Goal: Transaction & Acquisition: Obtain resource

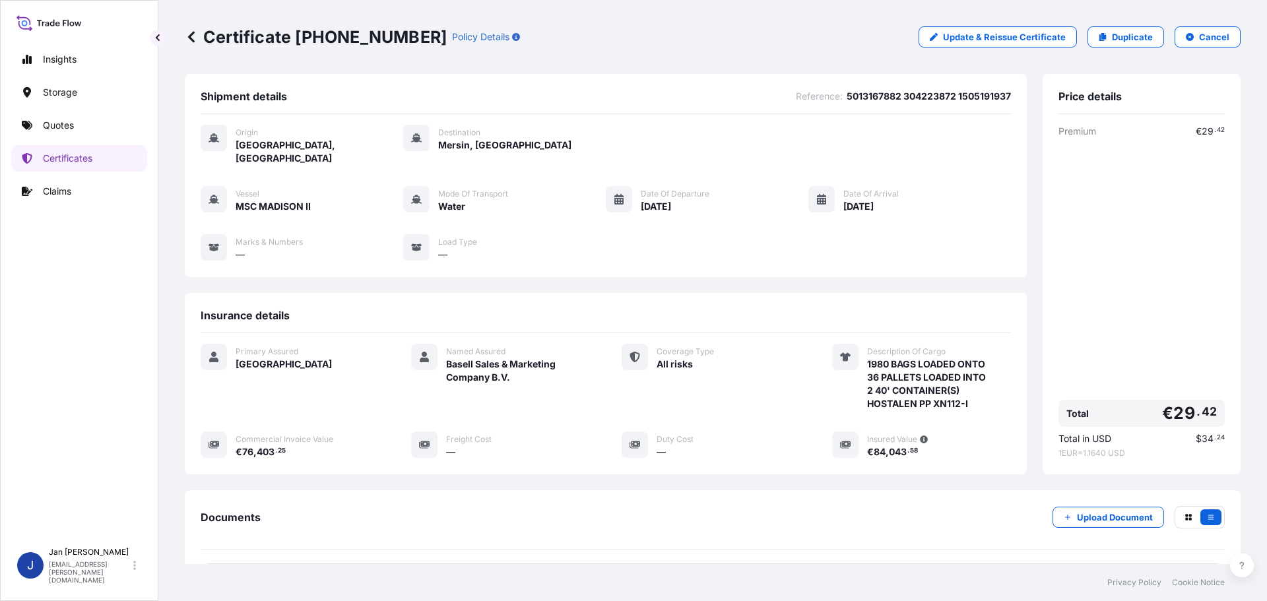
scroll to position [66, 0]
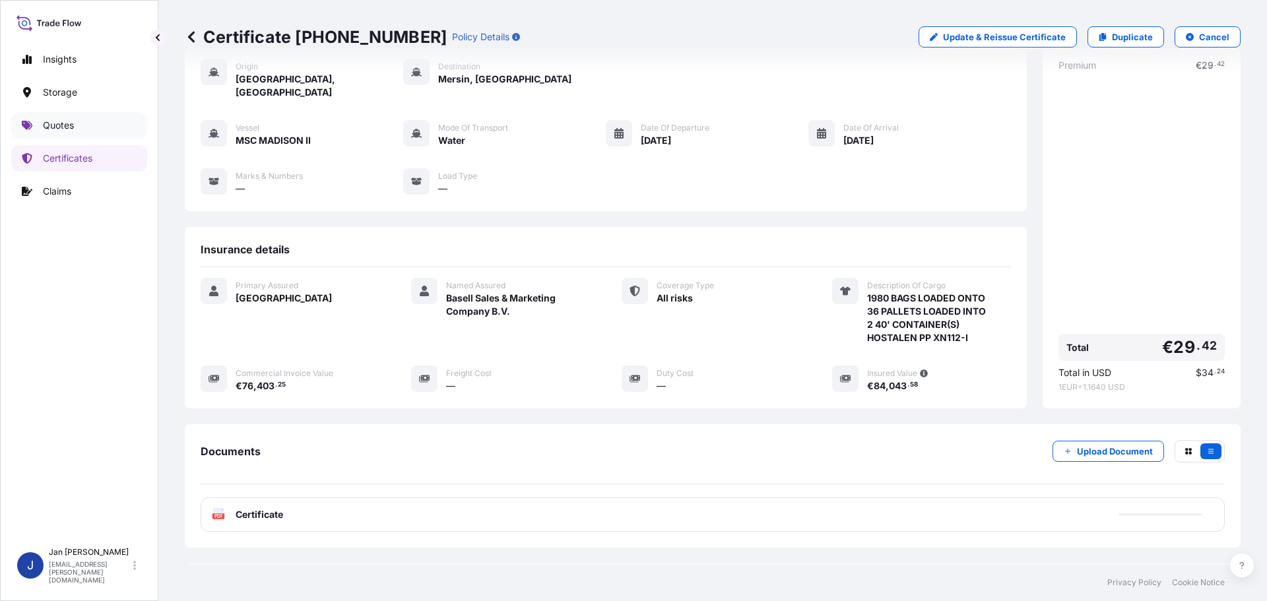
click at [79, 130] on link "Quotes" at bounding box center [79, 125] width 136 height 26
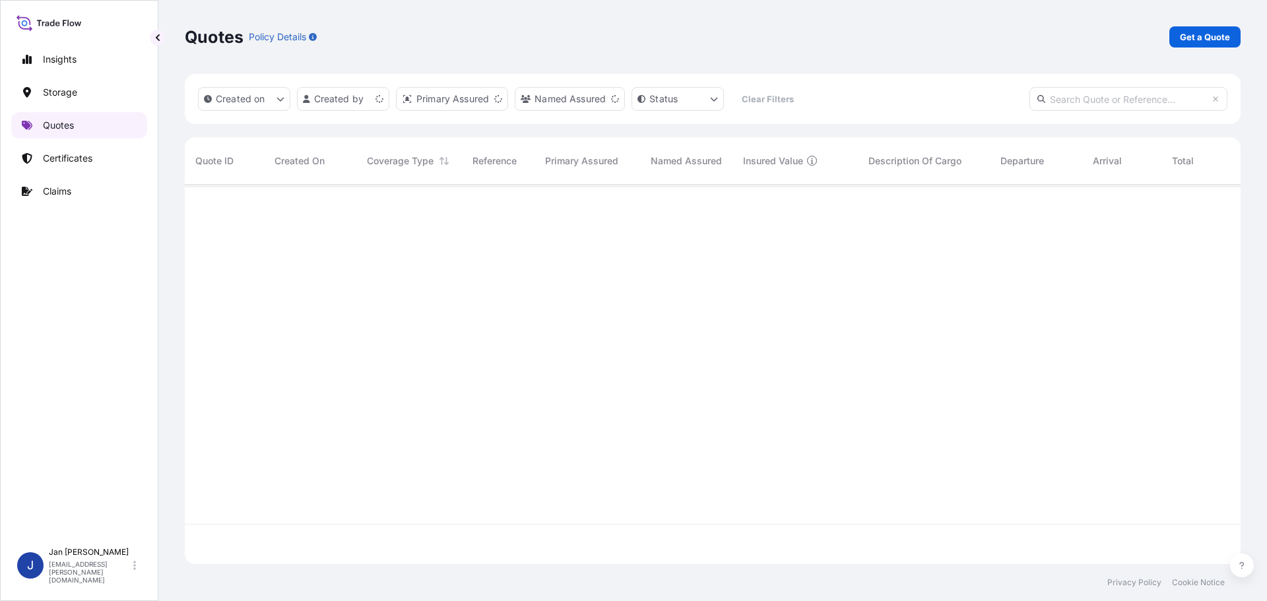
scroll to position [377, 1046]
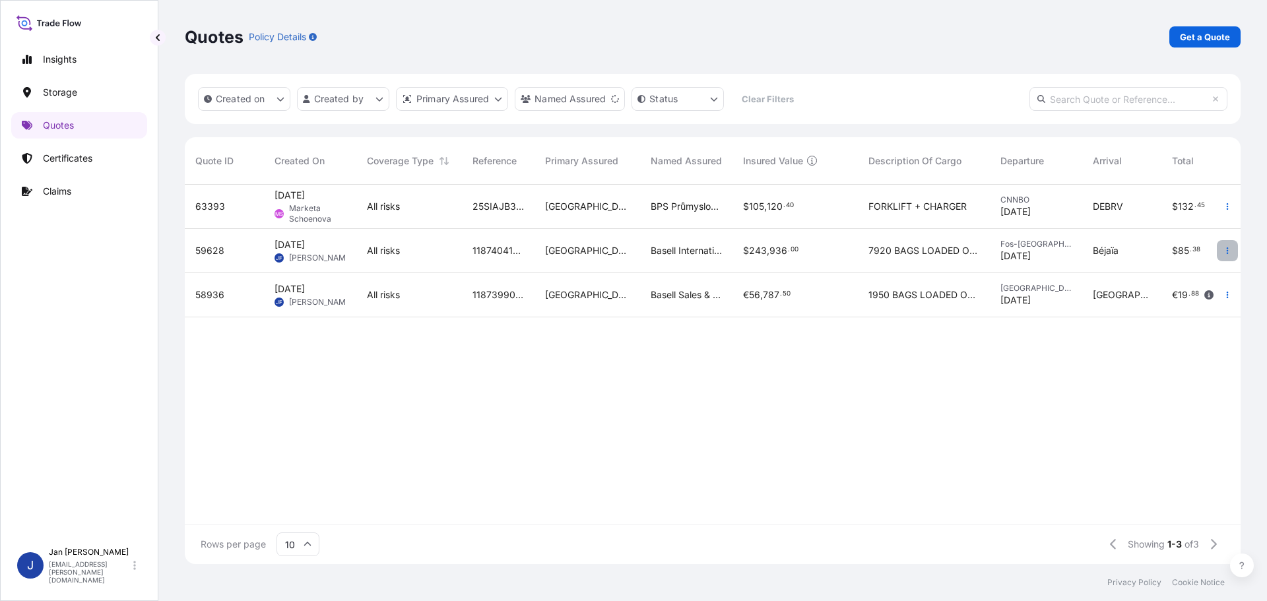
click at [1228, 255] on button "button" at bounding box center [1227, 250] width 21 height 21
click at [1190, 270] on link "Duplicate quote" at bounding box center [1167, 277] width 103 height 21
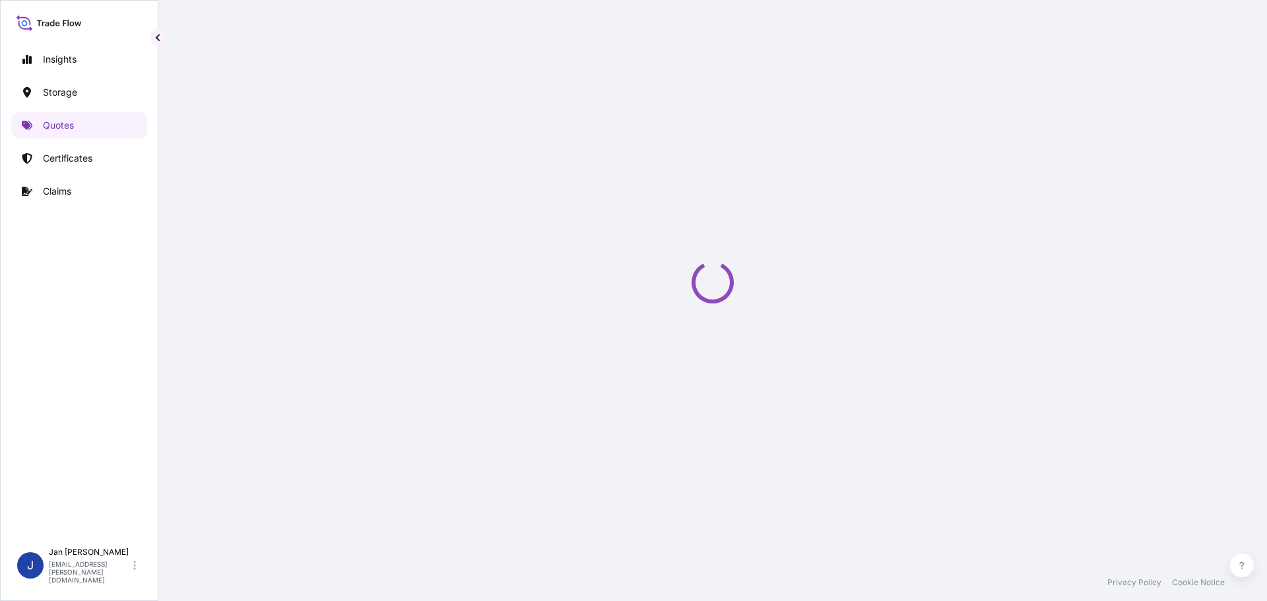
scroll to position [21, 0]
select select "Water"
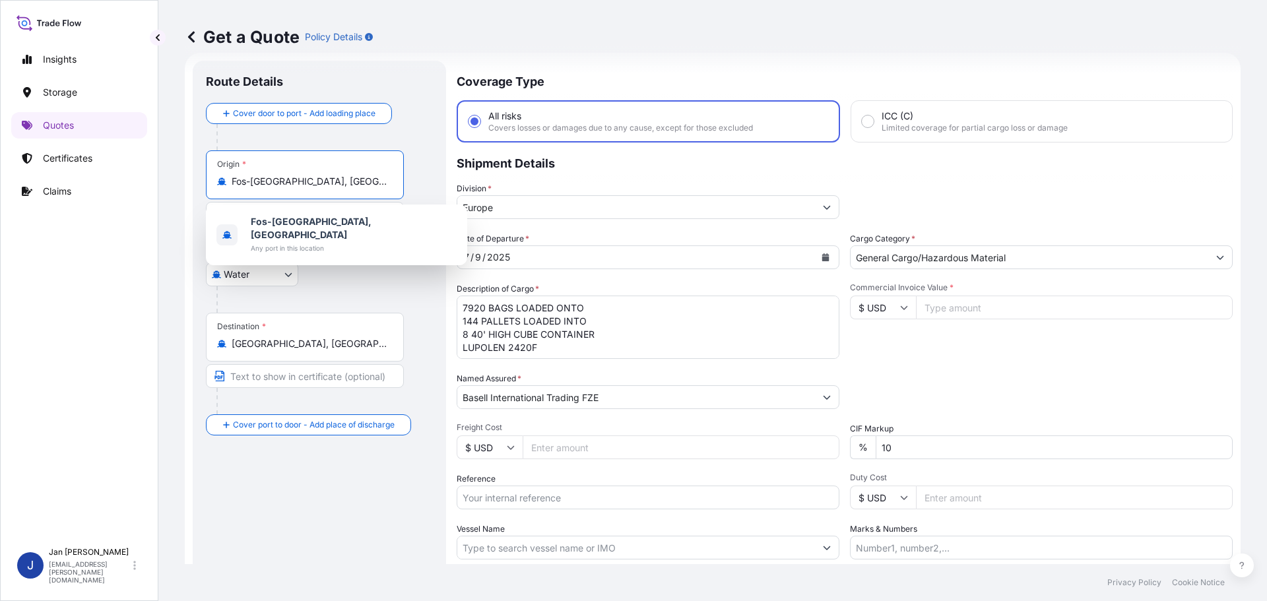
drag, startPoint x: 342, startPoint y: 185, endPoint x: 205, endPoint y: 190, distance: 136.7
click at [205, 190] on div "Route Details Cover door to port - Add loading place Place of loading Road / [G…" at bounding box center [319, 359] width 253 height 597
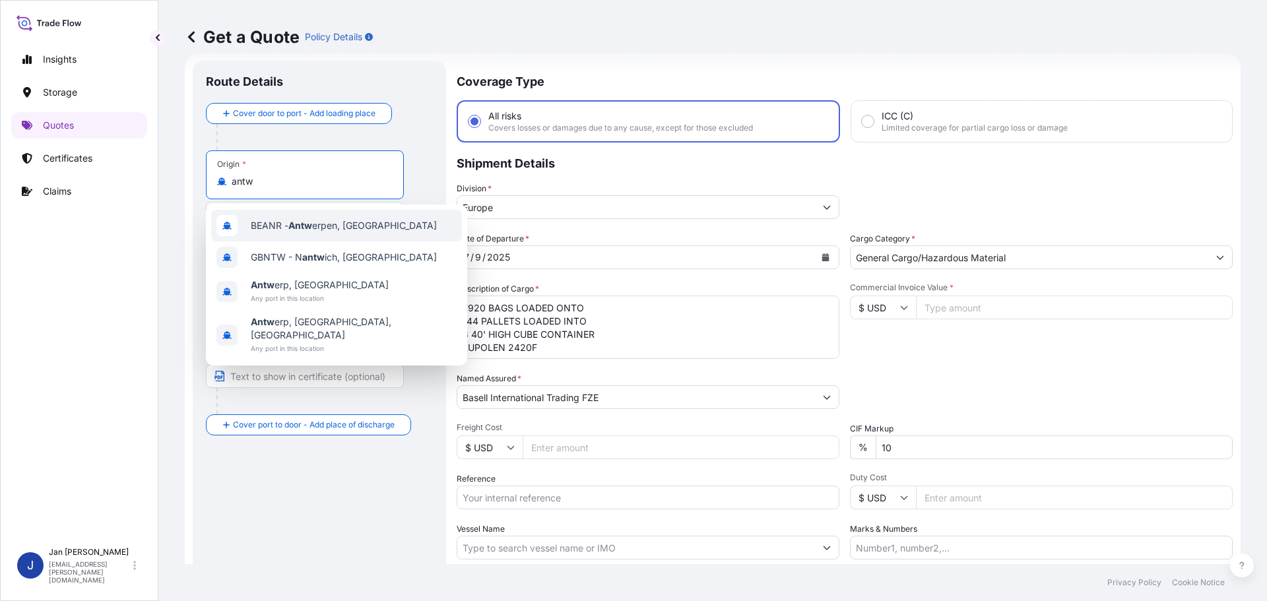
click at [320, 235] on div "BEANR - Antw erpen, [GEOGRAPHIC_DATA]" at bounding box center [336, 226] width 251 height 32
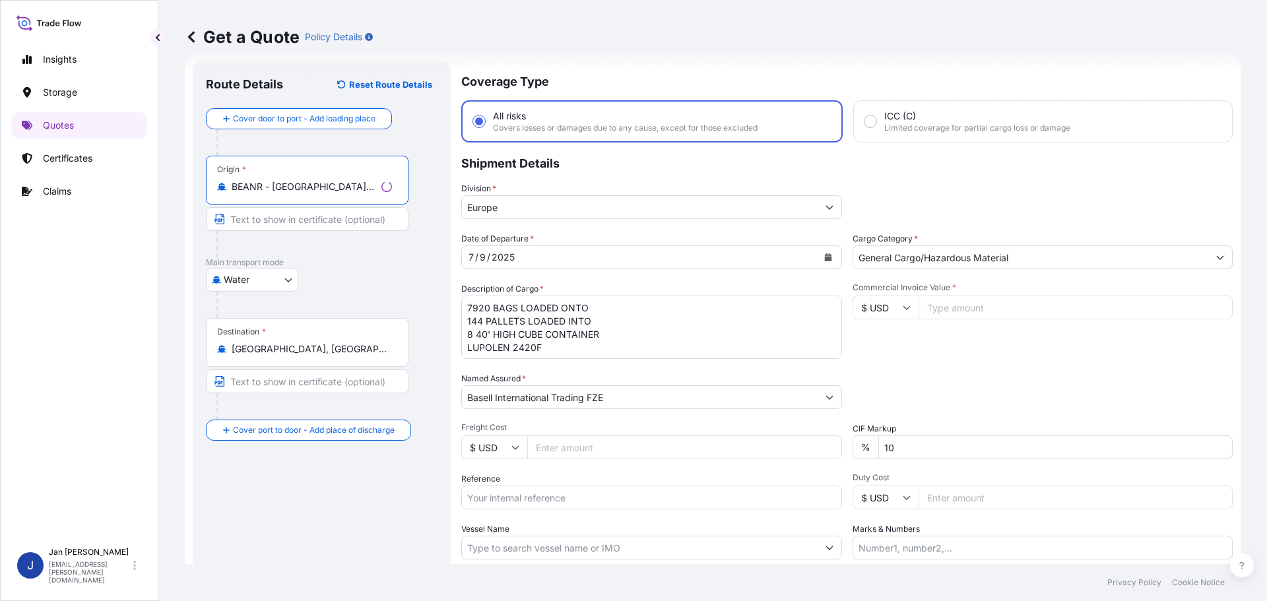
type input "BEANR - [GEOGRAPHIC_DATA], [GEOGRAPHIC_DATA]"
drag, startPoint x: 275, startPoint y: 358, endPoint x: 222, endPoint y: 357, distance: 52.8
click at [222, 357] on div "Destination * [GEOGRAPHIC_DATA], [GEOGRAPHIC_DATA]" at bounding box center [307, 342] width 203 height 49
click at [331, 360] on div "Destination * [GEOGRAPHIC_DATA], [GEOGRAPHIC_DATA]" at bounding box center [305, 342] width 198 height 49
click at [331, 356] on input "[GEOGRAPHIC_DATA], [GEOGRAPHIC_DATA]" at bounding box center [310, 348] width 156 height 13
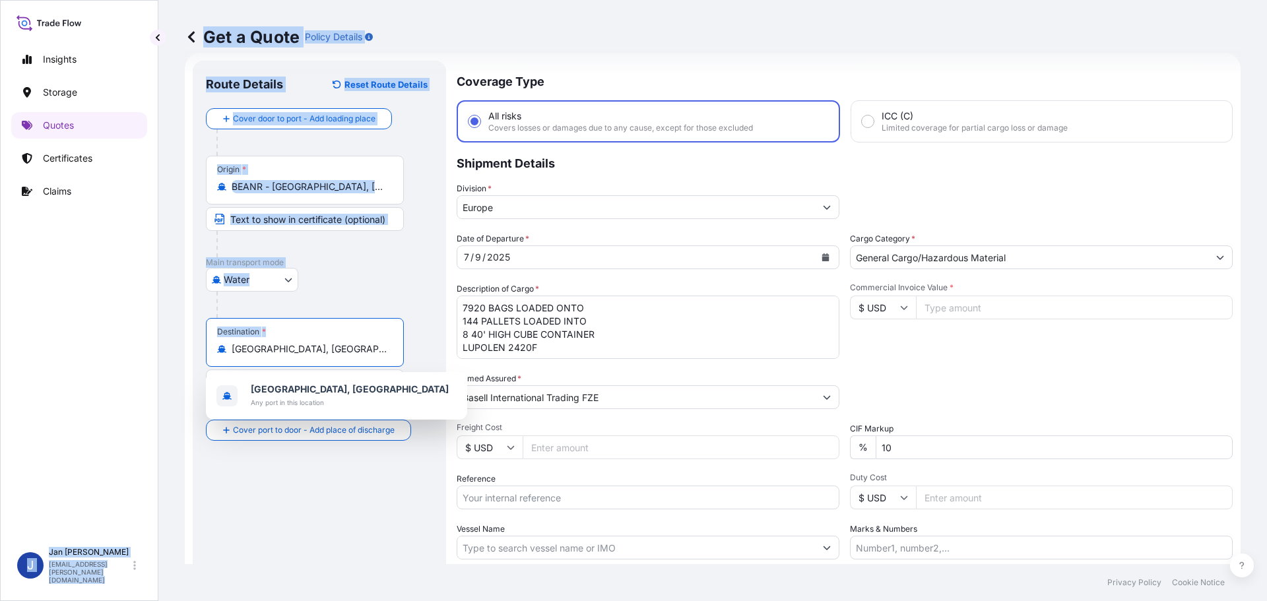
click at [87, 348] on div "Insights Storage Quotes Certificates Claims J [PERSON_NAME] [EMAIL_ADDRESS][PER…" at bounding box center [633, 300] width 1267 height 601
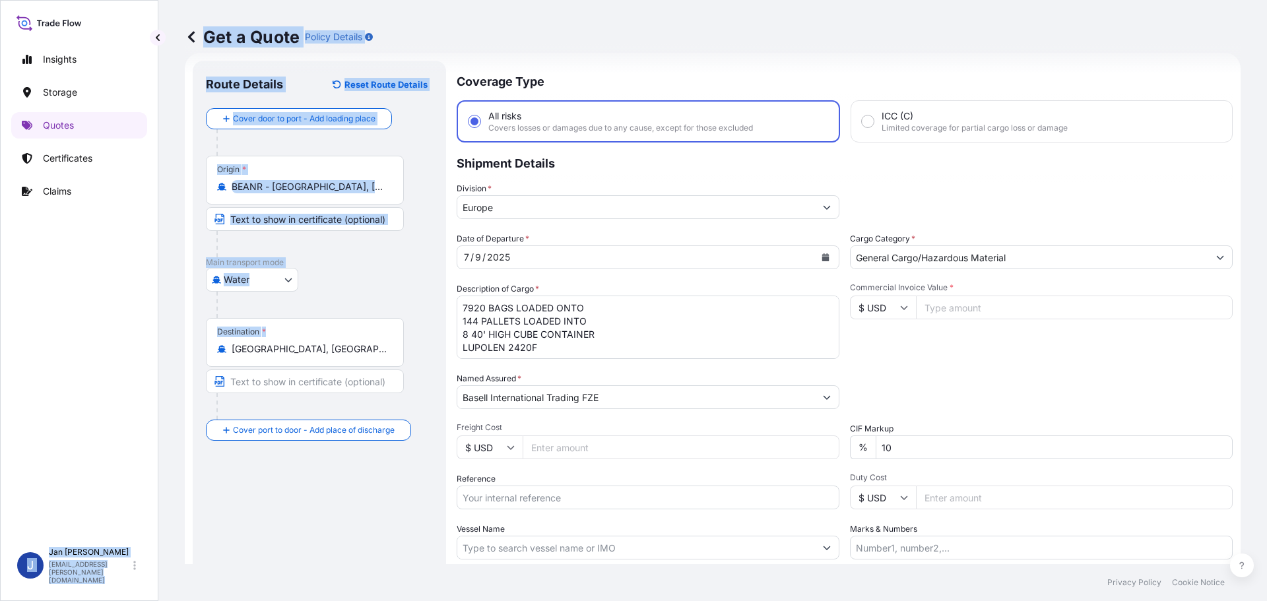
click at [311, 354] on input "[GEOGRAPHIC_DATA], [GEOGRAPHIC_DATA]" at bounding box center [310, 348] width 156 height 13
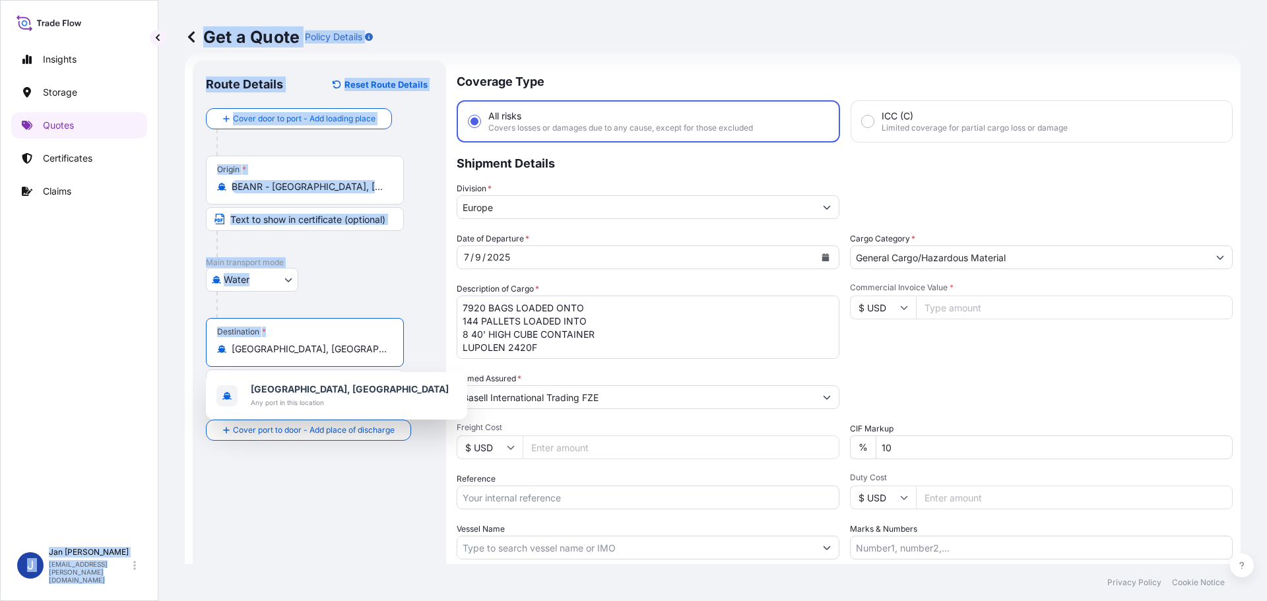
click at [306, 350] on input "[GEOGRAPHIC_DATA], [GEOGRAPHIC_DATA]" at bounding box center [310, 348] width 156 height 13
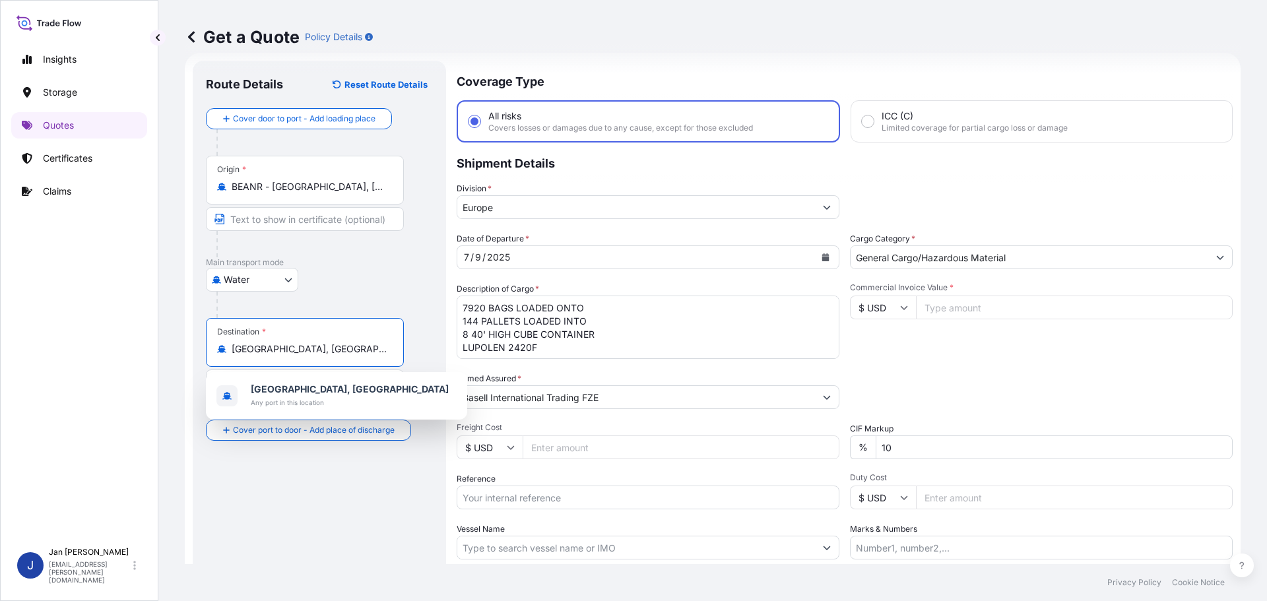
drag, startPoint x: 306, startPoint y: 350, endPoint x: 234, endPoint y: 352, distance: 72.0
click at [234, 352] on input "[GEOGRAPHIC_DATA], [GEOGRAPHIC_DATA]" at bounding box center [310, 348] width 156 height 13
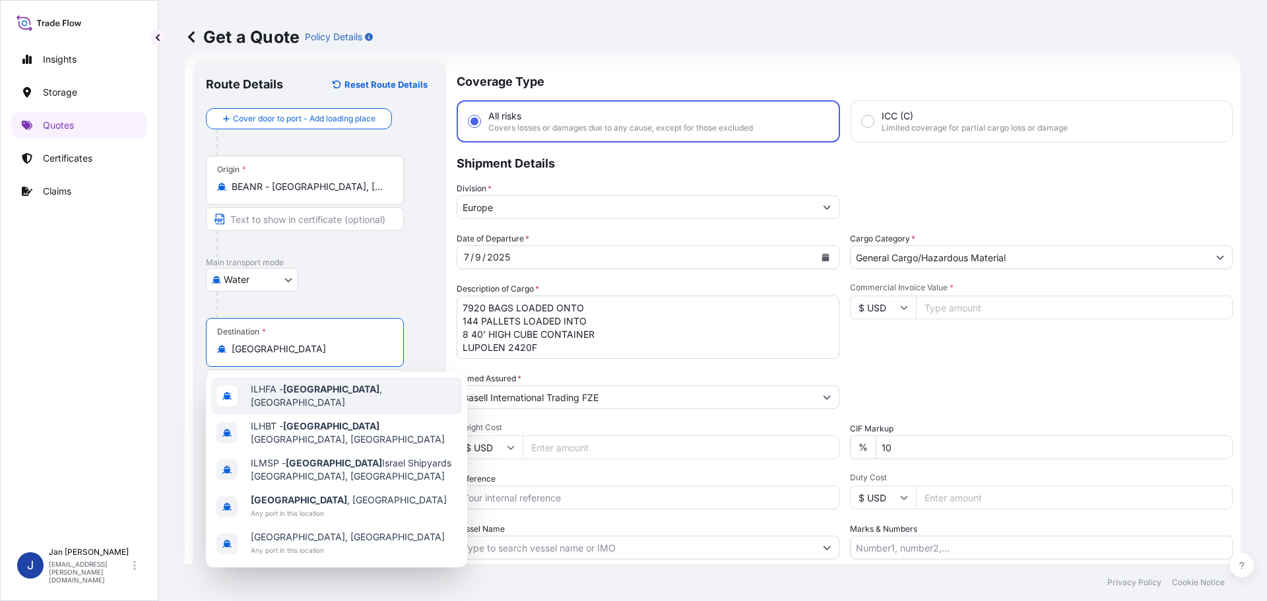
click at [280, 389] on span "ILHFA - [GEOGRAPHIC_DATA] , [GEOGRAPHIC_DATA]" at bounding box center [354, 396] width 206 height 26
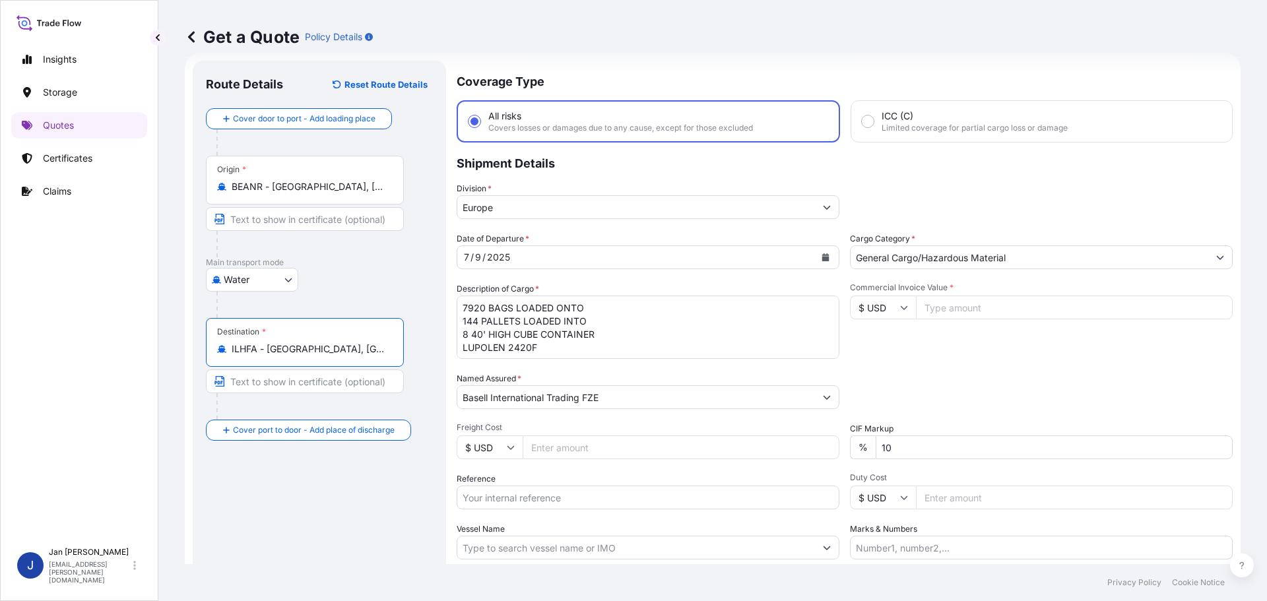
type input "ILHFA - [GEOGRAPHIC_DATA], [GEOGRAPHIC_DATA]"
click at [822, 255] on icon "Calendar" at bounding box center [825, 257] width 7 height 8
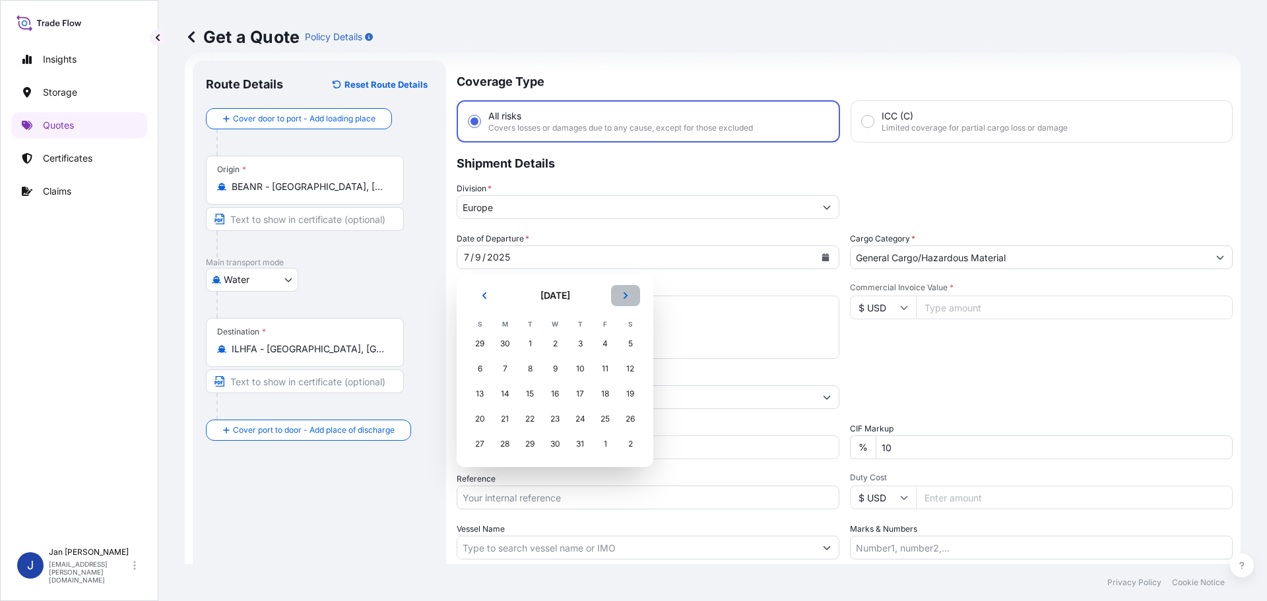
click at [621, 296] on button "Next" at bounding box center [625, 295] width 29 height 21
click at [552, 391] on div "13" at bounding box center [555, 394] width 24 height 24
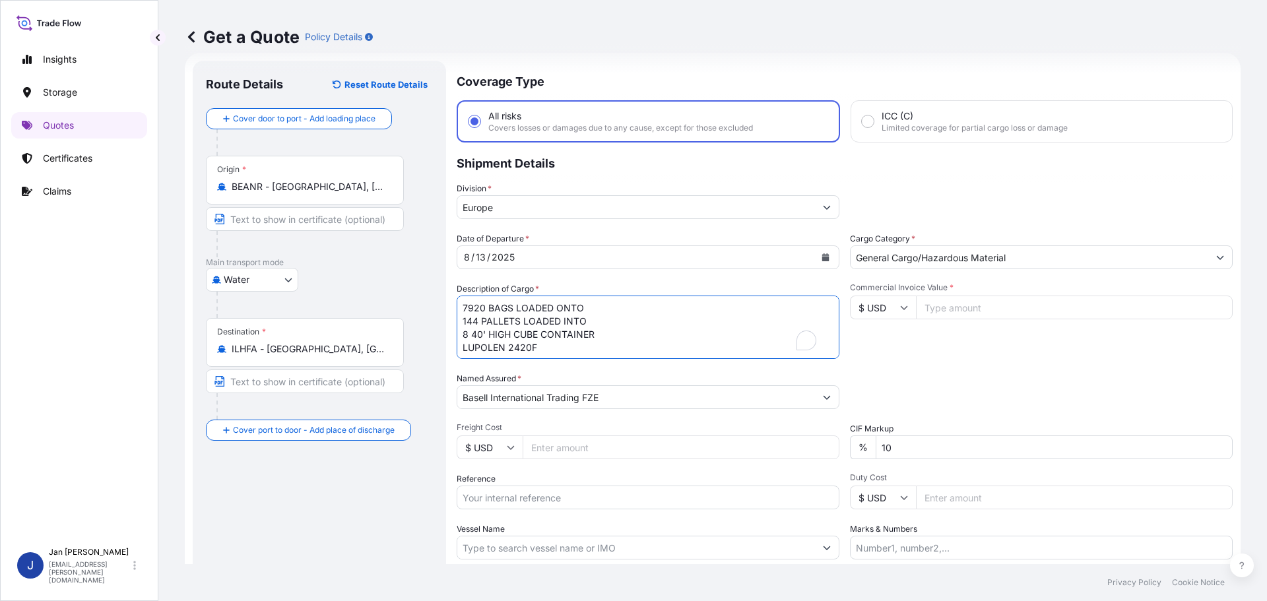
drag, startPoint x: 562, startPoint y: 354, endPoint x: 358, endPoint y: 288, distance: 214.3
click at [358, 288] on form "Route Details Reset Route Details Cover door to port - Add loading place Place …" at bounding box center [713, 359] width 1056 height 613
drag, startPoint x: 590, startPoint y: 399, endPoint x: 292, endPoint y: 399, distance: 297.6
click at [311, 399] on form "Route Details Reset Route Details Cover door to port - Add loading place Place …" at bounding box center [713, 359] width 1056 height 613
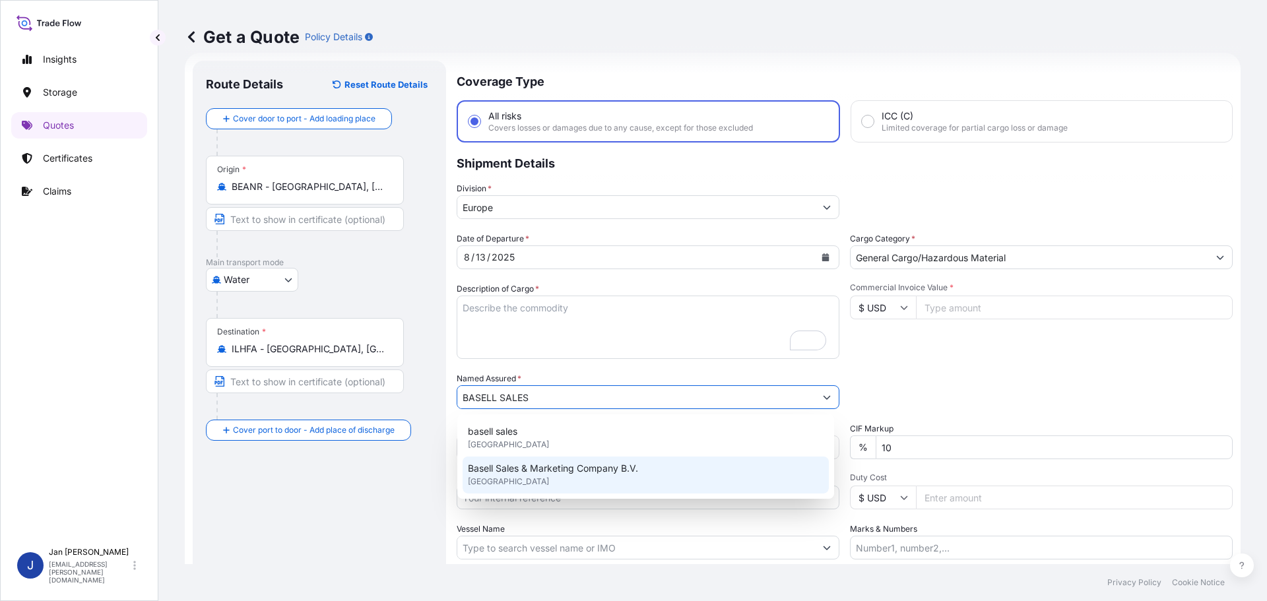
click at [564, 469] on span "Basell Sales & Marketing Company B.V." at bounding box center [553, 468] width 170 height 13
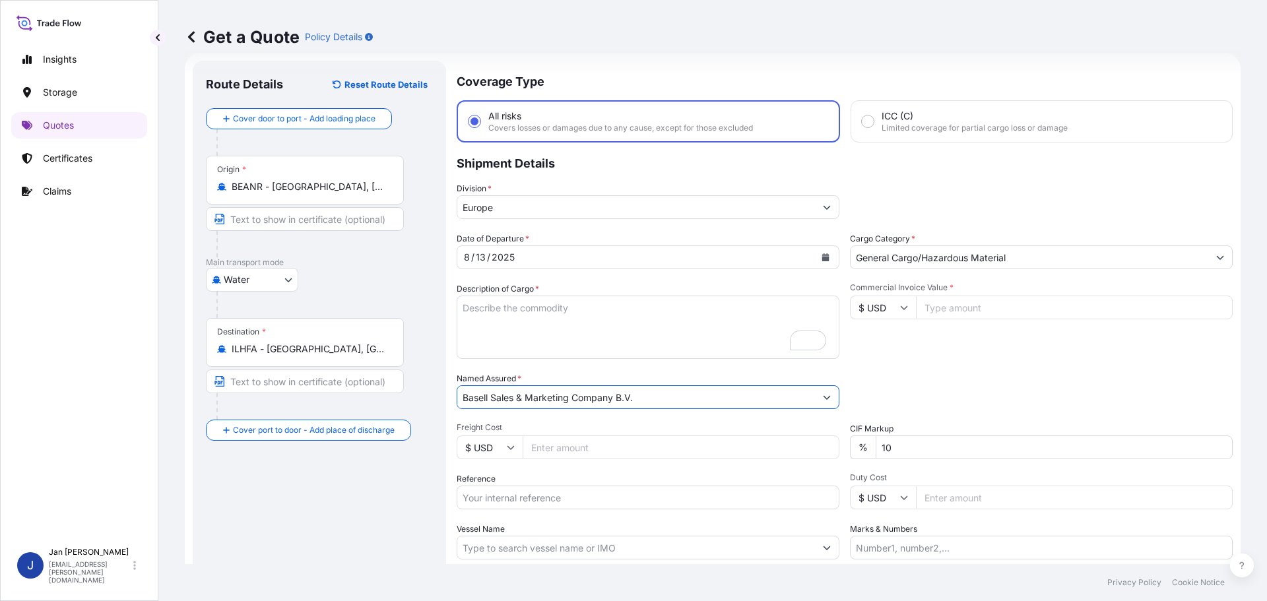
type input "Basell Sales & Marketing Company B.V."
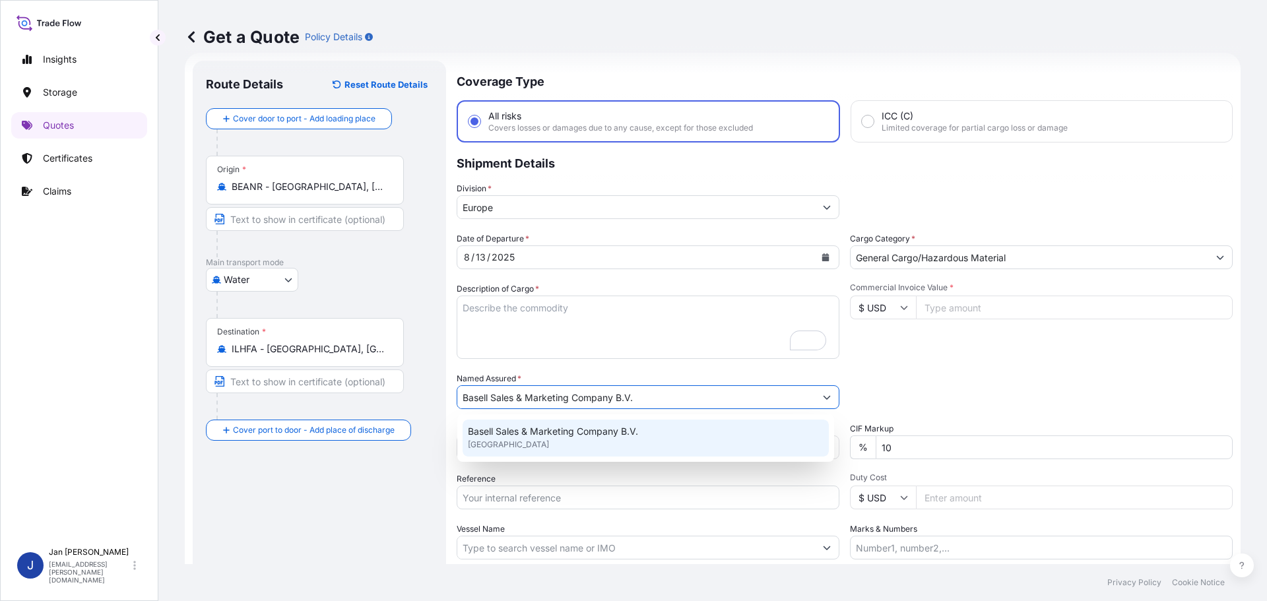
click at [525, 502] on input "Reference" at bounding box center [648, 498] width 383 height 24
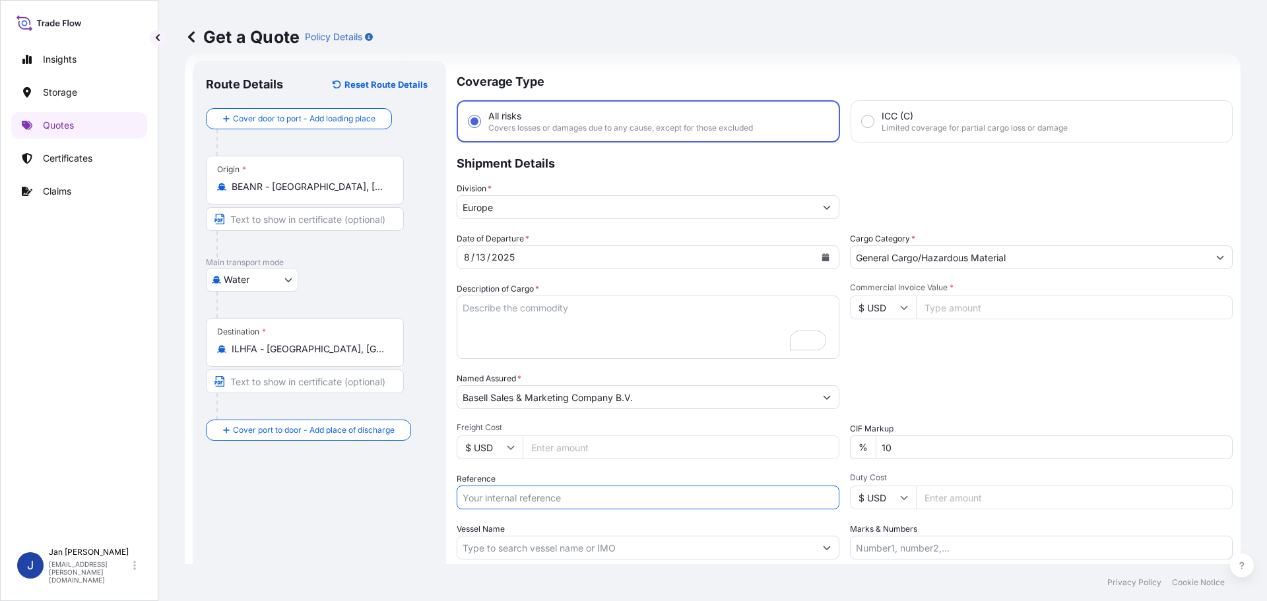
paste input "5013139980 304208315"
drag, startPoint x: 516, startPoint y: 498, endPoint x: 560, endPoint y: 494, distance: 44.5
click at [516, 498] on input "5013139980 304208315" at bounding box center [648, 498] width 383 height 24
drag, startPoint x: 577, startPoint y: 502, endPoint x: 587, endPoint y: 500, distance: 9.4
click at [577, 500] on input "5013139980 304208315" at bounding box center [648, 498] width 383 height 24
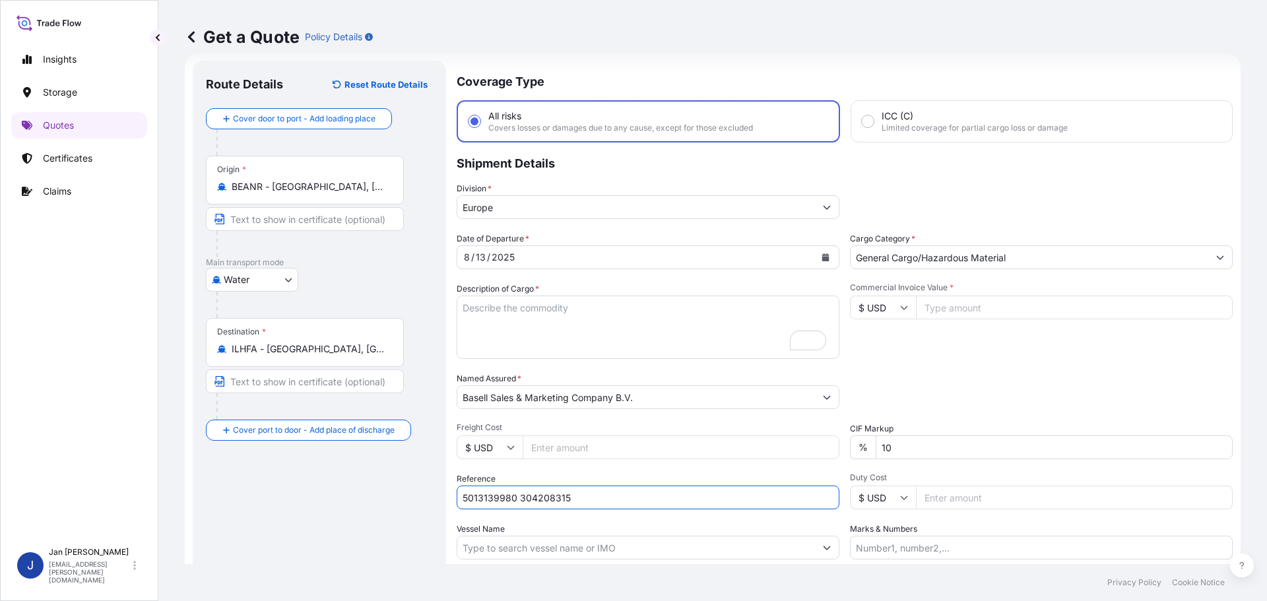
paste input "text"
paste input "1187401080"
type input "5013139980 304208315 1187401080"
click at [534, 548] on input "Vessel Name" at bounding box center [636, 548] width 358 height 24
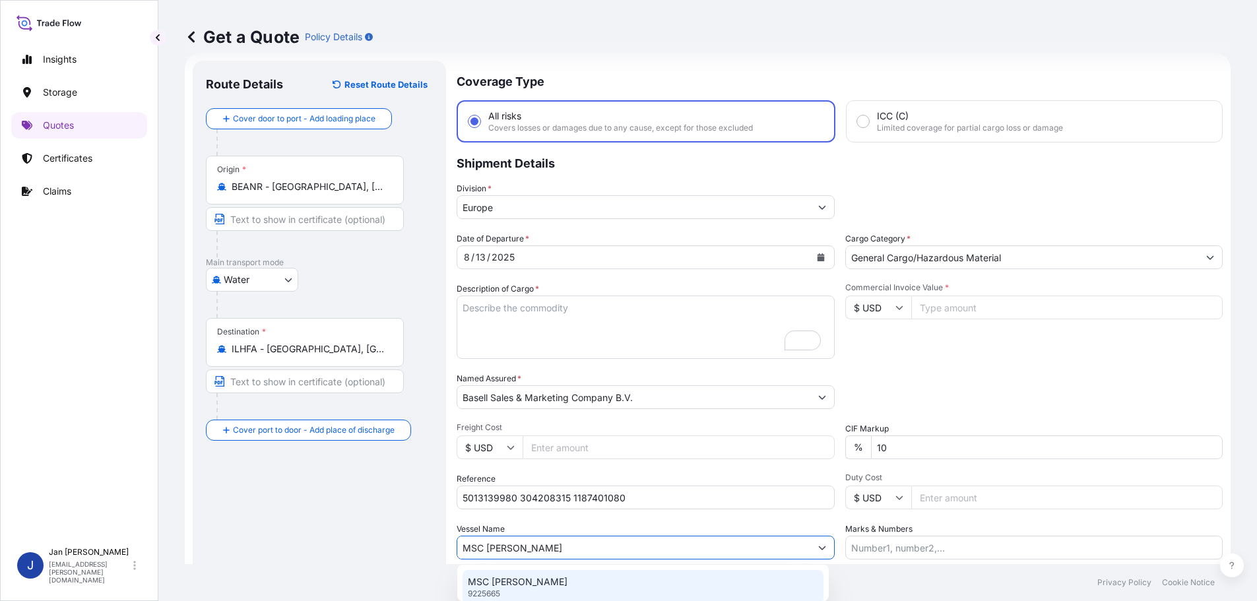
click at [510, 581] on p "MSC [PERSON_NAME]" at bounding box center [518, 581] width 100 height 13
type input "MSC [PERSON_NAME]"
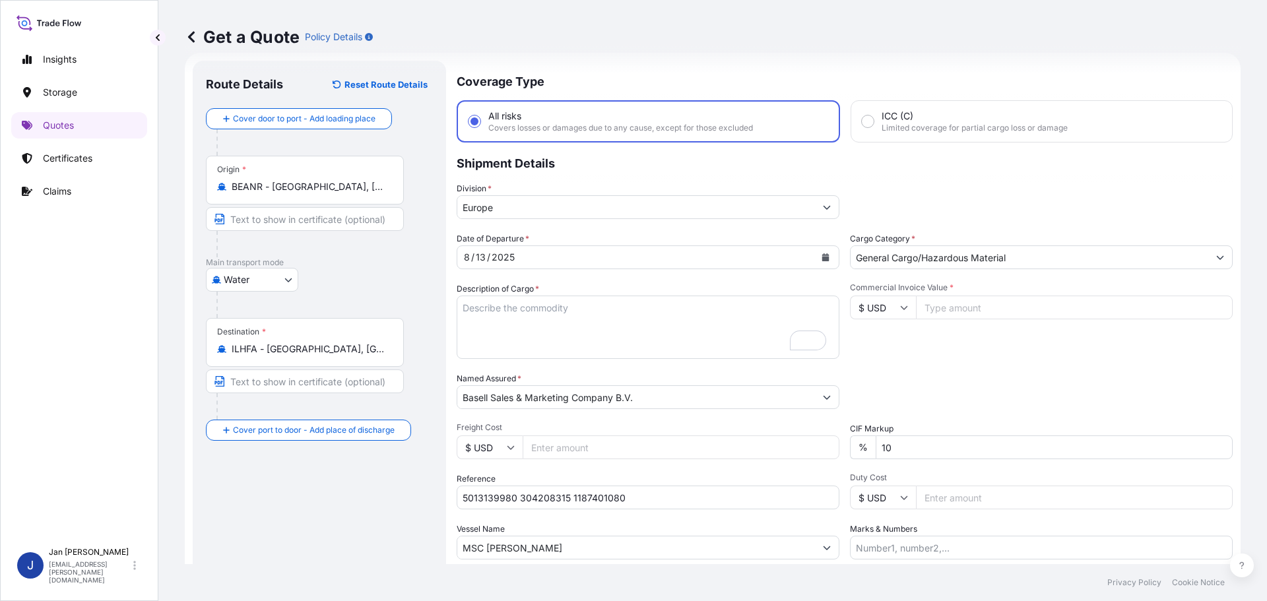
click at [900, 310] on icon at bounding box center [904, 308] width 8 height 8
click at [880, 340] on div "€ EUR" at bounding box center [878, 343] width 55 height 25
type input "€ EUR"
click at [932, 308] on input "Commercial Invoice Value *" at bounding box center [1074, 308] width 317 height 24
type input "24709.50"
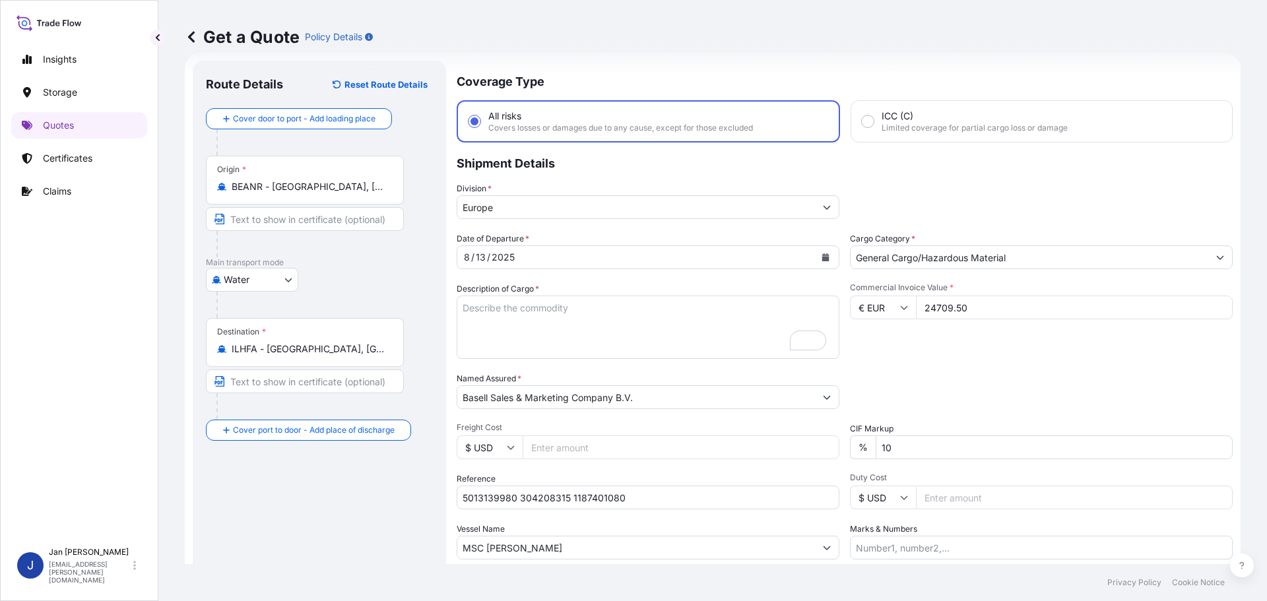
drag, startPoint x: 498, startPoint y: 341, endPoint x: 493, endPoint y: 336, distance: 7.0
click at [496, 340] on textarea "7920 BAGS LOADED ONTO 144 PALLETS LOADED INTO 8 40' HIGH CUBE CONTAINER LUPOLEN…" at bounding box center [648, 327] width 383 height 63
paste textarea "BULK UNPACKED LOADED INTO 1 20' DRY VAN HOSTALEN PP H1022"
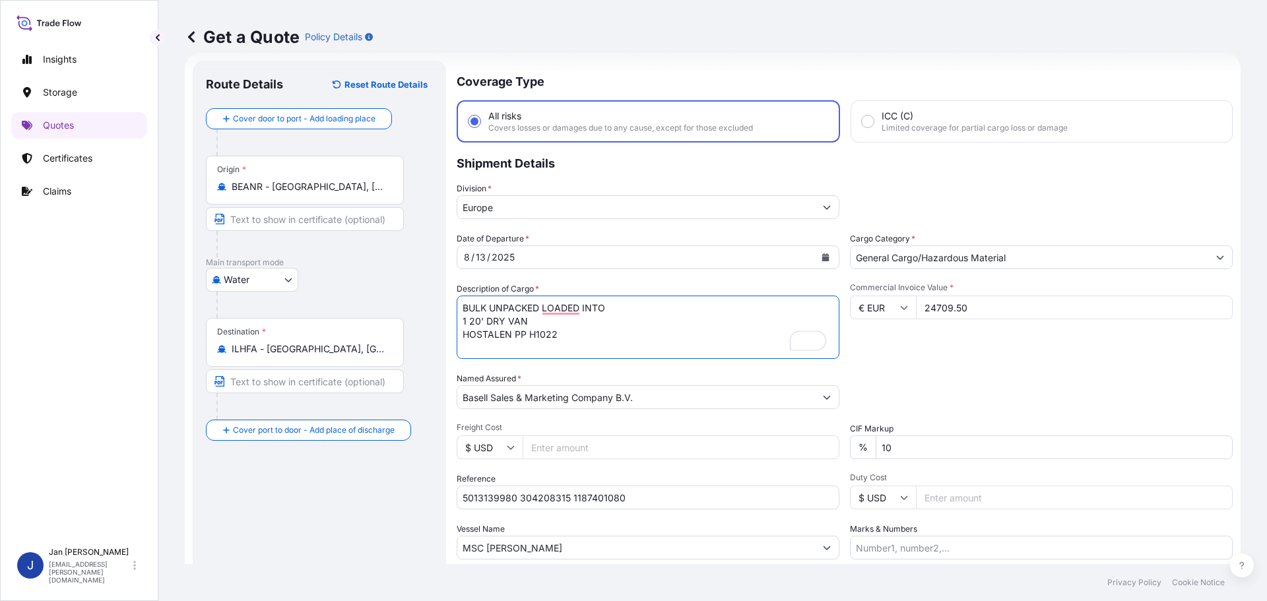
click at [463, 310] on textarea "7920 BAGS LOADED ONTO 144 PALLETS LOADED INTO 8 40' HIGH CUBE CONTAINER LUPOLEN…" at bounding box center [648, 327] width 383 height 63
type textarea "1 BULK UNPACKED LOADED INTO 1 20' DRY VAN HOSTALEN PP H1022"
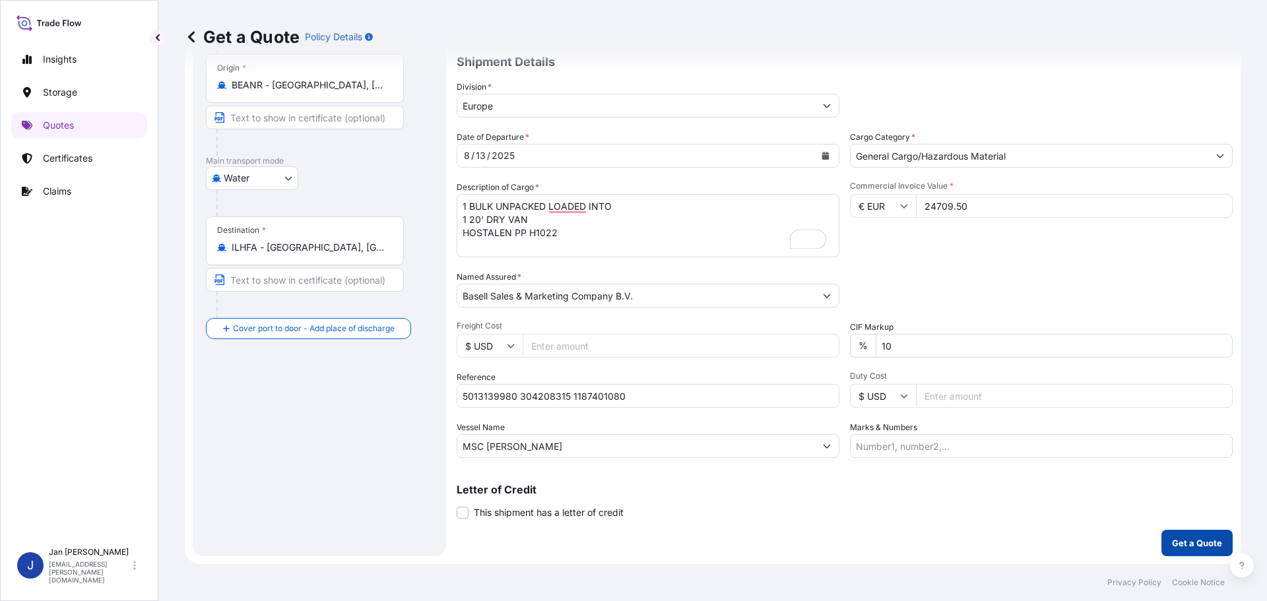
click at [1172, 542] on p "Get a Quote" at bounding box center [1197, 542] width 50 height 13
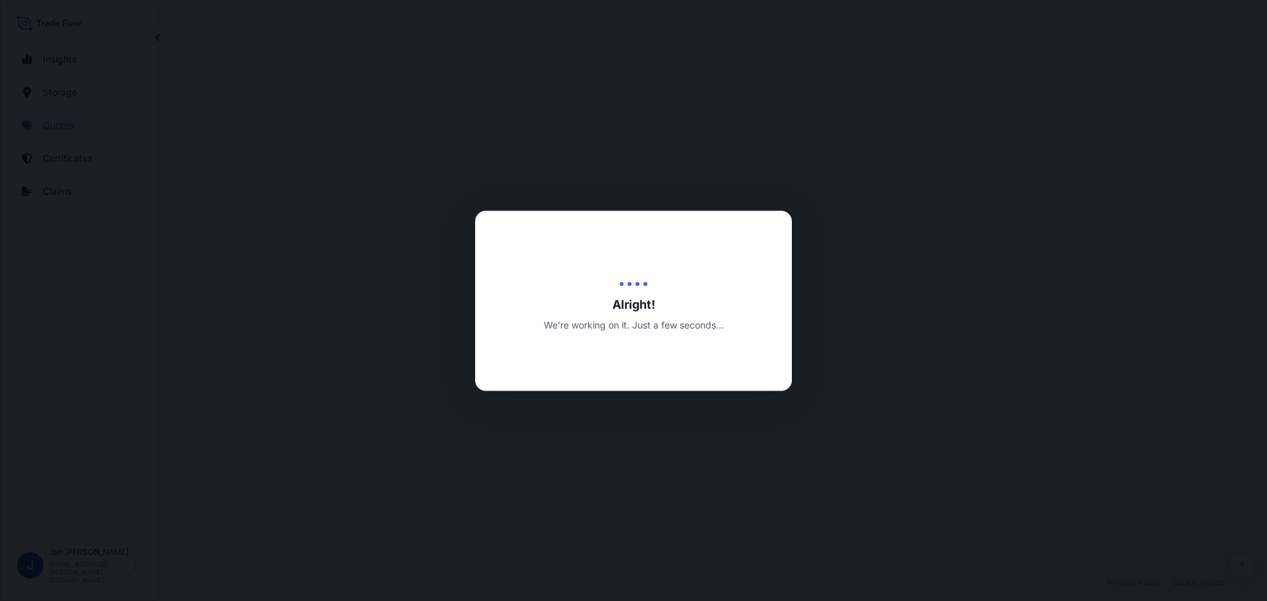
select select "Water"
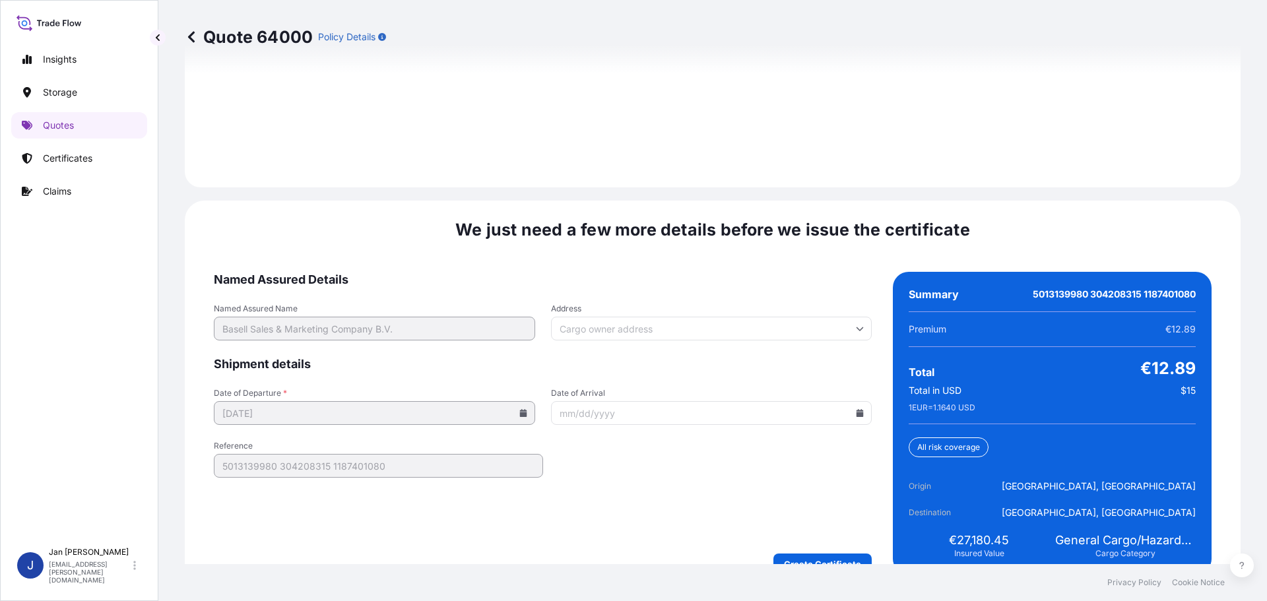
scroll to position [1916, 0]
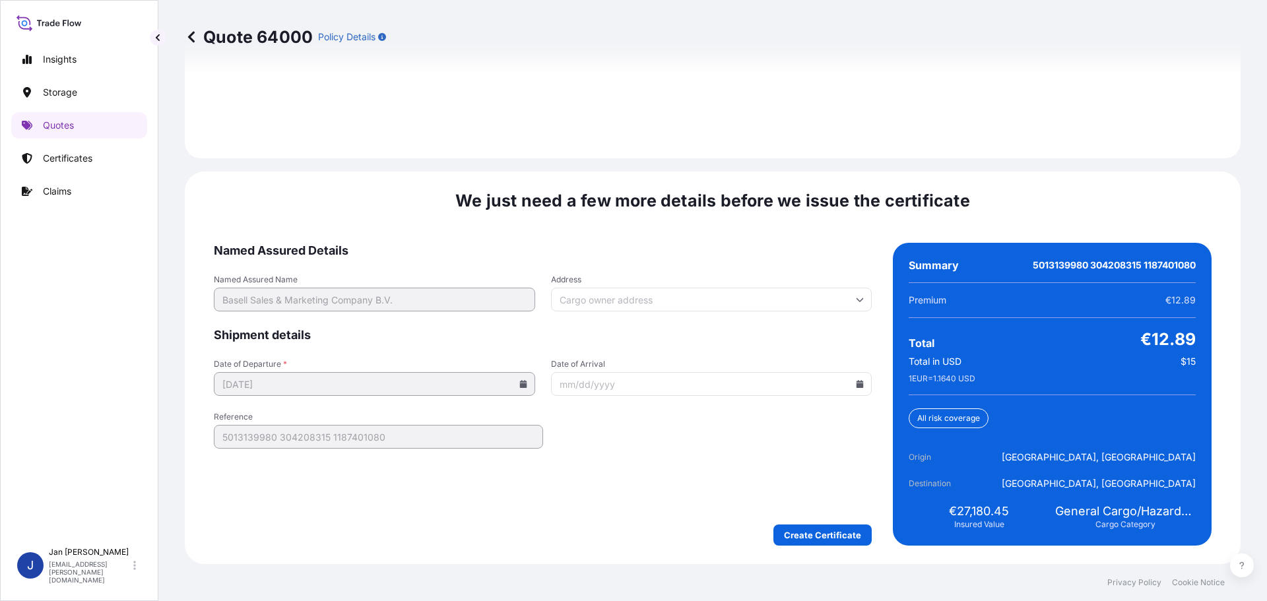
click at [857, 384] on icon at bounding box center [860, 384] width 7 height 8
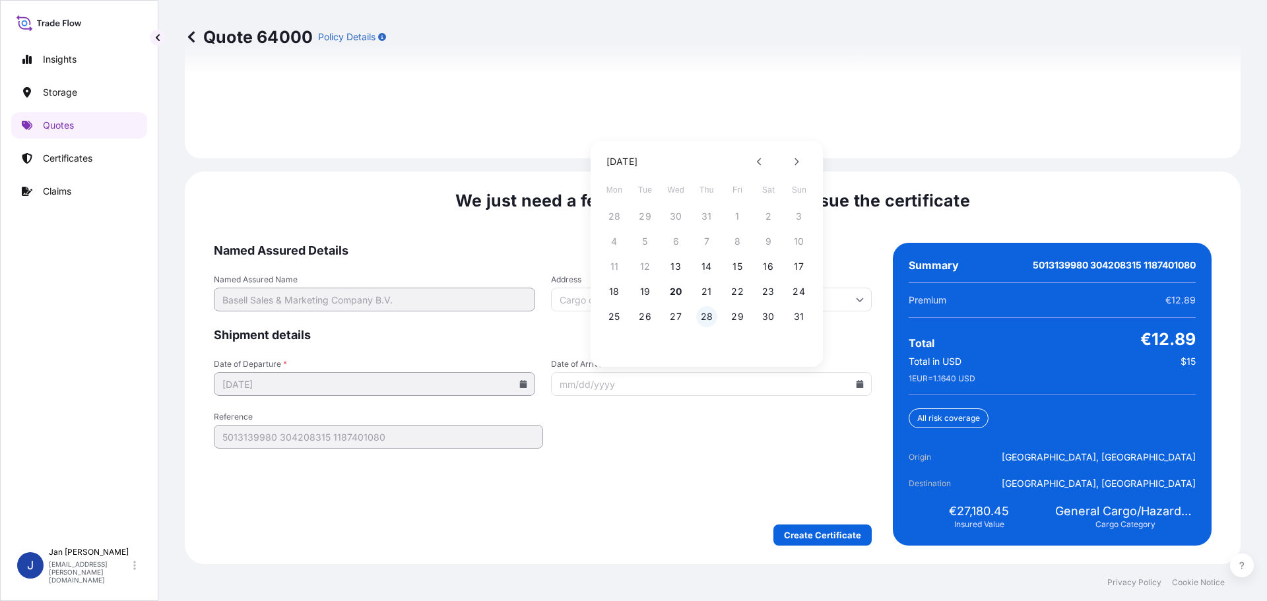
click at [713, 313] on button "28" at bounding box center [706, 316] width 21 height 21
type input "[DATE]"
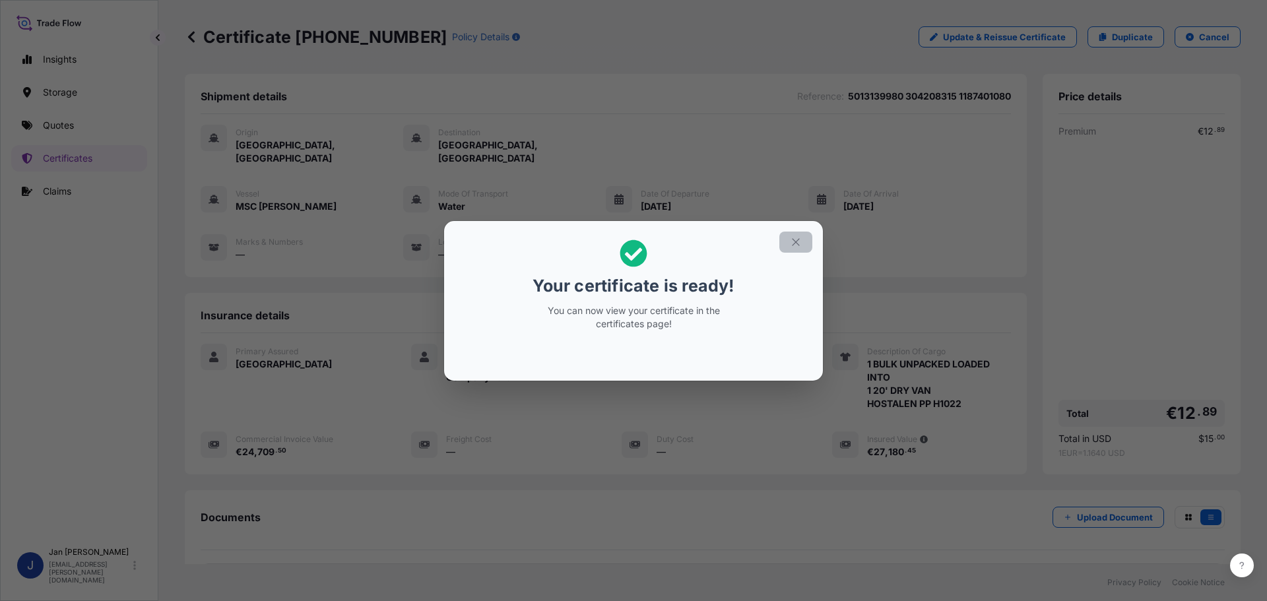
click at [794, 243] on icon "button" at bounding box center [796, 242] width 12 height 12
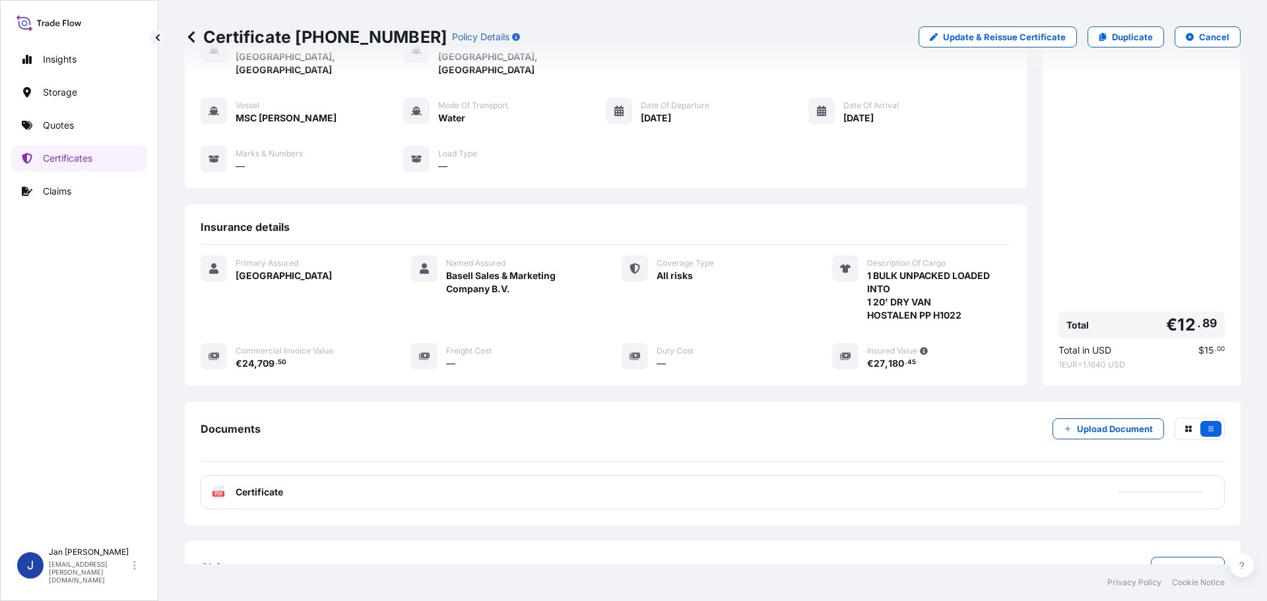
scroll to position [119, 0]
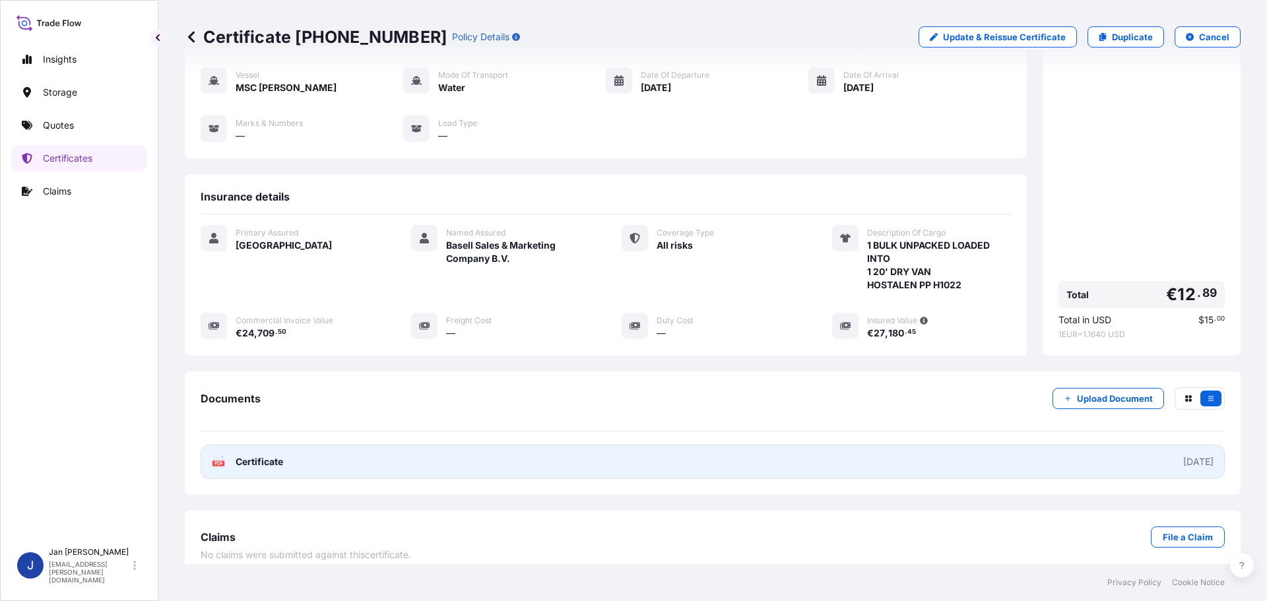
click at [218, 461] on text "PDF" at bounding box center [218, 463] width 9 height 5
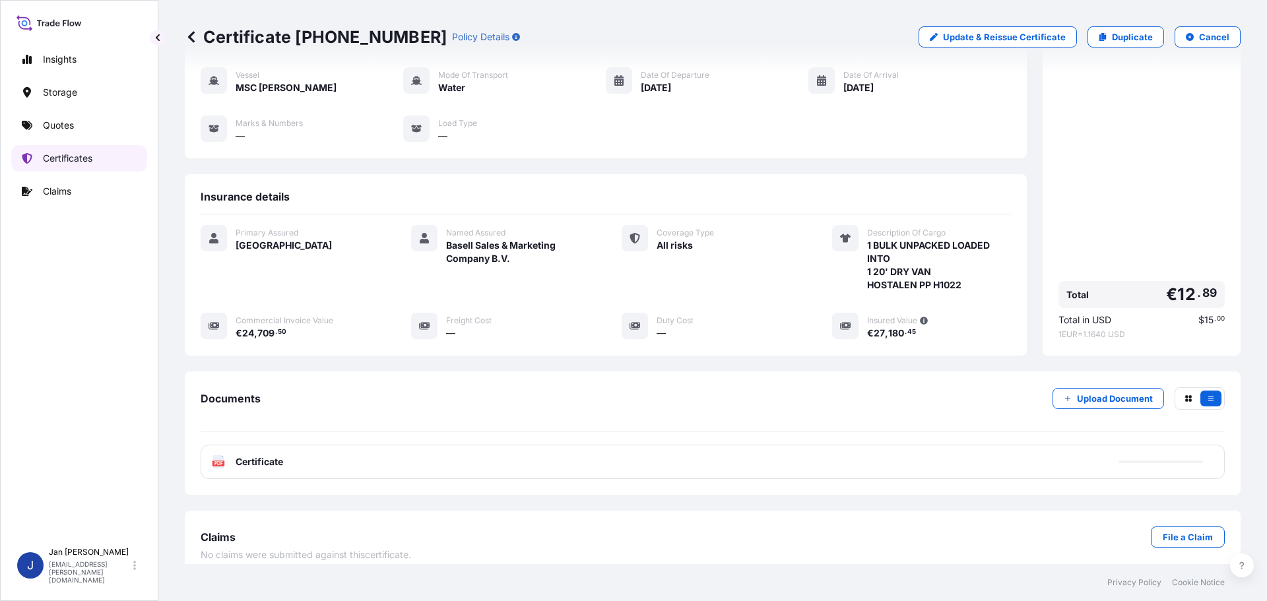
click at [70, 156] on p "Certificates" at bounding box center [67, 158] width 49 height 13
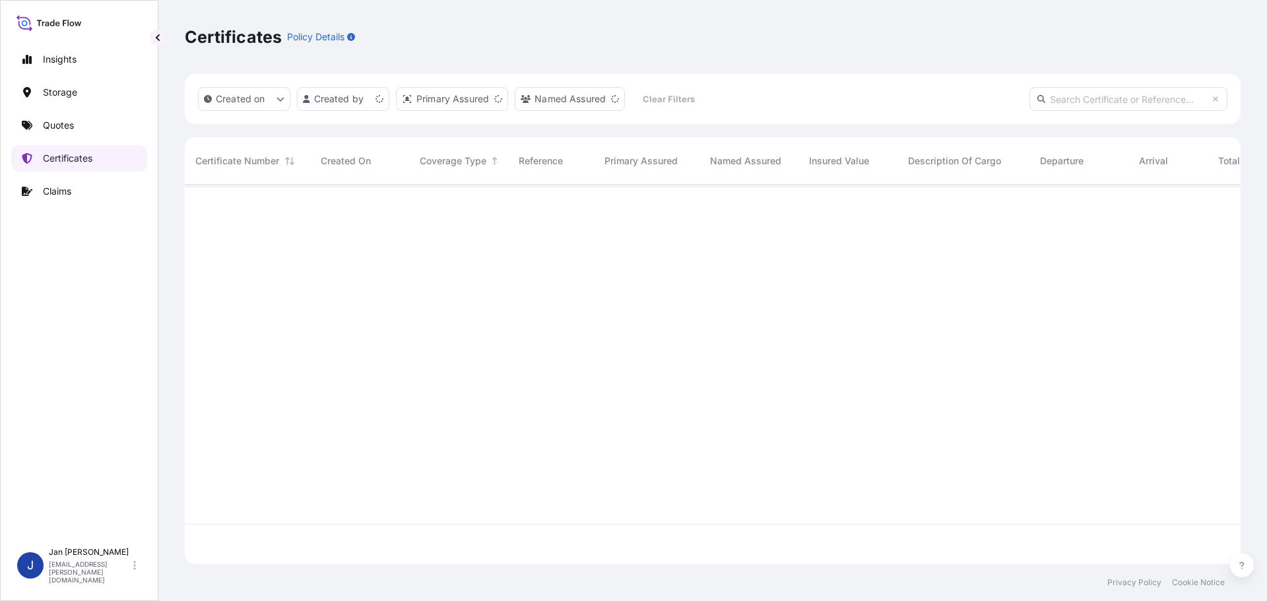
scroll to position [377, 1046]
click at [63, 131] on p "Quotes" at bounding box center [58, 125] width 31 height 13
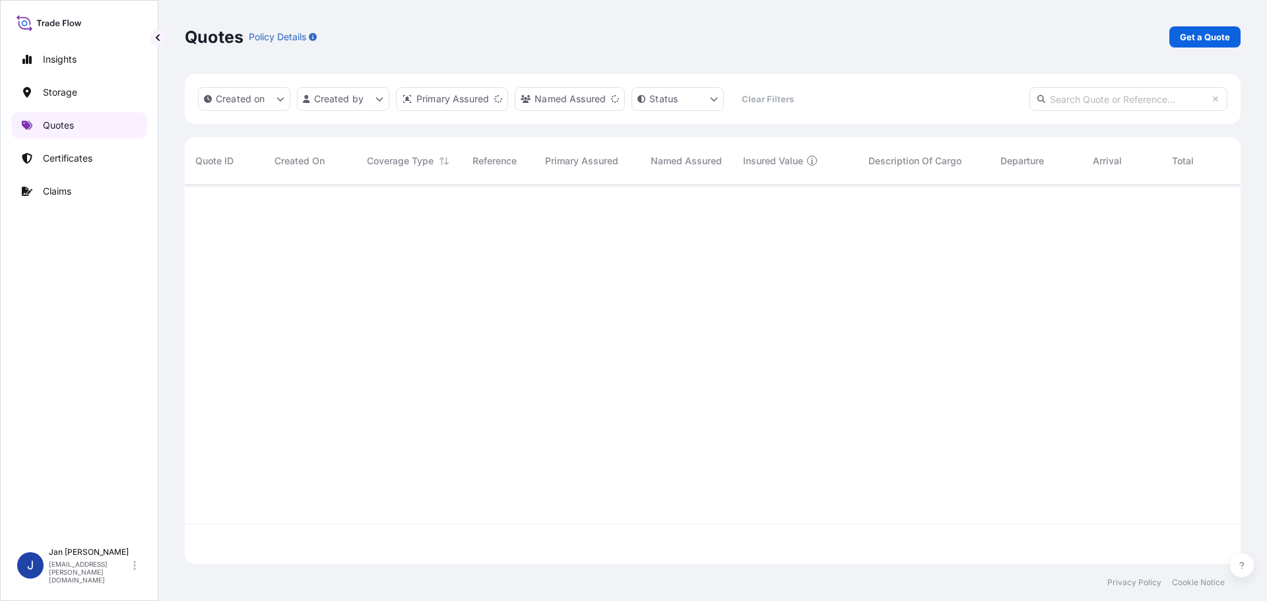
scroll to position [377, 1046]
click at [63, 131] on p "Quotes" at bounding box center [58, 125] width 31 height 13
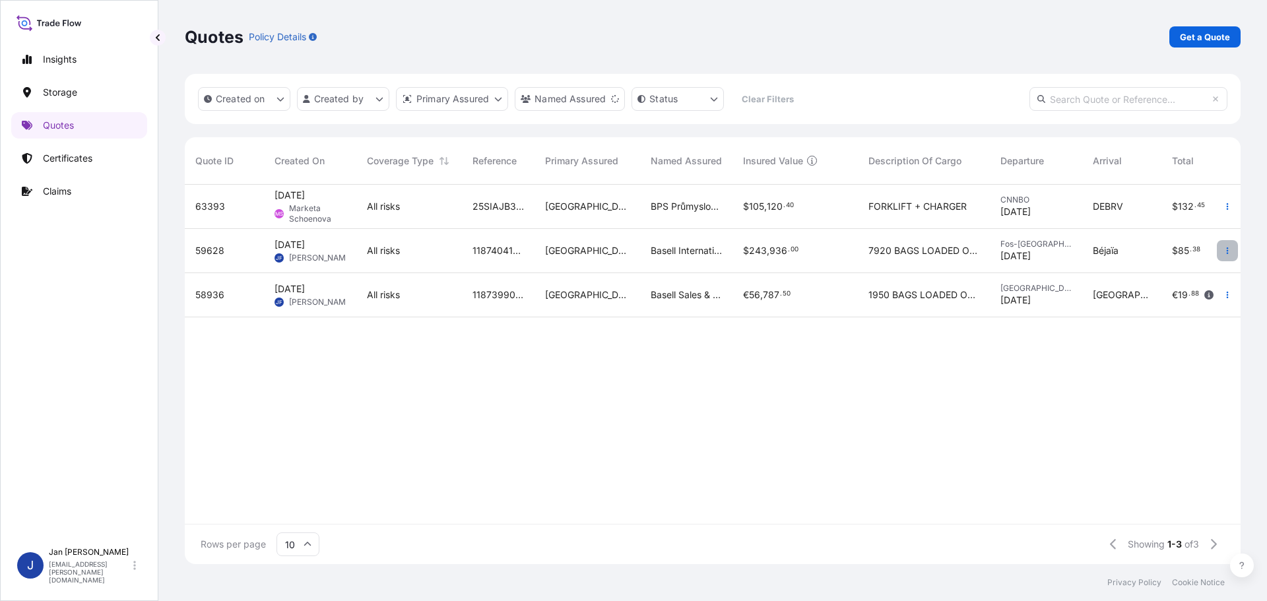
click at [1219, 245] on button "button" at bounding box center [1227, 250] width 21 height 21
click at [1157, 275] on p "Duplicate quote" at bounding box center [1174, 277] width 69 height 13
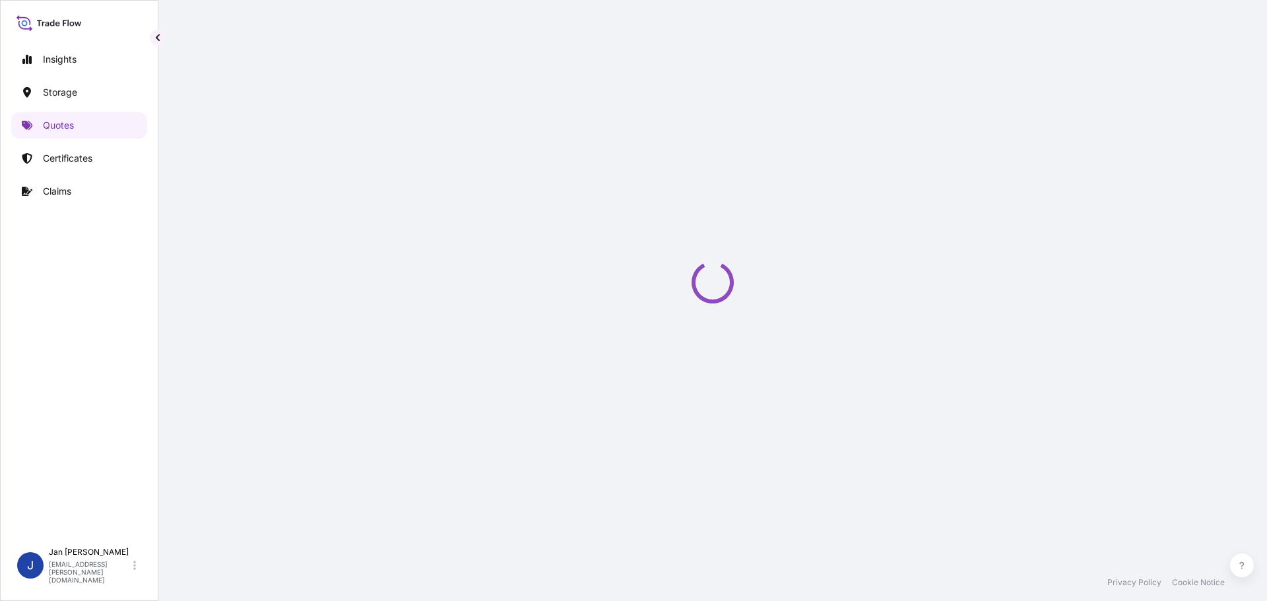
scroll to position [21, 0]
select select "Water"
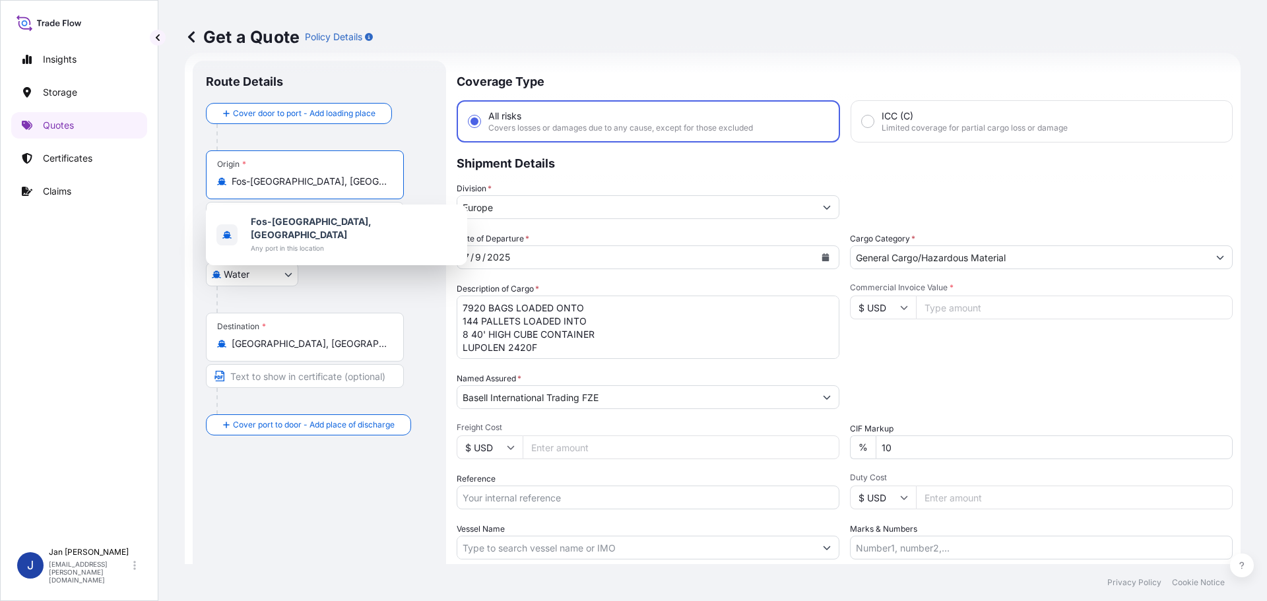
drag, startPoint x: 341, startPoint y: 177, endPoint x: 173, endPoint y: 185, distance: 168.5
click at [180, 185] on div "Get a Quote Policy Details Route Details Cover door to port - Add loading place…" at bounding box center [712, 282] width 1109 height 564
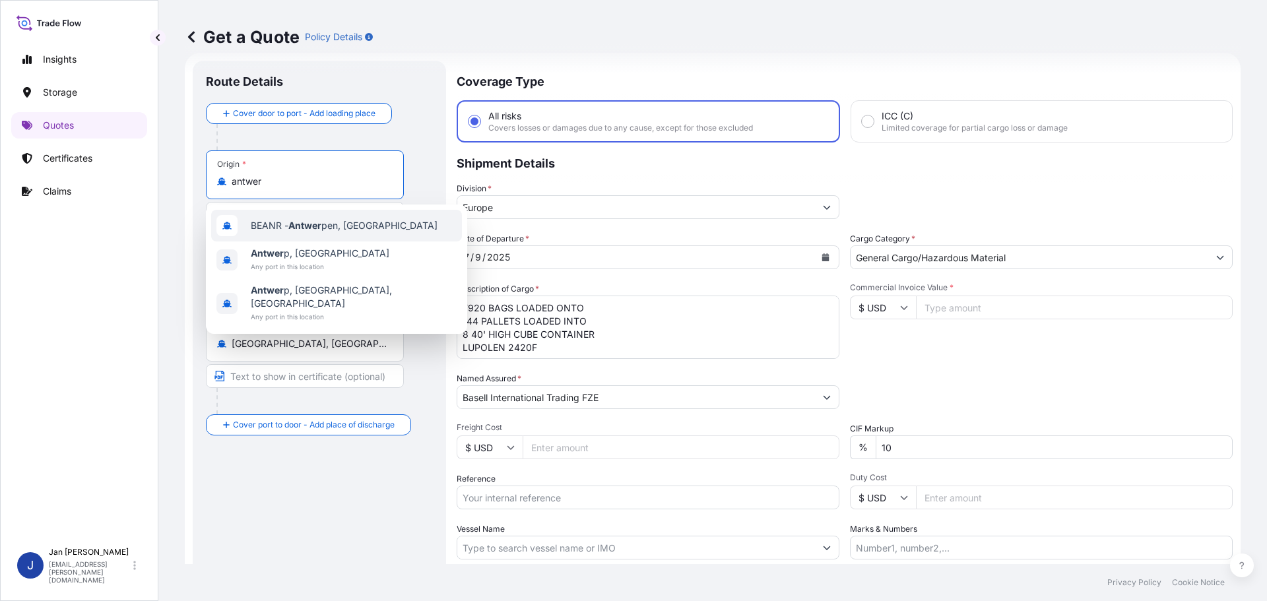
click at [273, 223] on span "BEANR - Antwer pen, [GEOGRAPHIC_DATA]" at bounding box center [344, 225] width 187 height 13
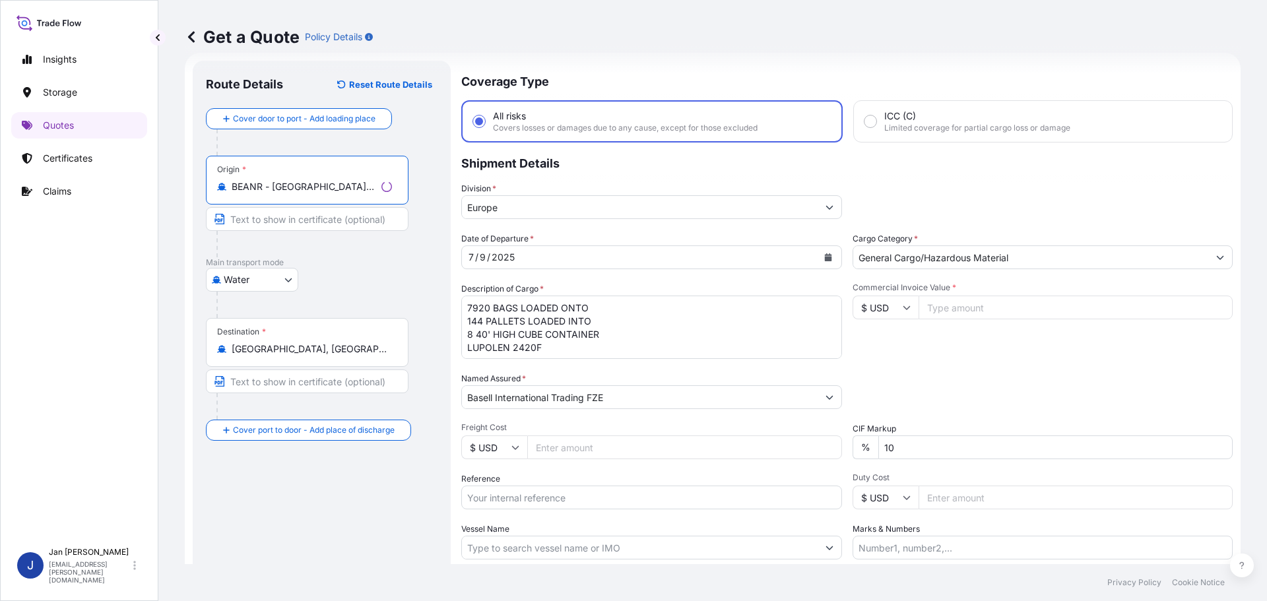
type input "BEANR - [GEOGRAPHIC_DATA], [GEOGRAPHIC_DATA]"
drag, startPoint x: 260, startPoint y: 356, endPoint x: 162, endPoint y: 347, distance: 98.0
click at [166, 347] on div "Get a Quote Policy Details Route Details Reset Route Details Cover door to port…" at bounding box center [712, 282] width 1109 height 564
click at [282, 352] on input "[GEOGRAPHIC_DATA], [GEOGRAPHIC_DATA]" at bounding box center [310, 348] width 156 height 13
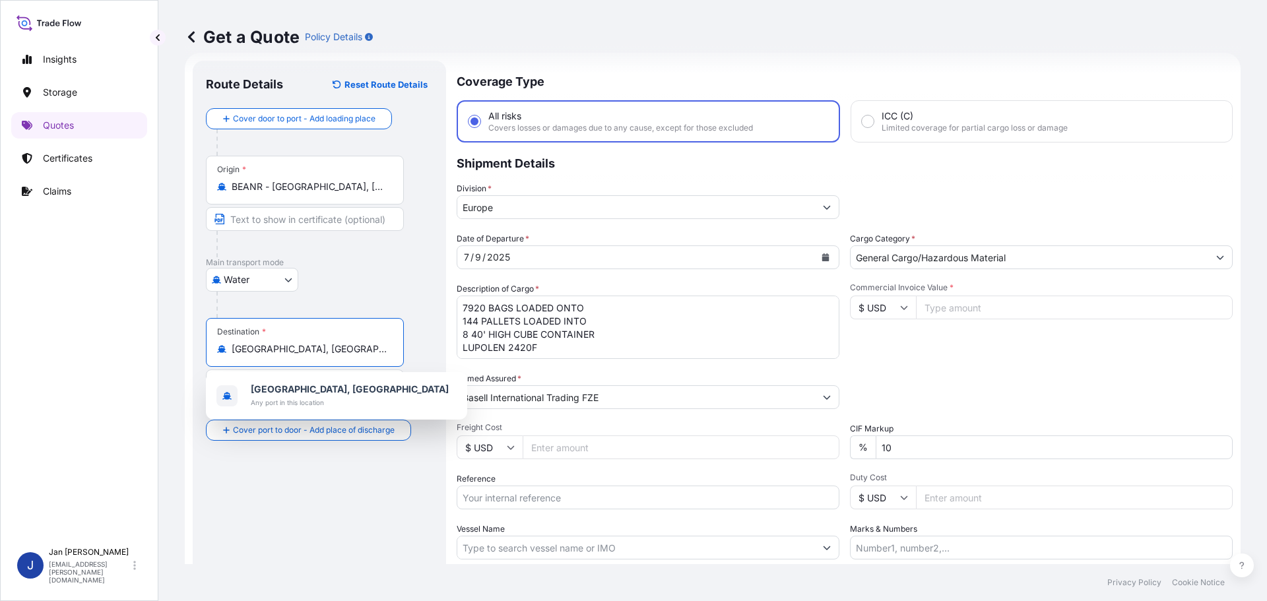
drag, startPoint x: 308, startPoint y: 353, endPoint x: 191, endPoint y: 346, distance: 116.3
click at [193, 346] on div "Route Details Reset Route Details Cover door to port - Add loading place Place …" at bounding box center [319, 359] width 253 height 597
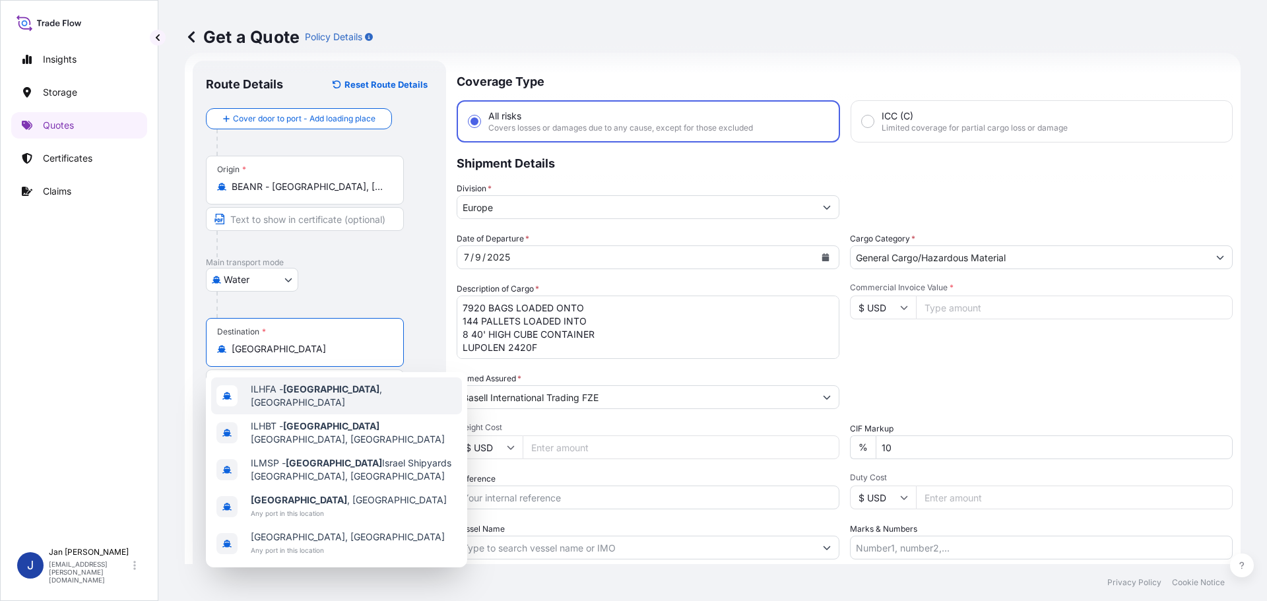
click at [275, 394] on span "ILHFA - [GEOGRAPHIC_DATA] , [GEOGRAPHIC_DATA]" at bounding box center [354, 396] width 206 height 26
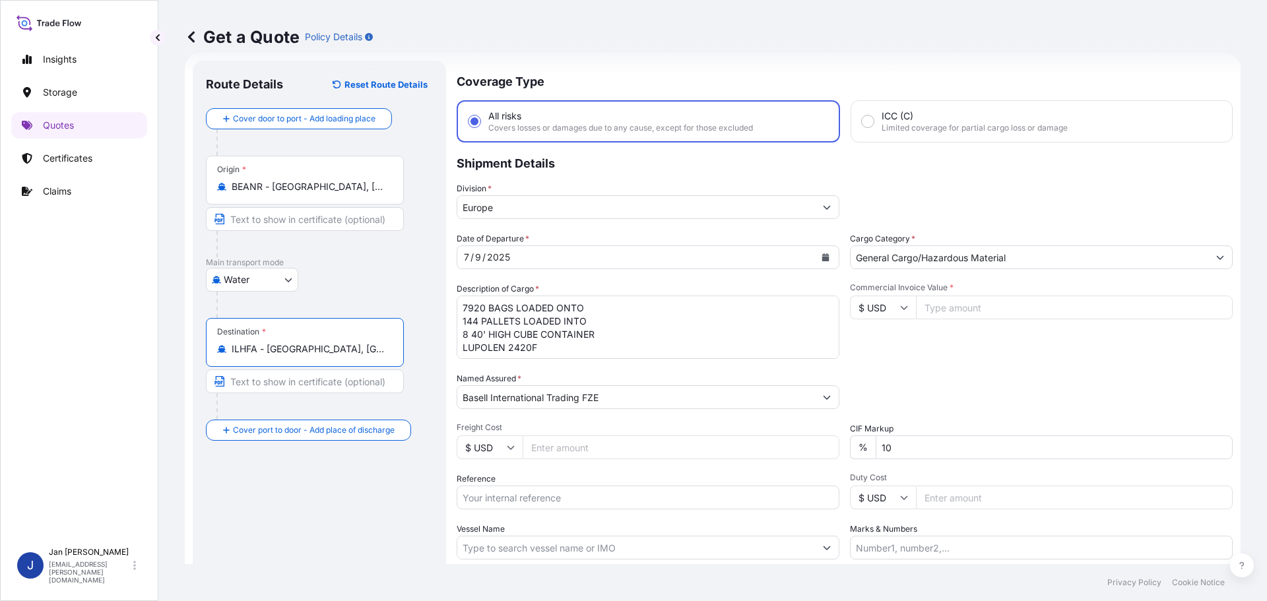
type input "ILHFA - [GEOGRAPHIC_DATA], [GEOGRAPHIC_DATA]"
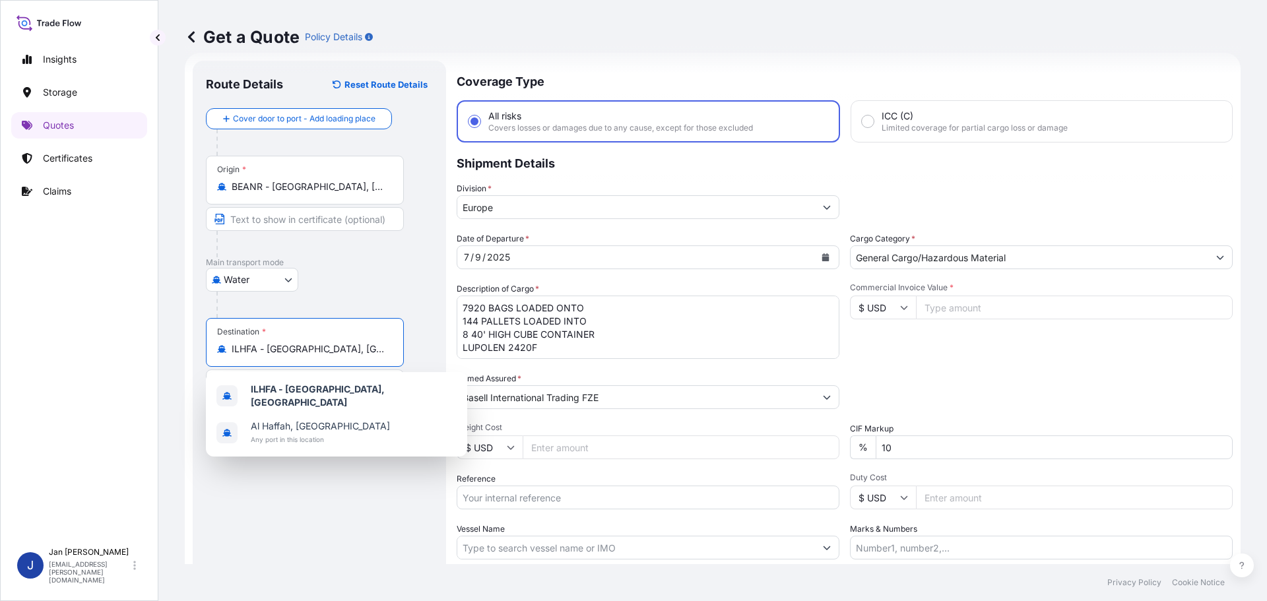
click at [816, 256] on button "Calendar" at bounding box center [825, 257] width 21 height 21
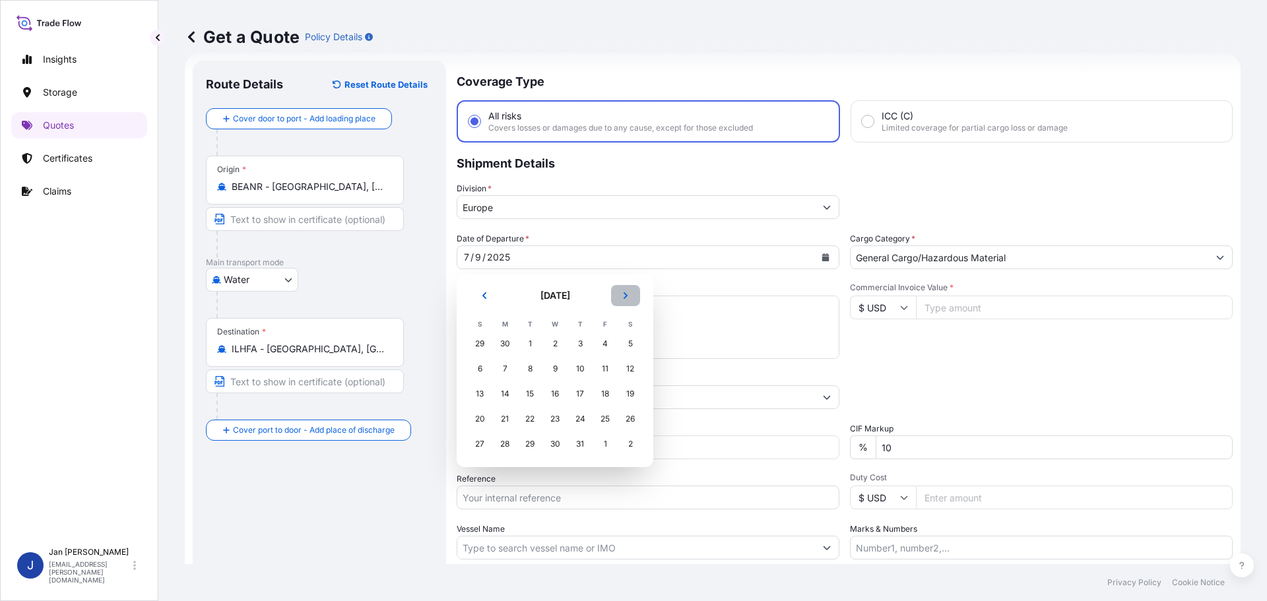
click at [628, 294] on icon "Next" at bounding box center [626, 296] width 8 height 8
click at [555, 393] on div "13" at bounding box center [555, 394] width 24 height 24
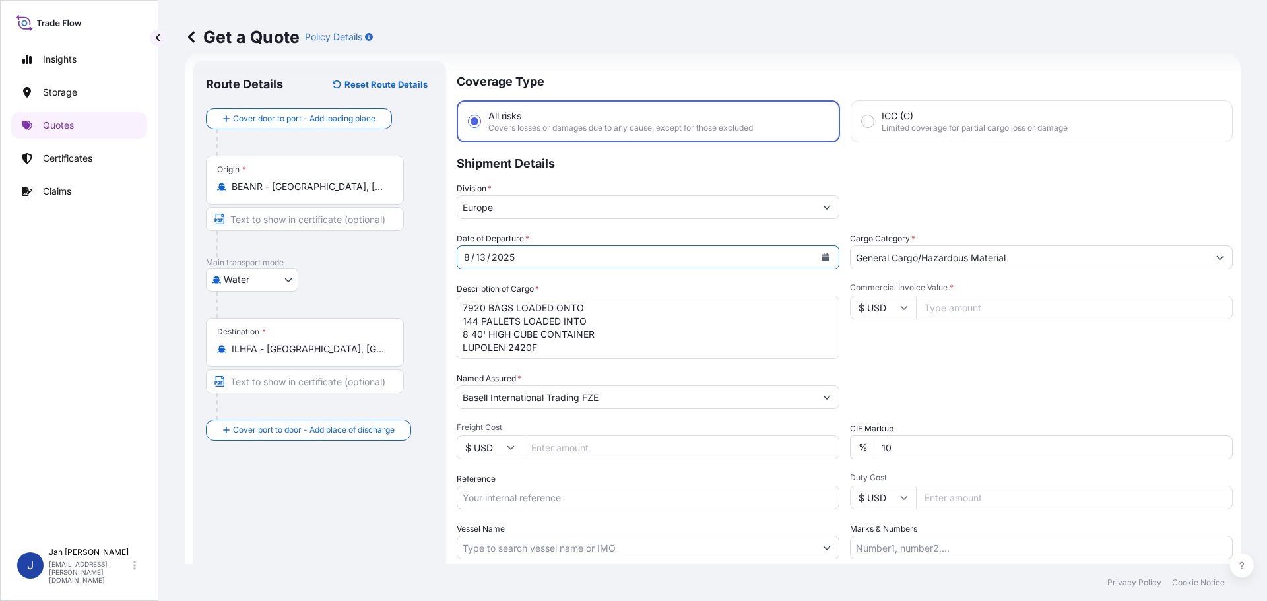
scroll to position [1, 0]
drag, startPoint x: 564, startPoint y: 351, endPoint x: 398, endPoint y: 302, distance: 173.3
click at [400, 302] on form "Route Details Reset Route Details Cover door to port - Add loading place Place …" at bounding box center [713, 359] width 1056 height 613
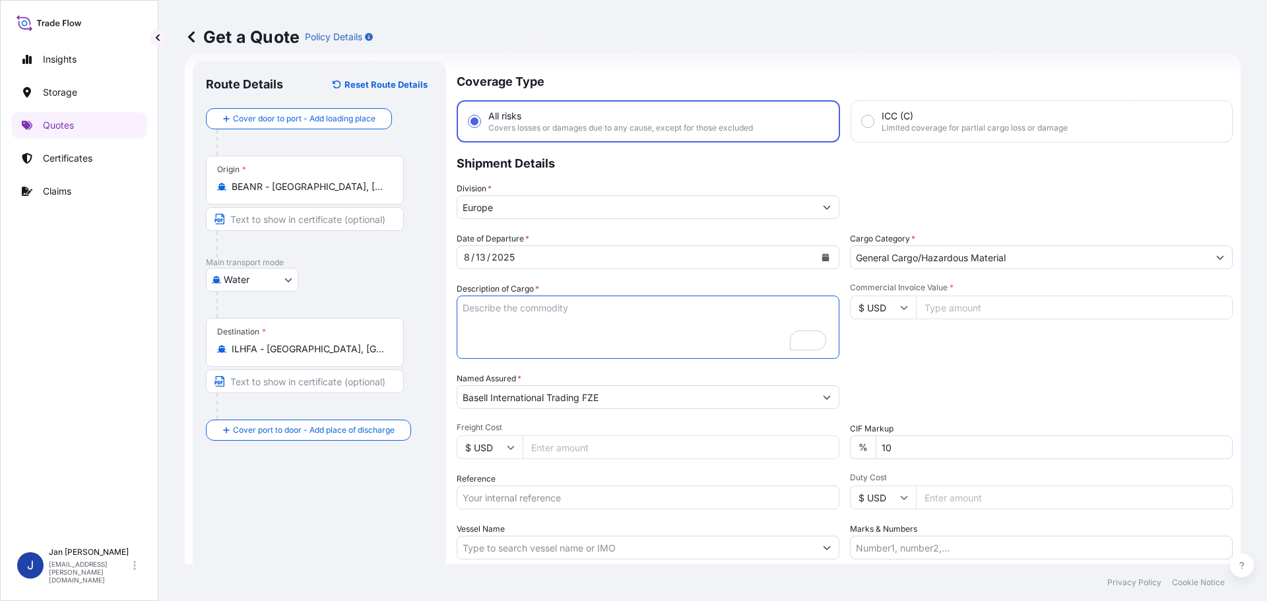
scroll to position [21, 0]
drag, startPoint x: 626, startPoint y: 401, endPoint x: 125, endPoint y: 375, distance: 501.5
click at [195, 375] on form "Route Details Reset Route Details Cover door to port - Add loading place Place …" at bounding box center [713, 359] width 1056 height 613
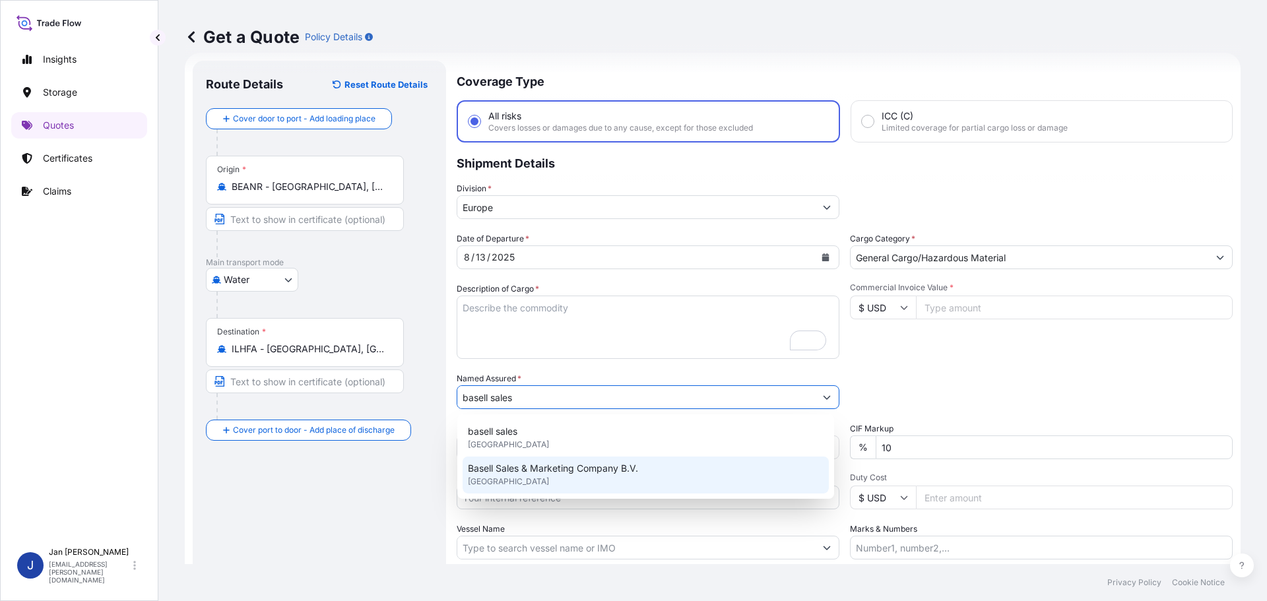
click at [527, 468] on span "Basell Sales & Marketing Company B.V." at bounding box center [553, 468] width 170 height 13
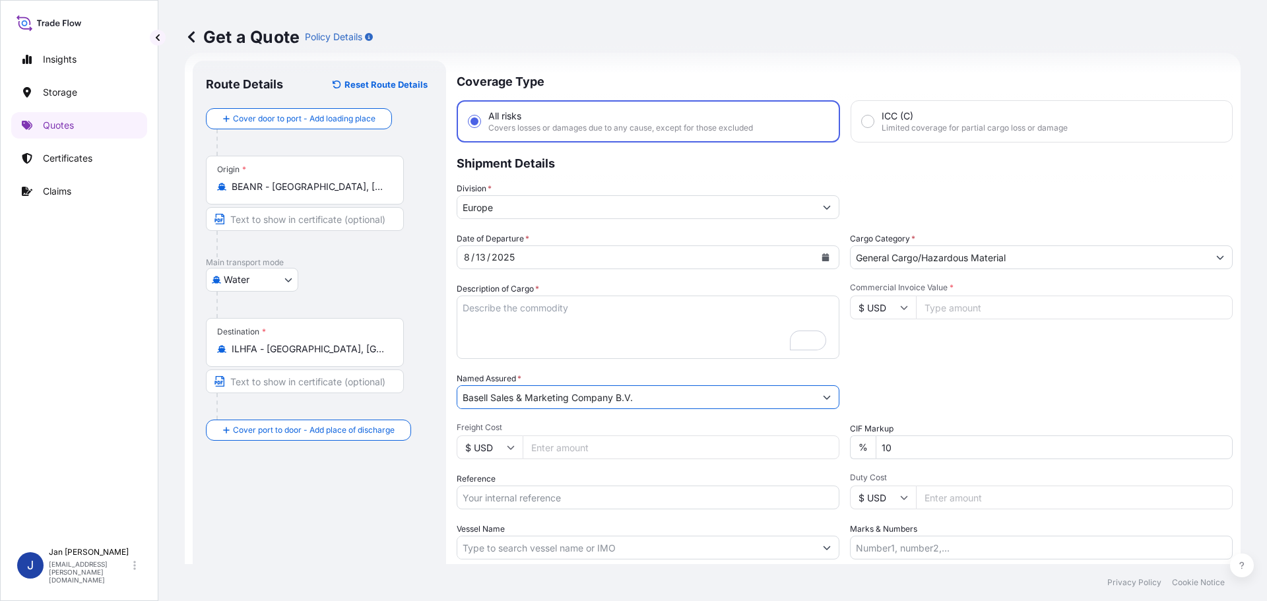
type input "Basell Sales & Marketing Company B.V."
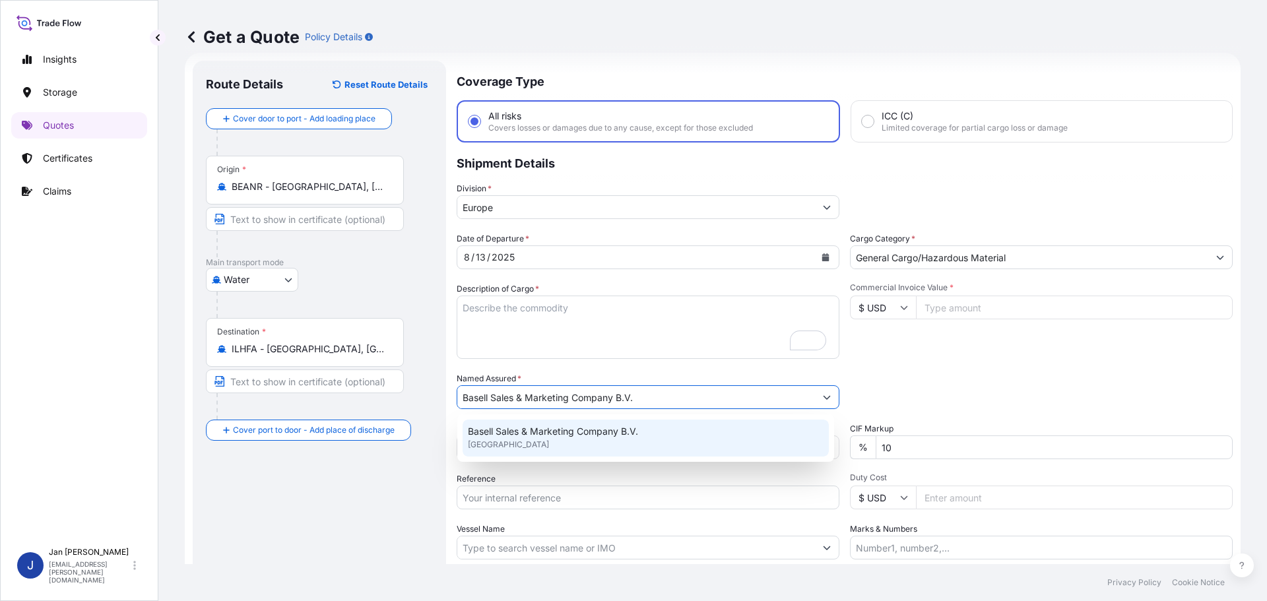
click at [490, 502] on input "Reference" at bounding box center [648, 498] width 383 height 24
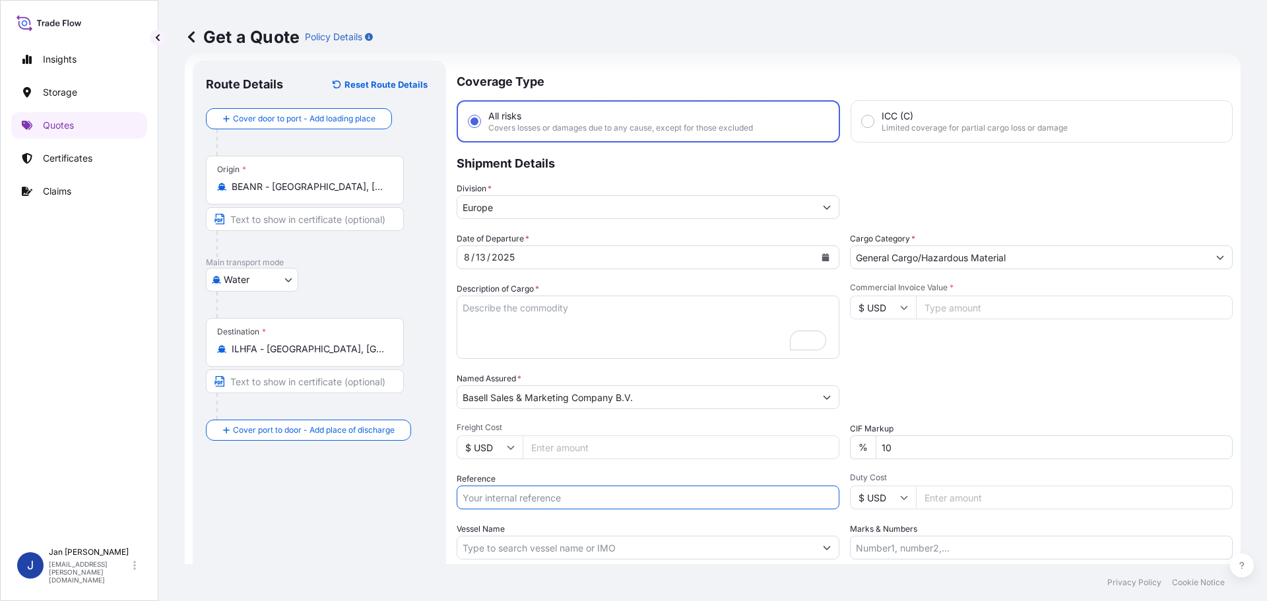
paste input "5013133209 304208284"
click at [519, 496] on input "5013133209 304208284" at bounding box center [648, 498] width 383 height 24
click at [624, 502] on input "5013133209 304208284" at bounding box center [648, 498] width 383 height 24
paste input "1187401073"
type input "5013133209 304208284 1187401073"
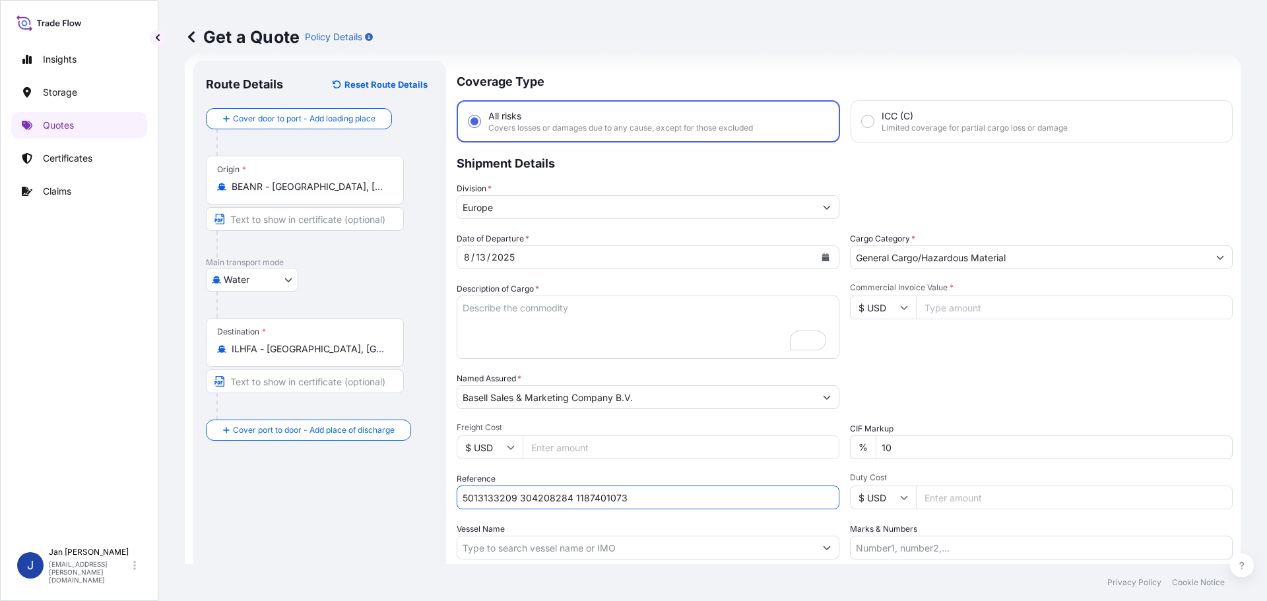
click at [632, 540] on input "Vessel Name" at bounding box center [636, 548] width 358 height 24
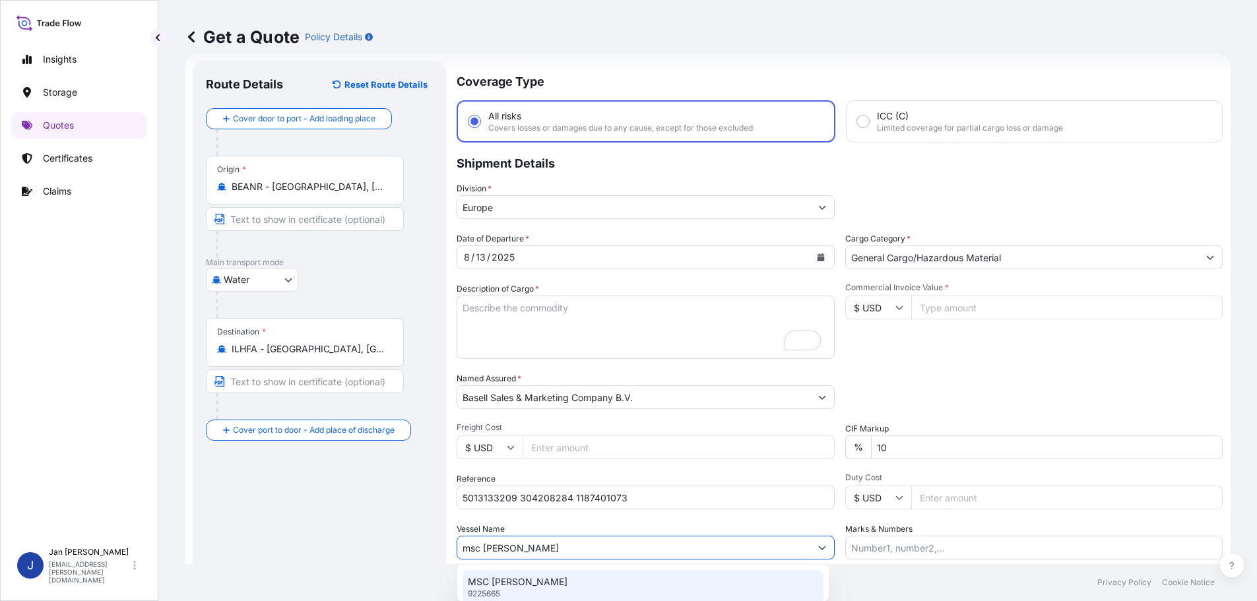
click at [506, 577] on p "MSC [PERSON_NAME]" at bounding box center [518, 581] width 100 height 13
type input "MSC [PERSON_NAME]"
click at [903, 306] on icon at bounding box center [904, 308] width 8 height 8
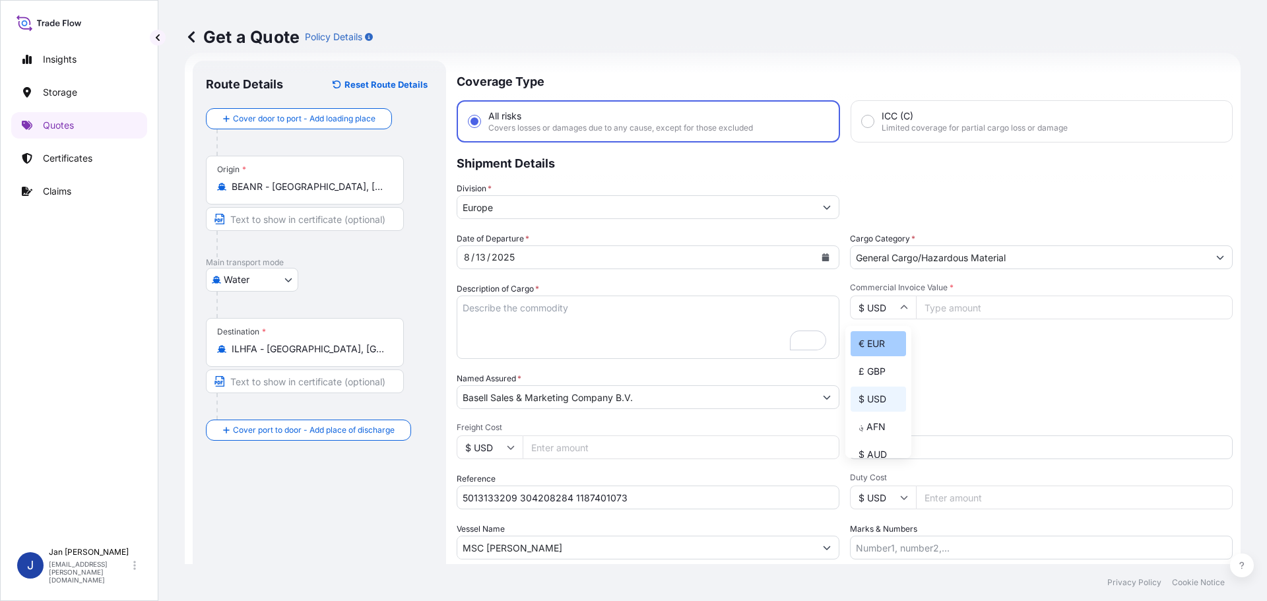
click at [880, 348] on div "€ EUR" at bounding box center [878, 343] width 55 height 25
type input "€ EUR"
click at [971, 311] on input "Commercial Invoice Value *" at bounding box center [1074, 308] width 317 height 24
type input "24767.30"
click at [971, 369] on div "Date of Departure * [DATE] Cargo Category * General Cargo/Hazardous Material De…" at bounding box center [845, 395] width 776 height 327
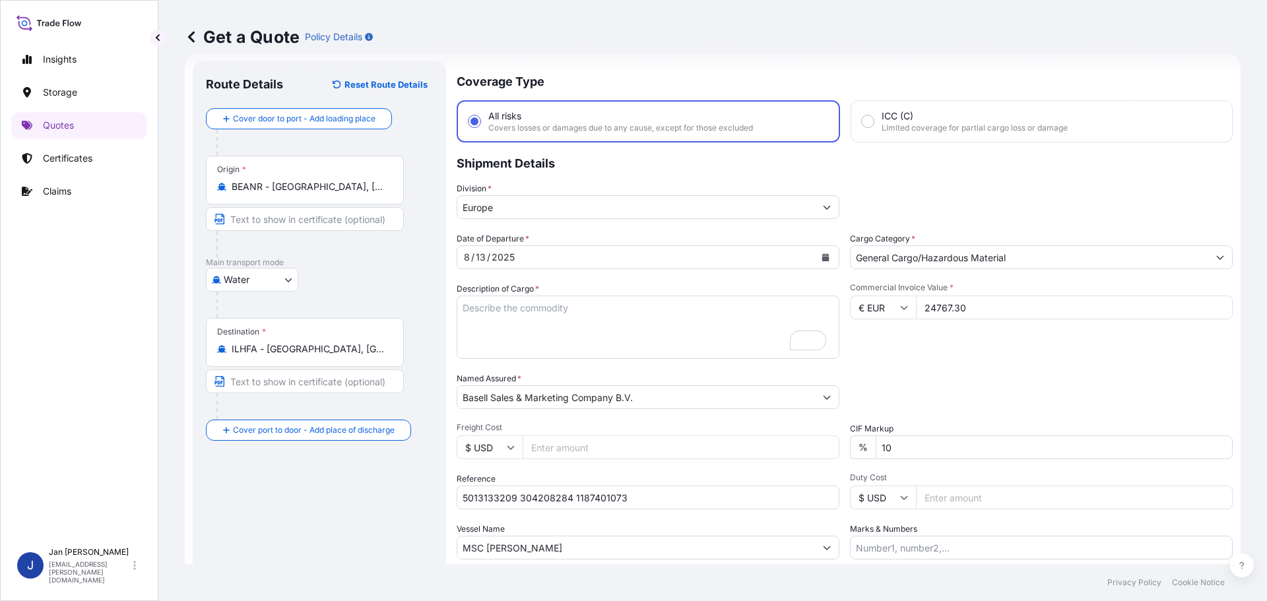
click at [906, 354] on div "Commercial Invoice Value * € EUR 24767.30" at bounding box center [1041, 320] width 383 height 77
drag, startPoint x: 509, startPoint y: 315, endPoint x: 502, endPoint y: 311, distance: 8.3
click at [509, 313] on textarea "7920 BAGS LOADED ONTO 144 PALLETS LOADED INTO 8 40' HIGH CUBE CONTAINER LUPOLEN…" at bounding box center [648, 327] width 383 height 63
paste textarea "BULK UNPACKED LOADED INTO 1 20' DRY VAN HOSTALEN PP H1022"
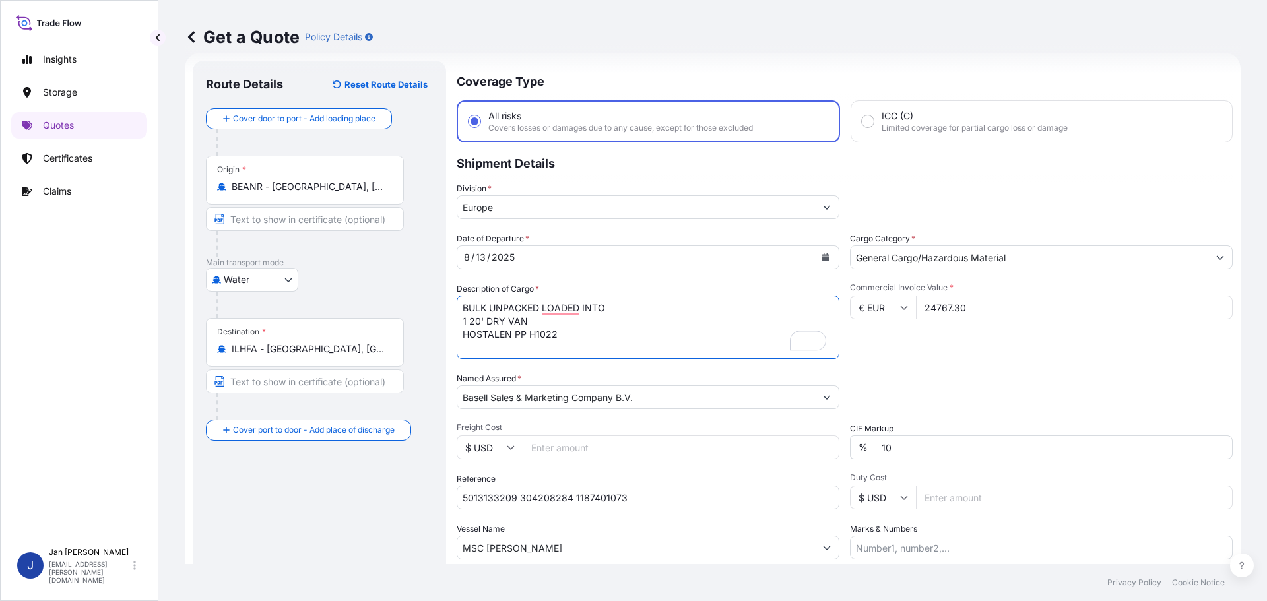
click at [460, 307] on textarea "7920 BAGS LOADED ONTO 144 PALLETS LOADED INTO 8 40' HIGH CUBE CONTAINER LUPOLEN…" at bounding box center [648, 327] width 383 height 63
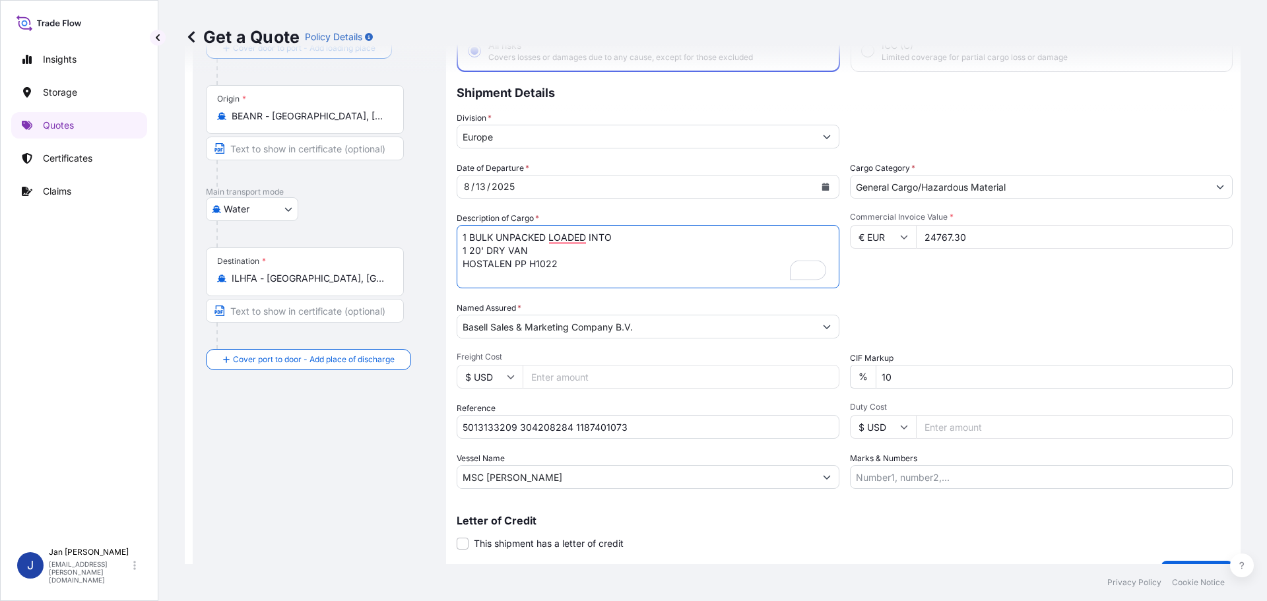
scroll to position [123, 0]
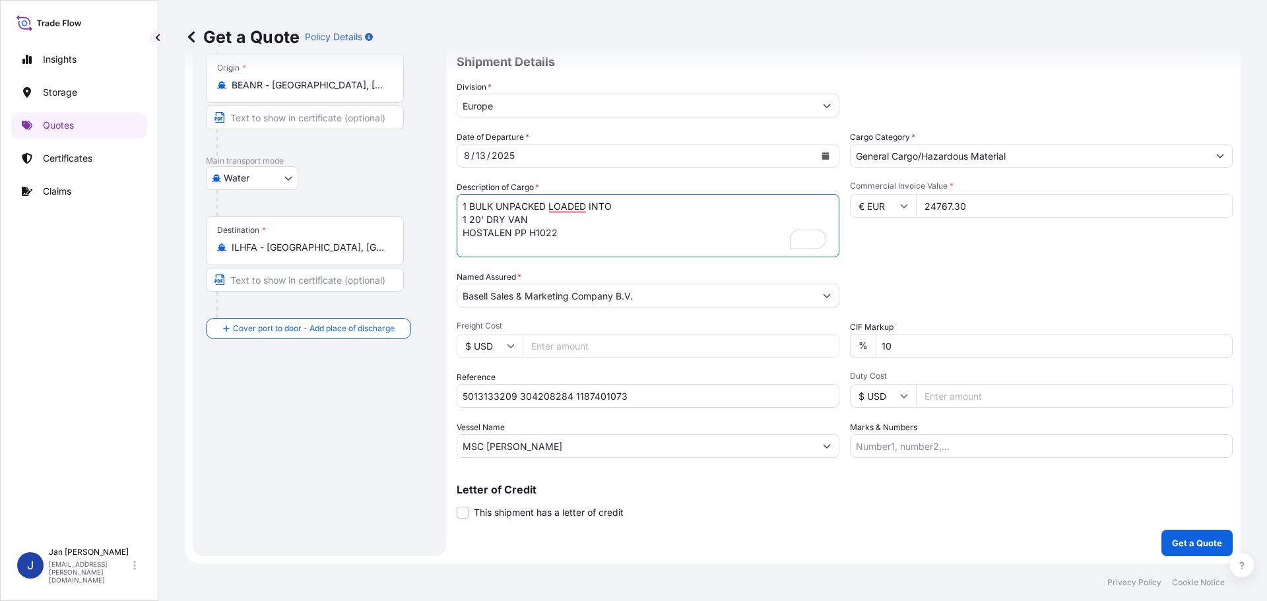
type textarea "1 BULK UNPACKED LOADED INTO 1 20' DRY VAN HOSTALEN PP H1022"
click at [1177, 542] on p "Get a Quote" at bounding box center [1197, 542] width 50 height 13
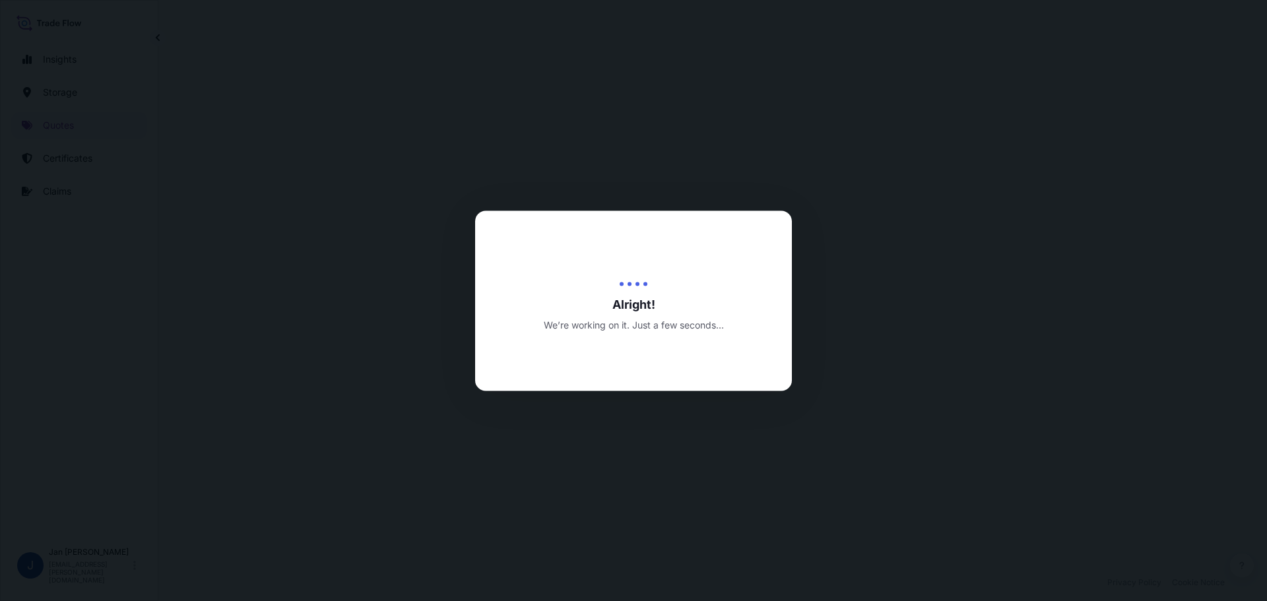
select select "Water"
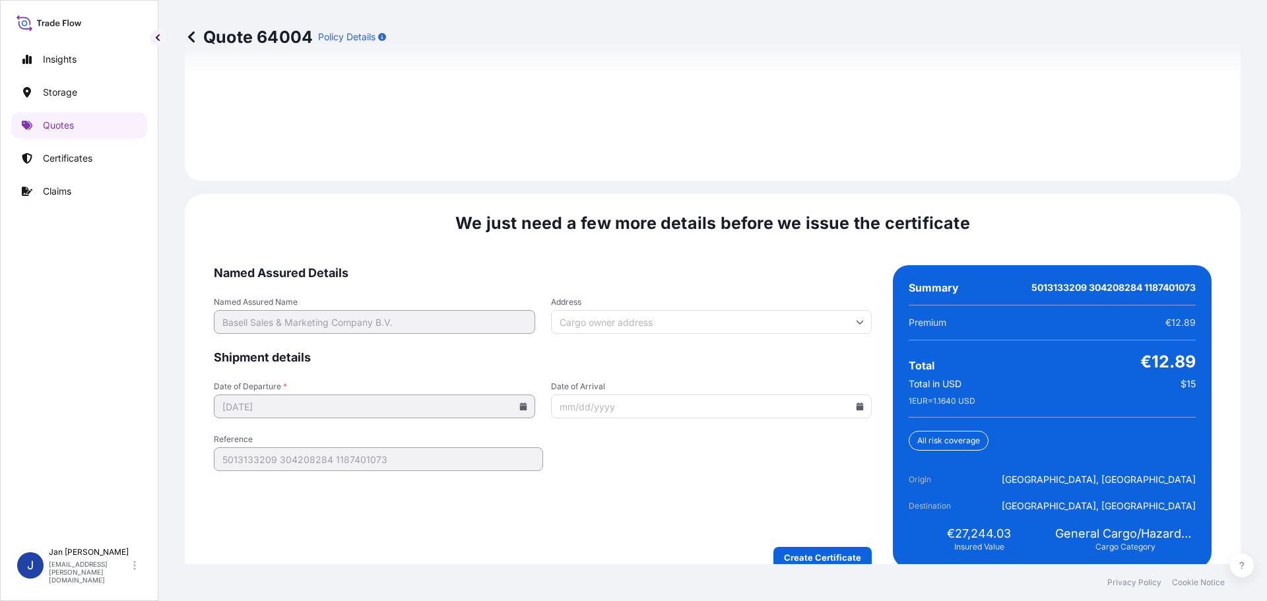
scroll to position [1916, 0]
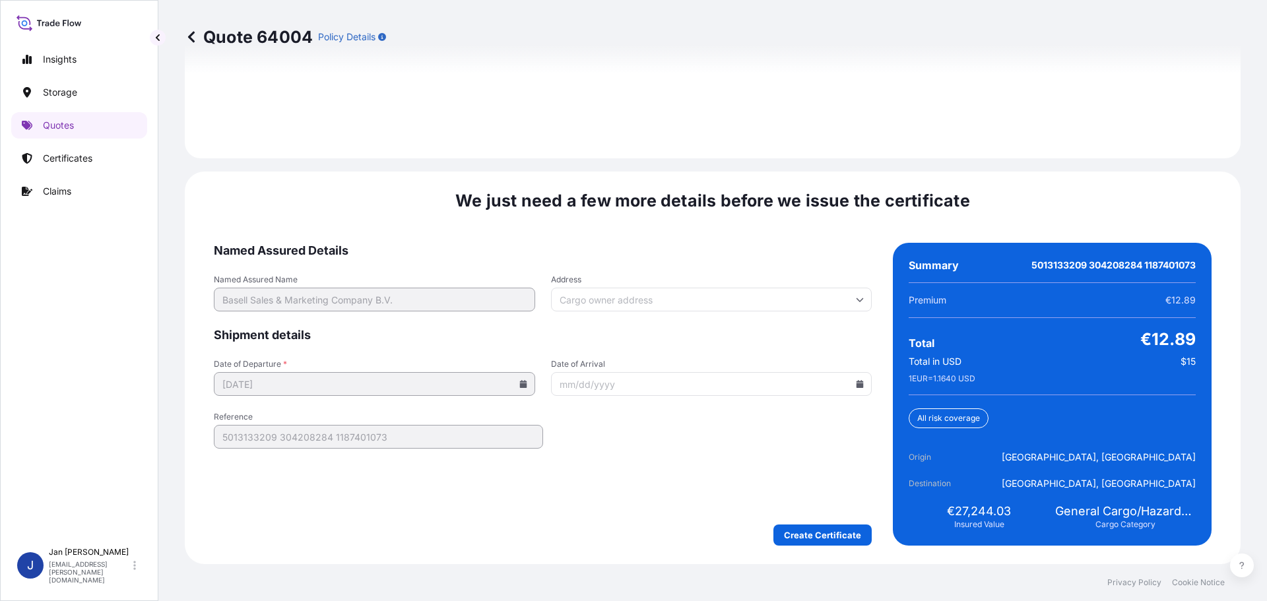
click at [858, 381] on input "Date of Arrival" at bounding box center [711, 384] width 321 height 24
click at [857, 385] on icon at bounding box center [860, 384] width 7 height 8
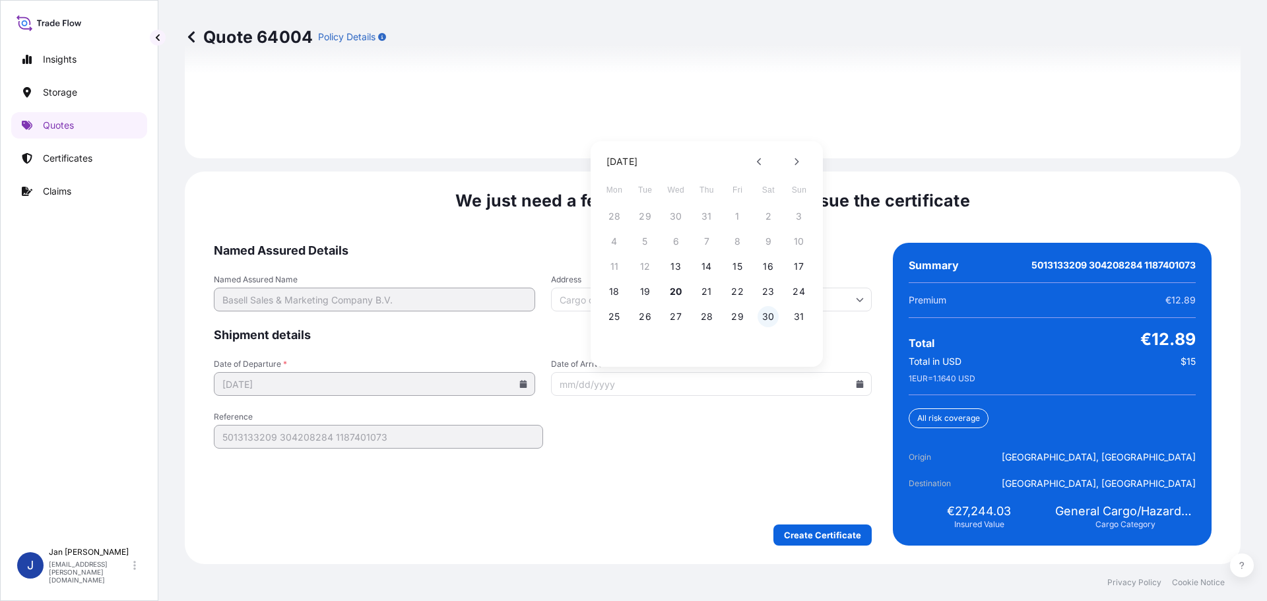
click at [770, 312] on button "30" at bounding box center [768, 316] width 21 height 21
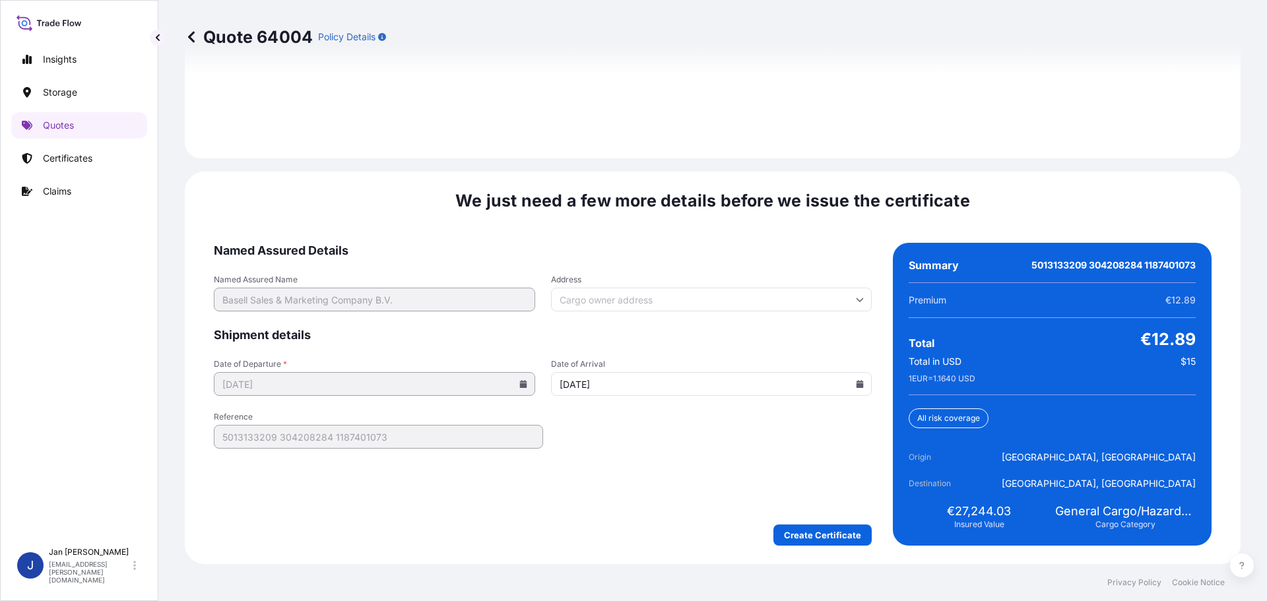
type input "[DATE]"
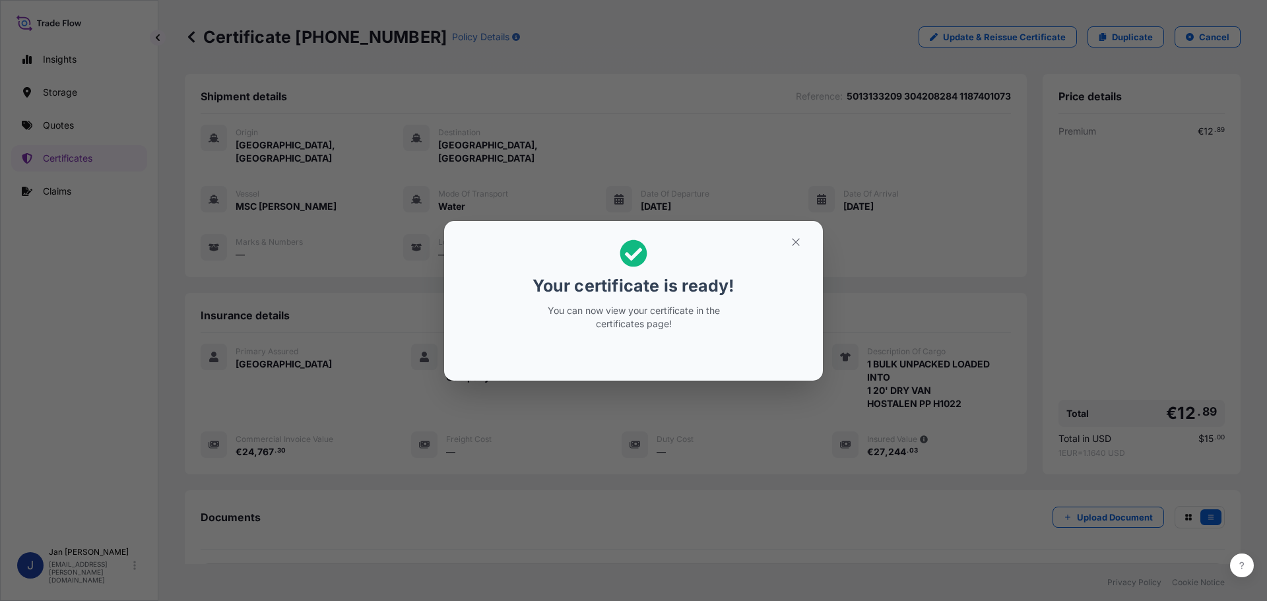
click at [793, 244] on icon "button" at bounding box center [795, 241] width 7 height 7
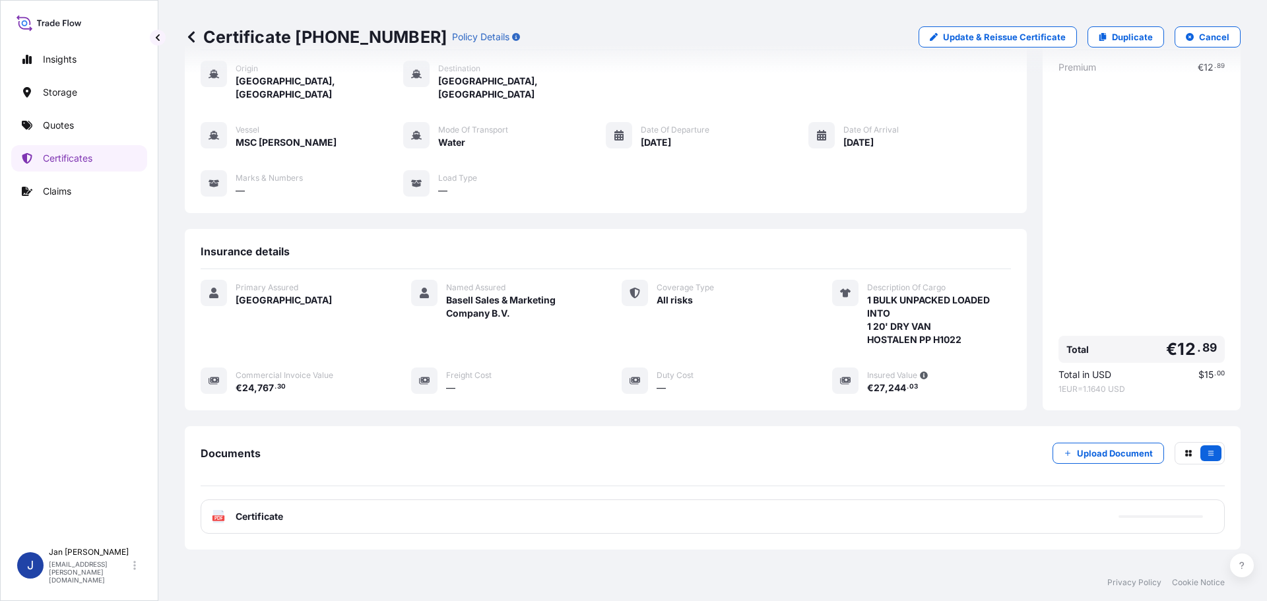
scroll to position [119, 0]
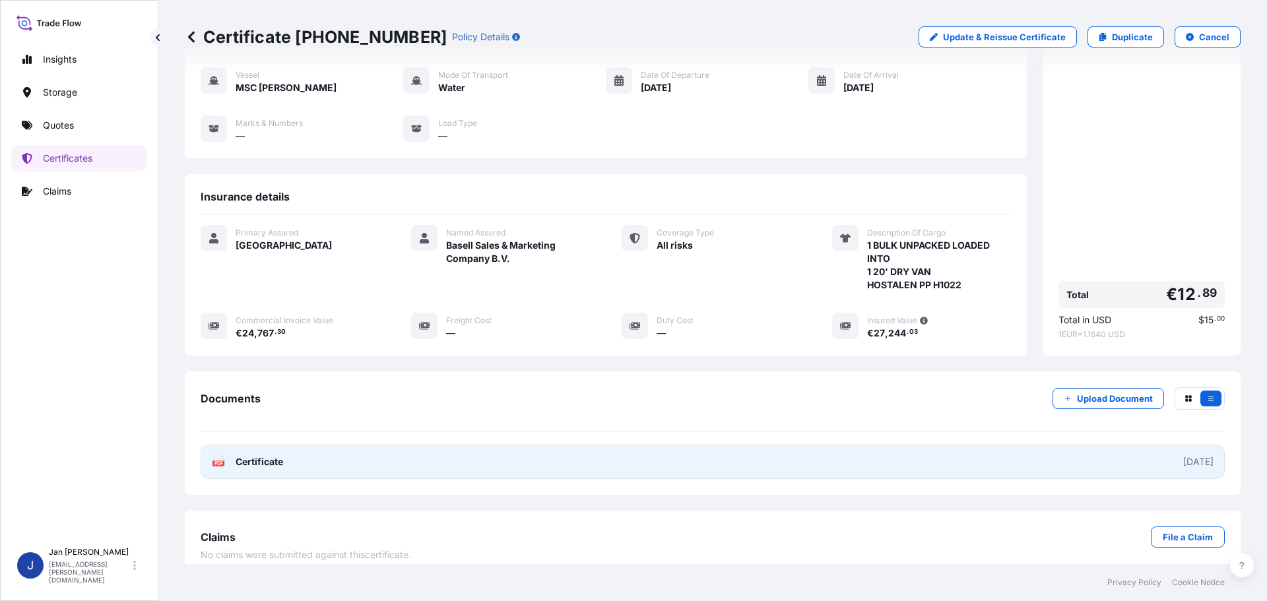
click at [215, 461] on text "PDF" at bounding box center [218, 463] width 9 height 5
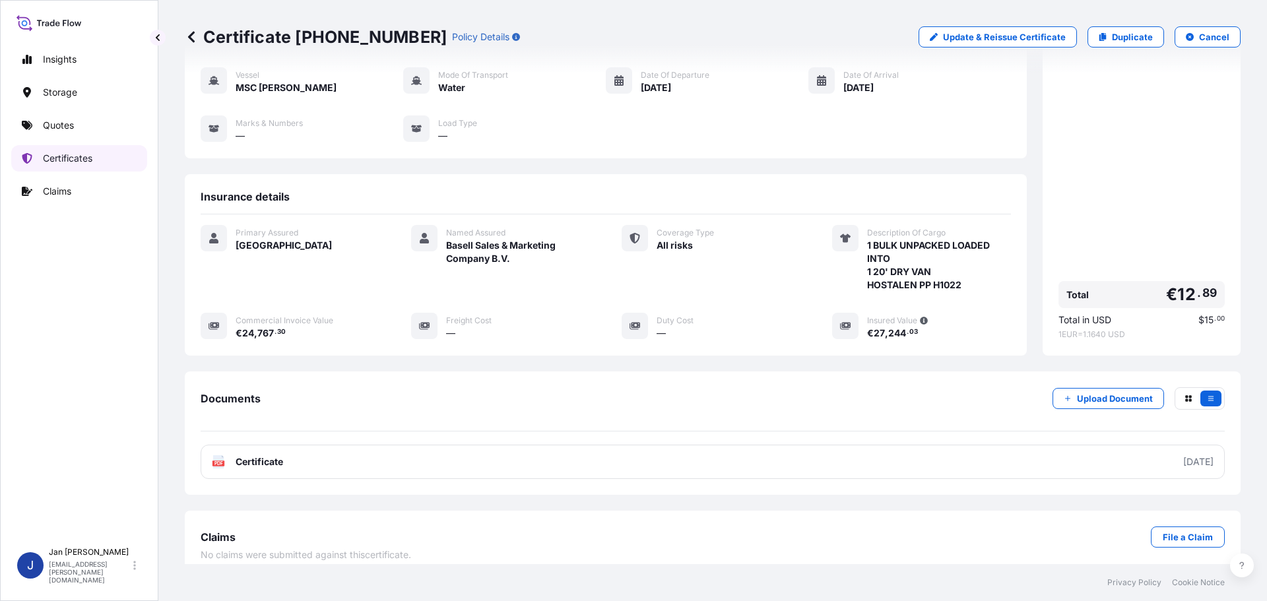
click at [59, 127] on p "Quotes" at bounding box center [58, 125] width 31 height 13
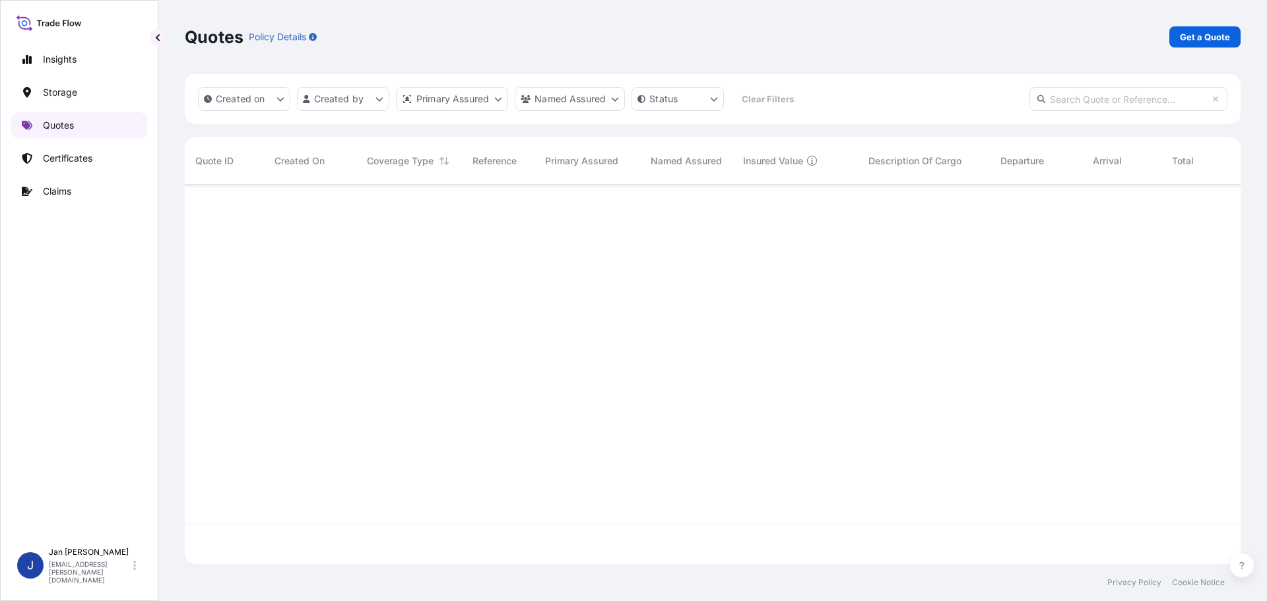
scroll to position [377, 1046]
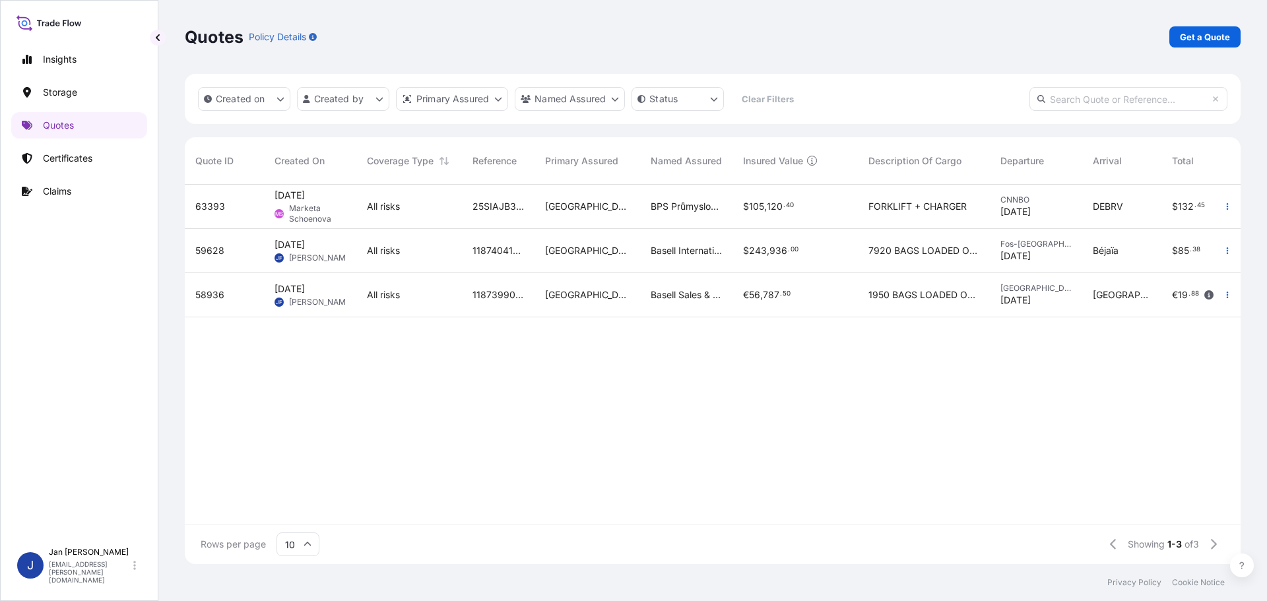
click at [1221, 245] on button "button" at bounding box center [1227, 250] width 21 height 21
click at [1159, 278] on p "Duplicate quote" at bounding box center [1174, 277] width 69 height 13
select select "Water"
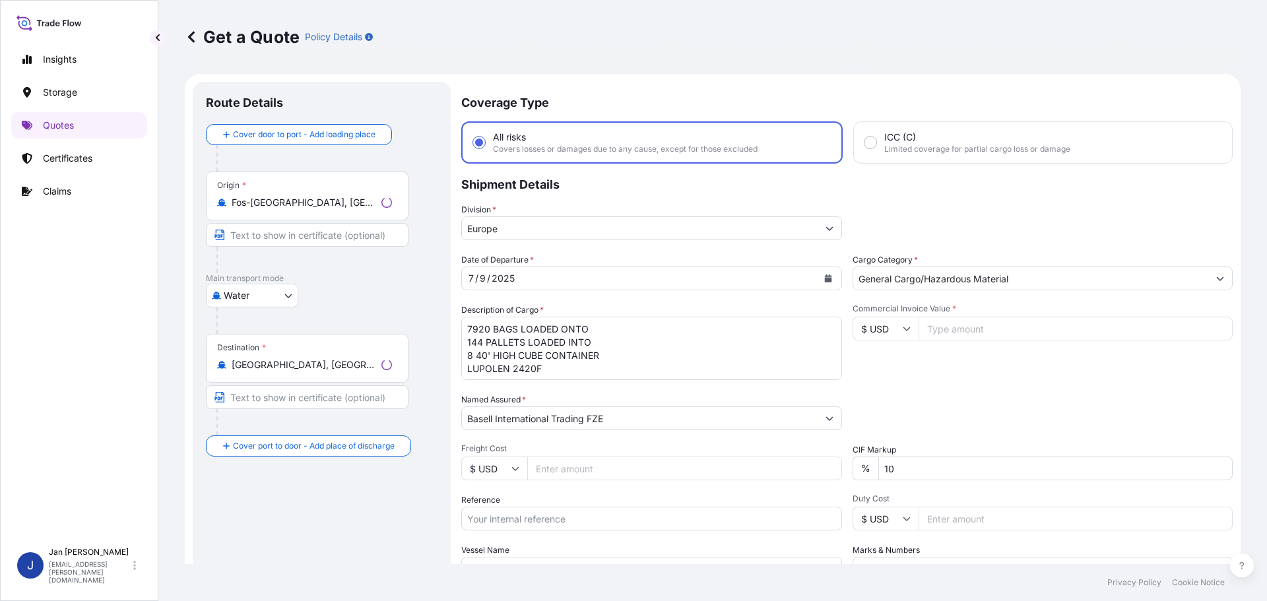
scroll to position [21, 0]
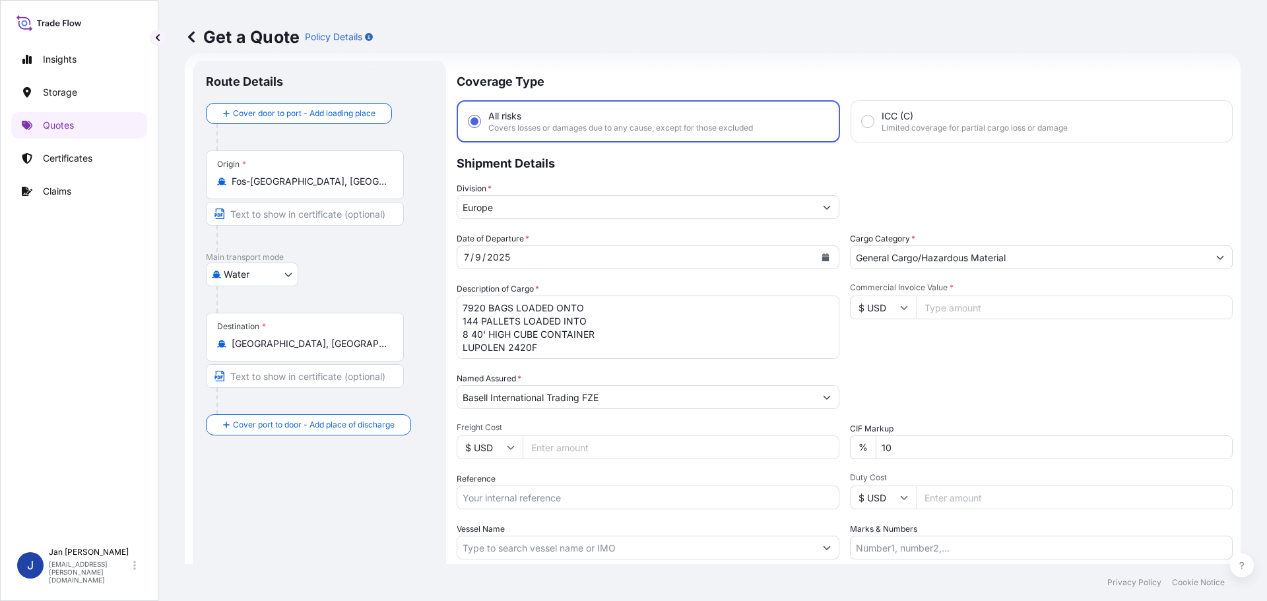
click at [822, 255] on icon "Calendar" at bounding box center [825, 257] width 7 height 8
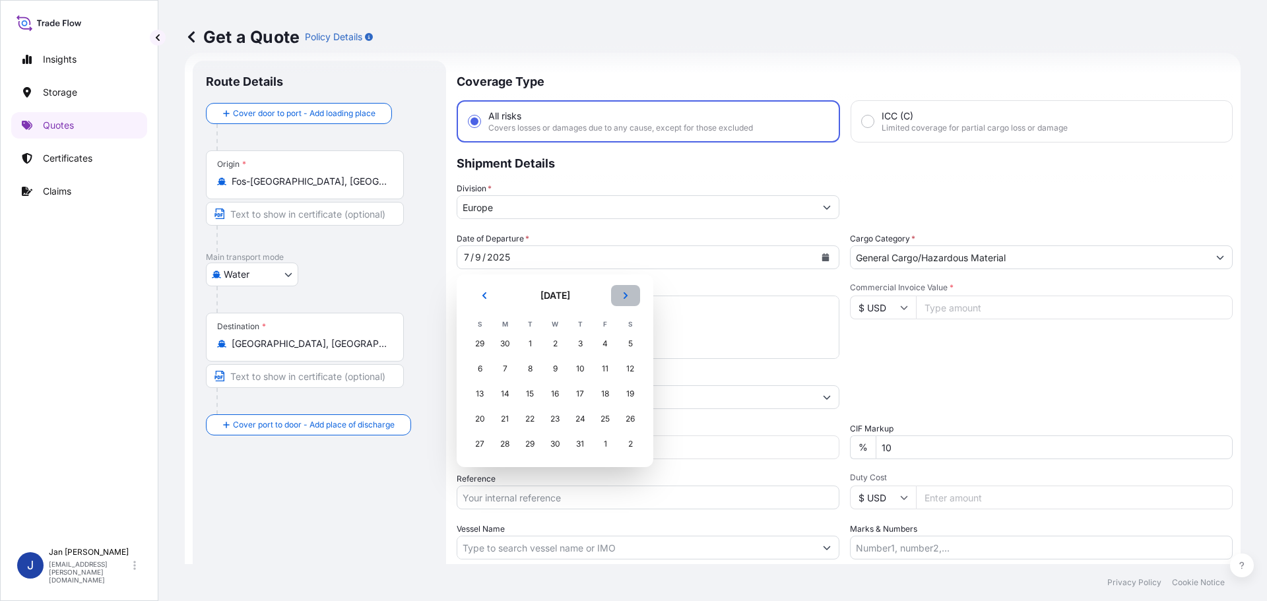
click at [625, 295] on icon "Next" at bounding box center [626, 296] width 8 height 8
click at [555, 394] on div "13" at bounding box center [555, 394] width 24 height 24
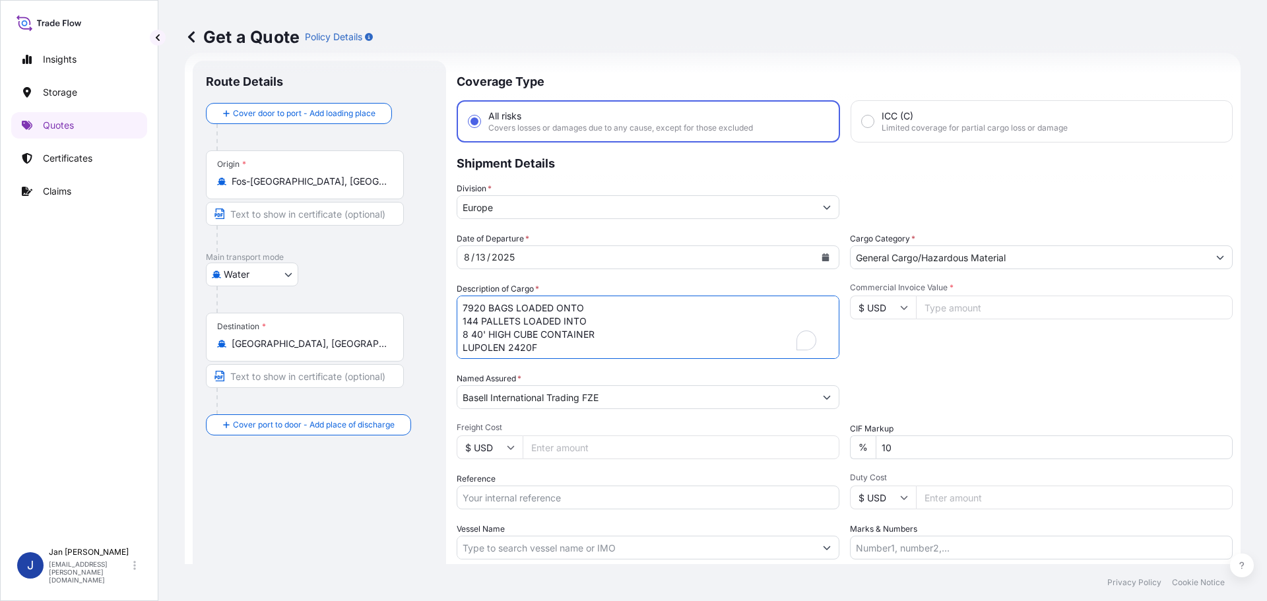
drag, startPoint x: 536, startPoint y: 348, endPoint x: 383, endPoint y: 303, distance: 160.4
click at [383, 303] on form "Route Details Cover door to port - Add loading place Place of loading Road / [G…" at bounding box center [713, 359] width 1056 height 613
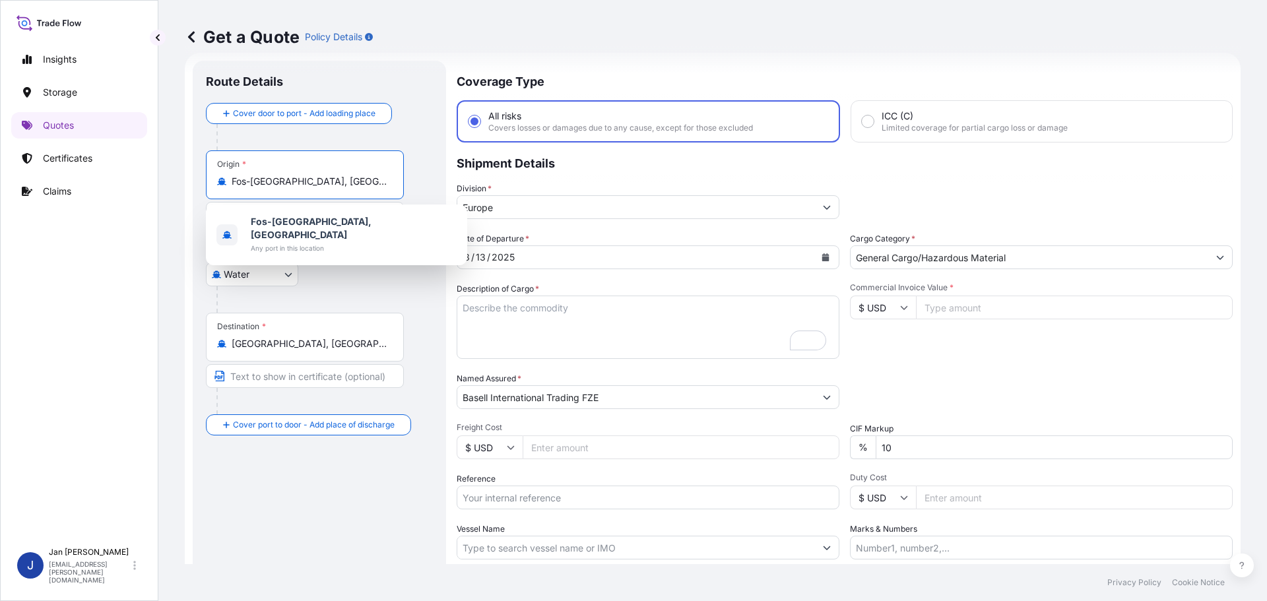
drag, startPoint x: 337, startPoint y: 182, endPoint x: 195, endPoint y: 181, distance: 142.5
click at [195, 181] on div "Route Details Cover door to port - Add loading place Place of loading Road / [G…" at bounding box center [319, 359] width 253 height 597
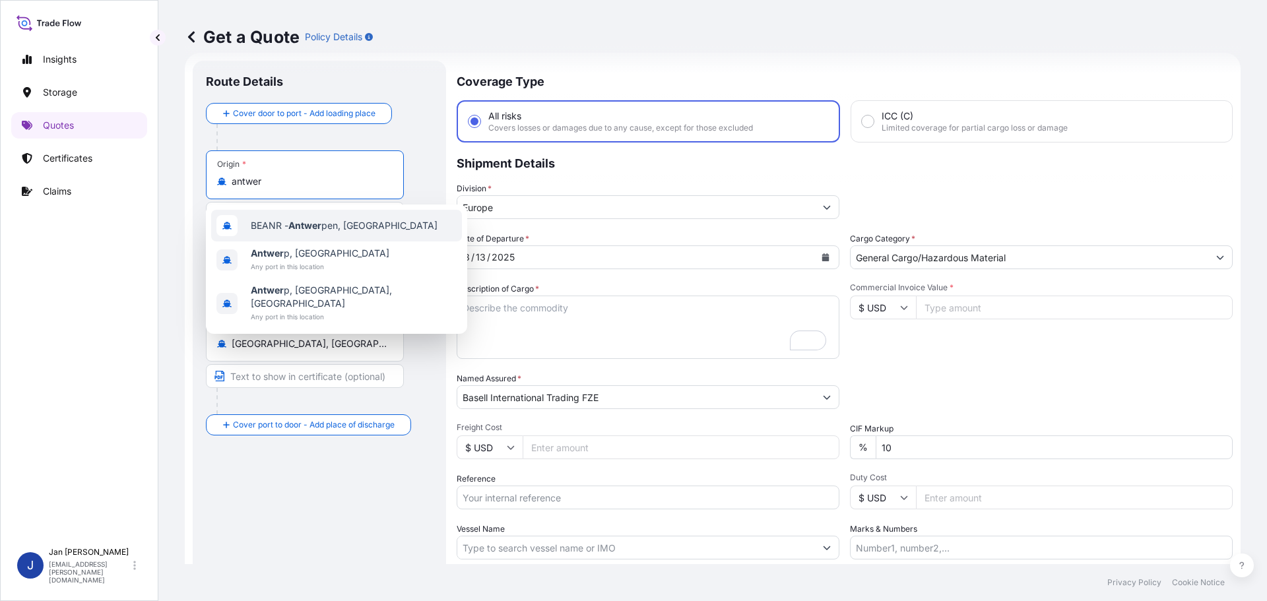
click at [290, 223] on span "BEANR - Antwer pen, [GEOGRAPHIC_DATA]" at bounding box center [344, 225] width 187 height 13
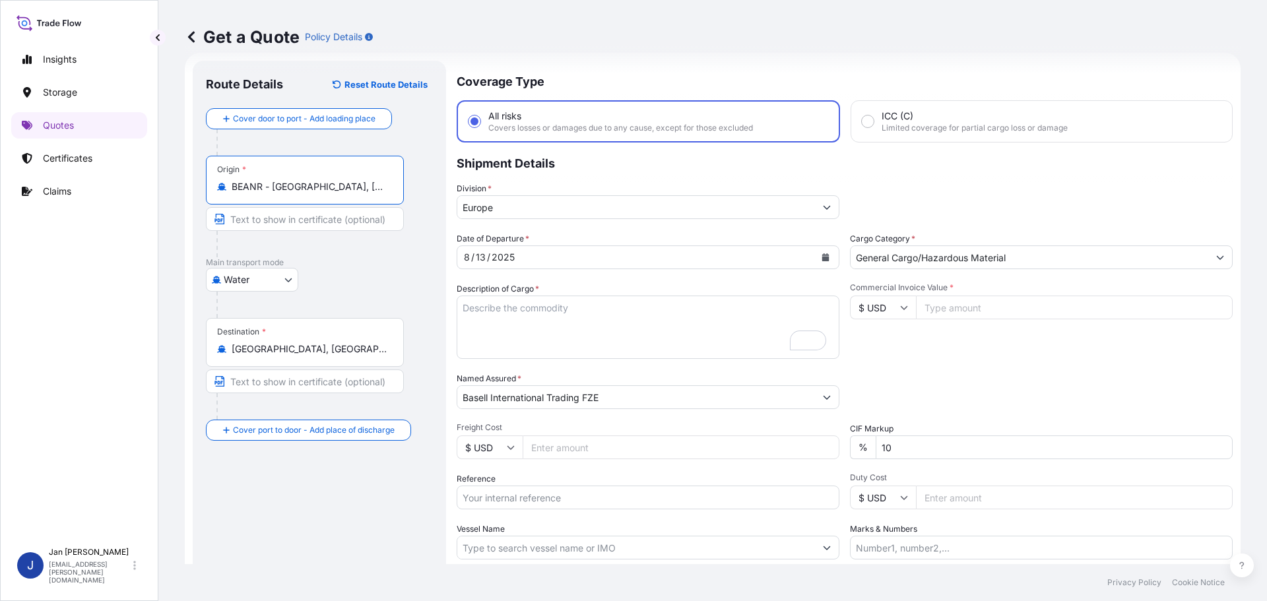
type input "BEANR - [GEOGRAPHIC_DATA], [GEOGRAPHIC_DATA]"
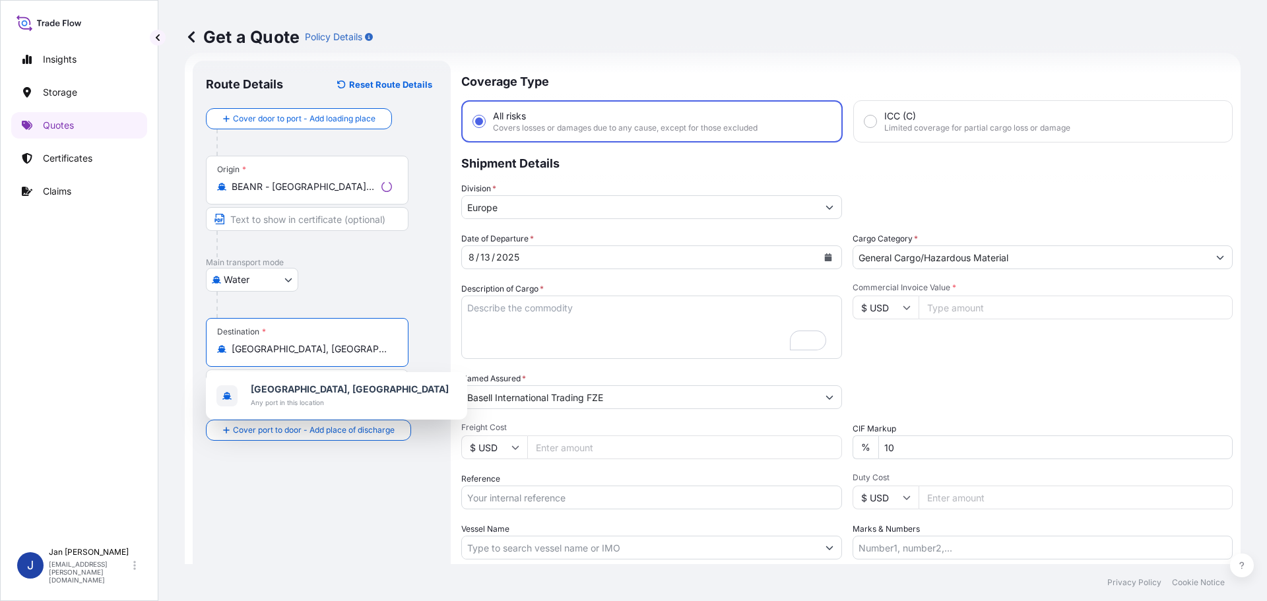
drag, startPoint x: 286, startPoint y: 353, endPoint x: 148, endPoint y: 350, distance: 137.9
click at [150, 350] on div "Insights Storage Quotes Certificates Claims J [PERSON_NAME] [EMAIL_ADDRESS][PER…" at bounding box center [633, 300] width 1267 height 601
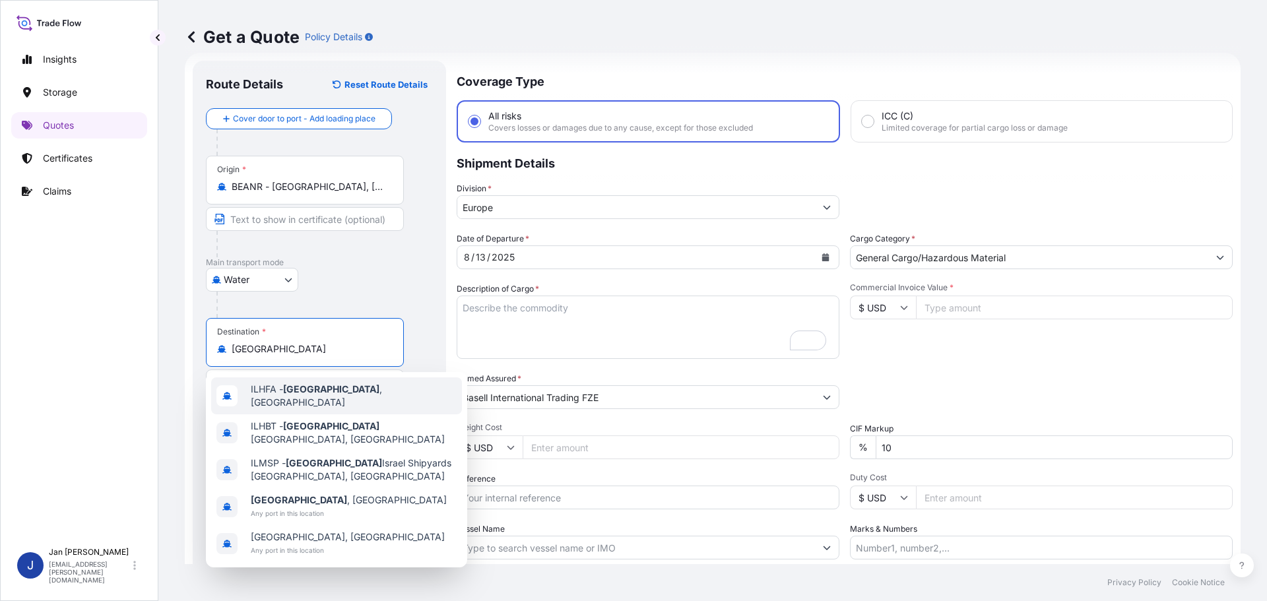
click at [259, 394] on span "ILHFA - [GEOGRAPHIC_DATA] , [GEOGRAPHIC_DATA]" at bounding box center [354, 396] width 206 height 26
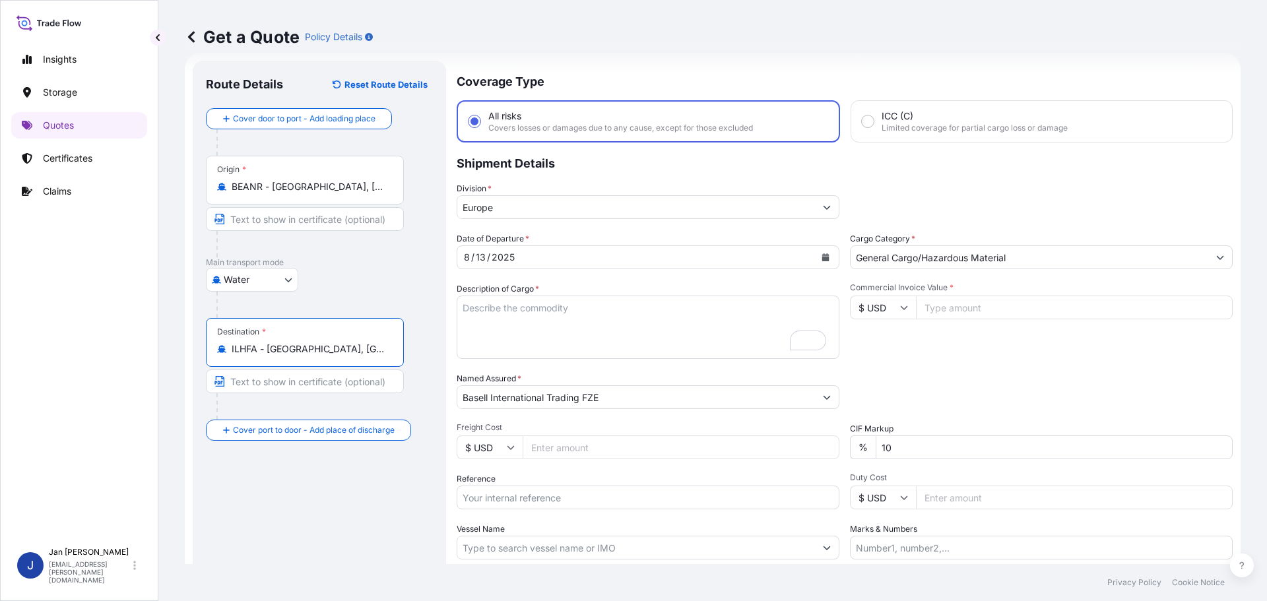
type input "ILHFA - [GEOGRAPHIC_DATA], [GEOGRAPHIC_DATA]"
click at [256, 397] on form "Route Details Reset Route Details Cover door to port - Add loading place Place …" at bounding box center [708, 359] width 1046 height 613
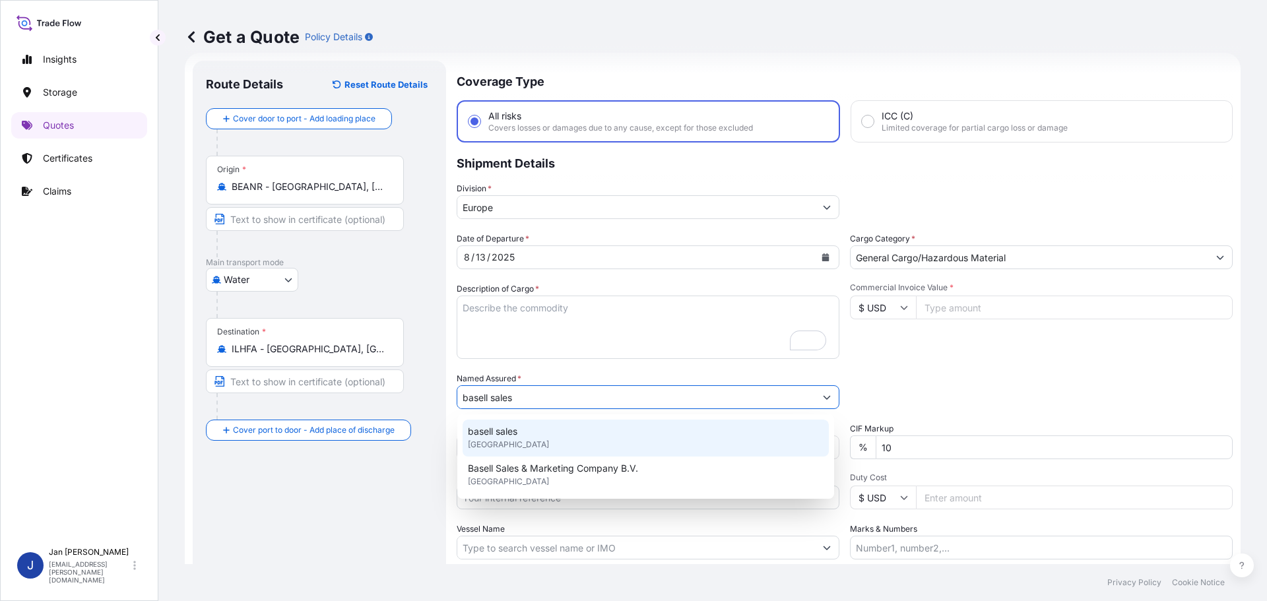
click at [528, 469] on span "Basell Sales & Marketing Company B.V." at bounding box center [553, 468] width 170 height 13
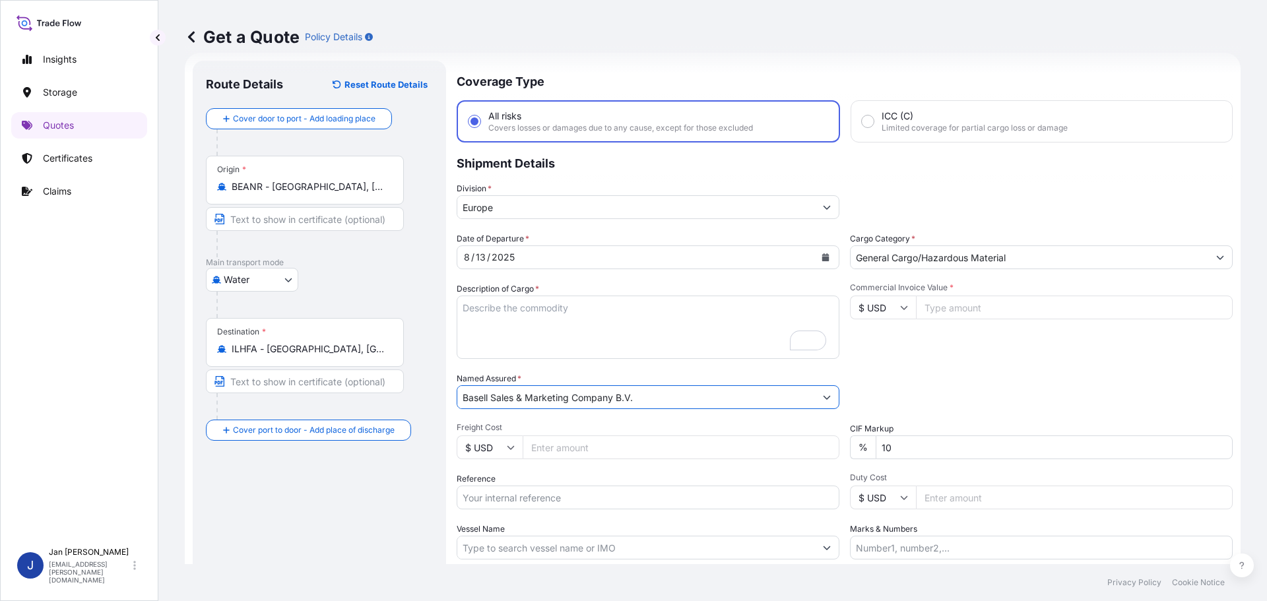
type input "Basell Sales & Marketing Company B.V."
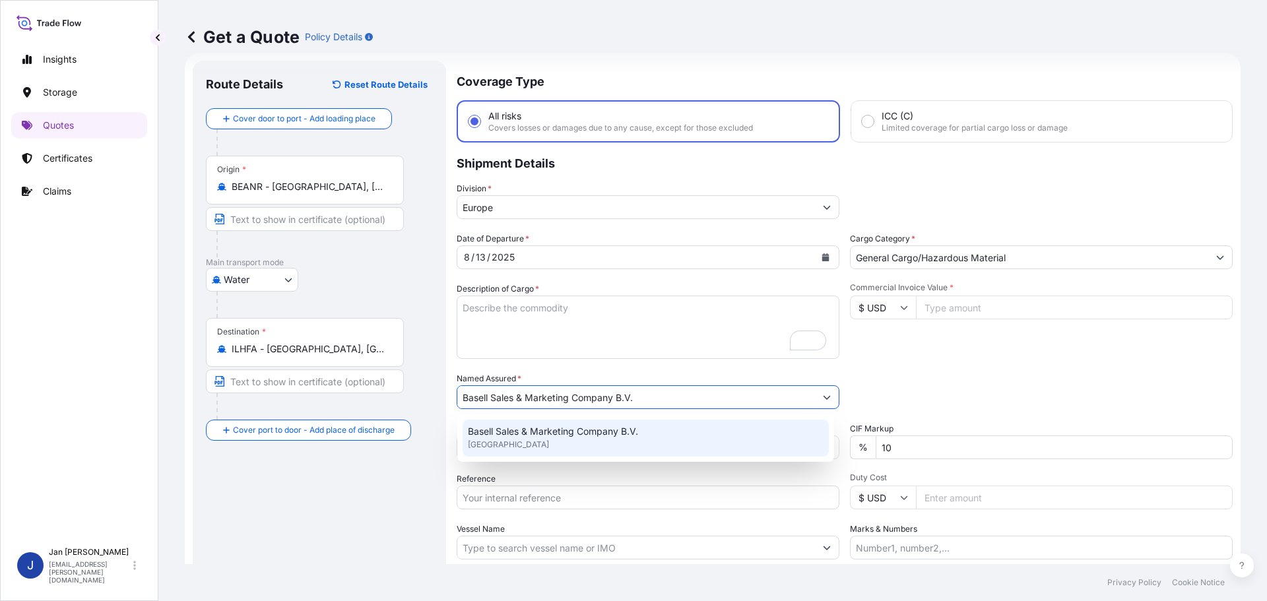
click at [568, 432] on span "Basell Sales & Marketing Company B.V." at bounding box center [553, 431] width 170 height 13
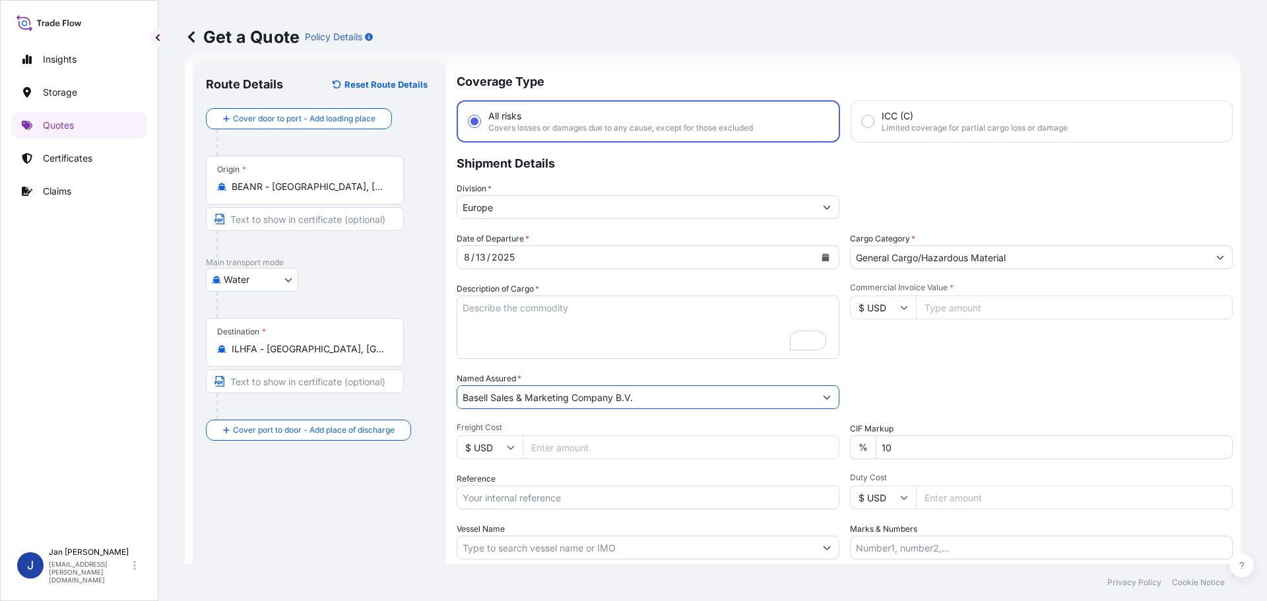
click at [491, 488] on input "Reference" at bounding box center [648, 498] width 383 height 24
paste input "5013133209 304208288"
click at [518, 494] on input "5013133209 304208288" at bounding box center [648, 498] width 383 height 24
click at [600, 493] on input "5013133209 304208288" at bounding box center [648, 498] width 383 height 24
paste input "1187401084"
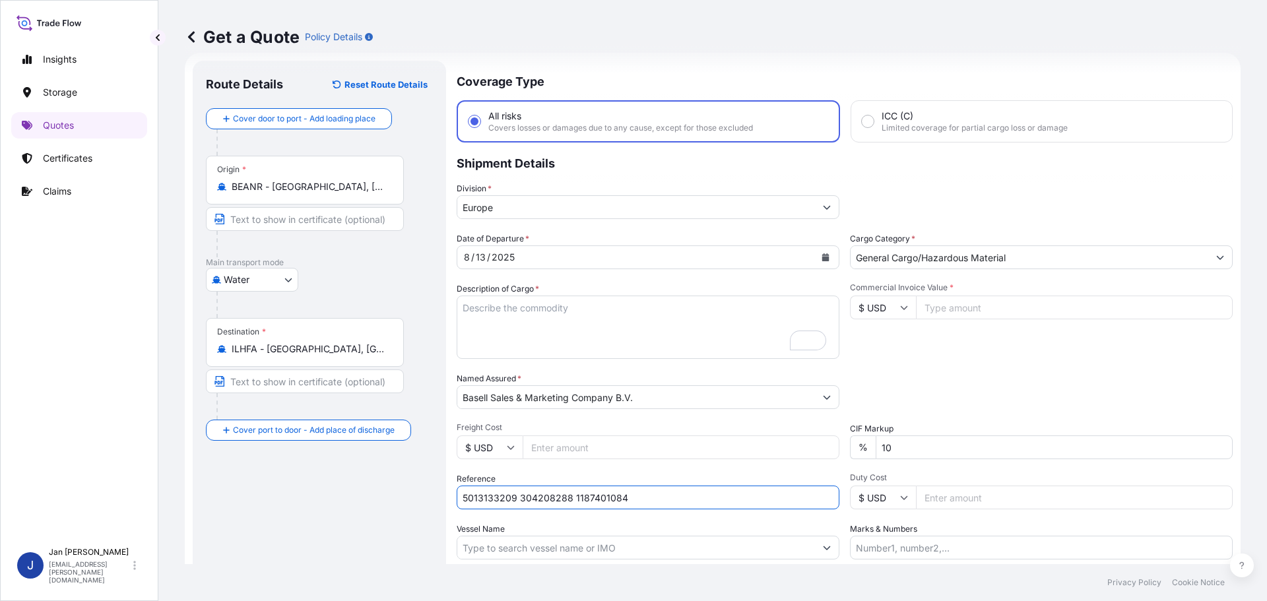
type input "5013133209 304208288 1187401084"
click at [513, 548] on input "Vessel Name" at bounding box center [636, 548] width 358 height 24
type input ","
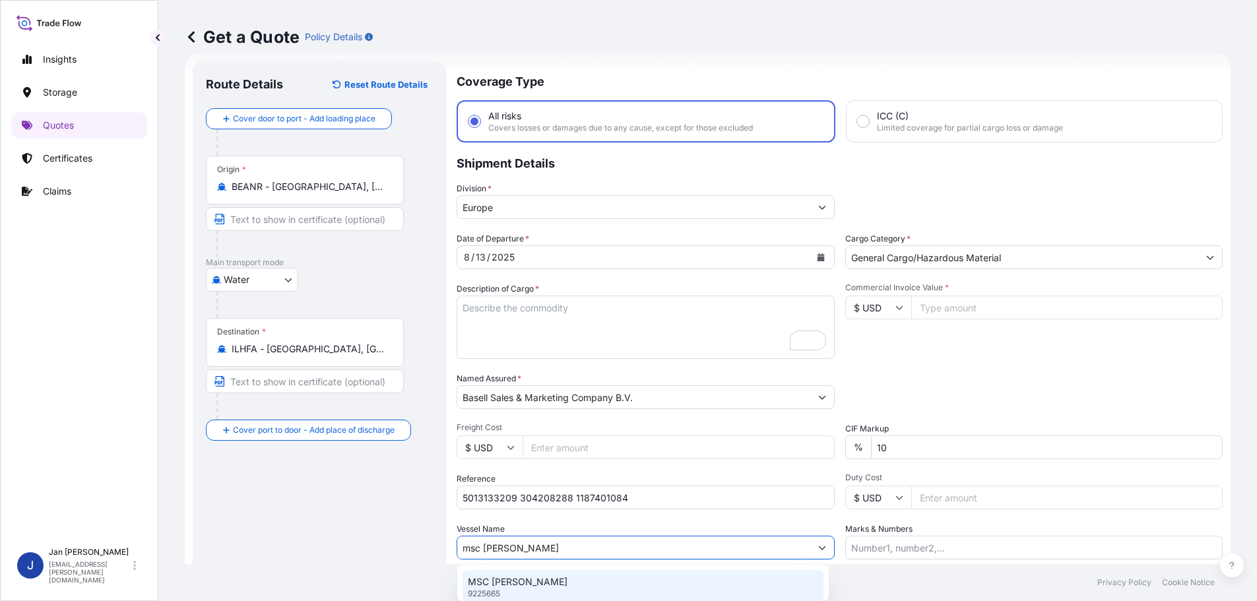
click at [511, 571] on div "MSC [PERSON_NAME] 9225665" at bounding box center [643, 587] width 361 height 34
type input "MSC [PERSON_NAME]"
click at [900, 306] on icon at bounding box center [904, 308] width 8 height 8
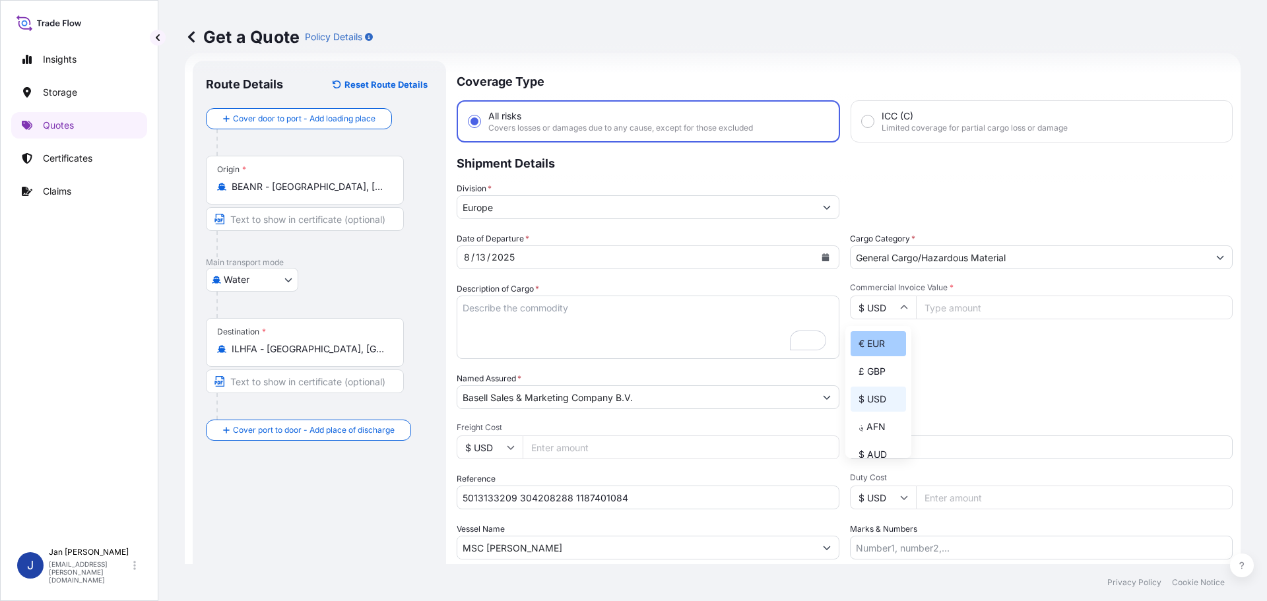
click at [877, 340] on div "€ EUR" at bounding box center [878, 343] width 55 height 25
type input "€ EUR"
click at [938, 313] on input "Commercial Invoice Value *" at bounding box center [1074, 308] width 317 height 24
type input "24796.20"
click at [1043, 391] on div "Packing Category Type to search a container mode Please select a primary mode o…" at bounding box center [1041, 390] width 383 height 37
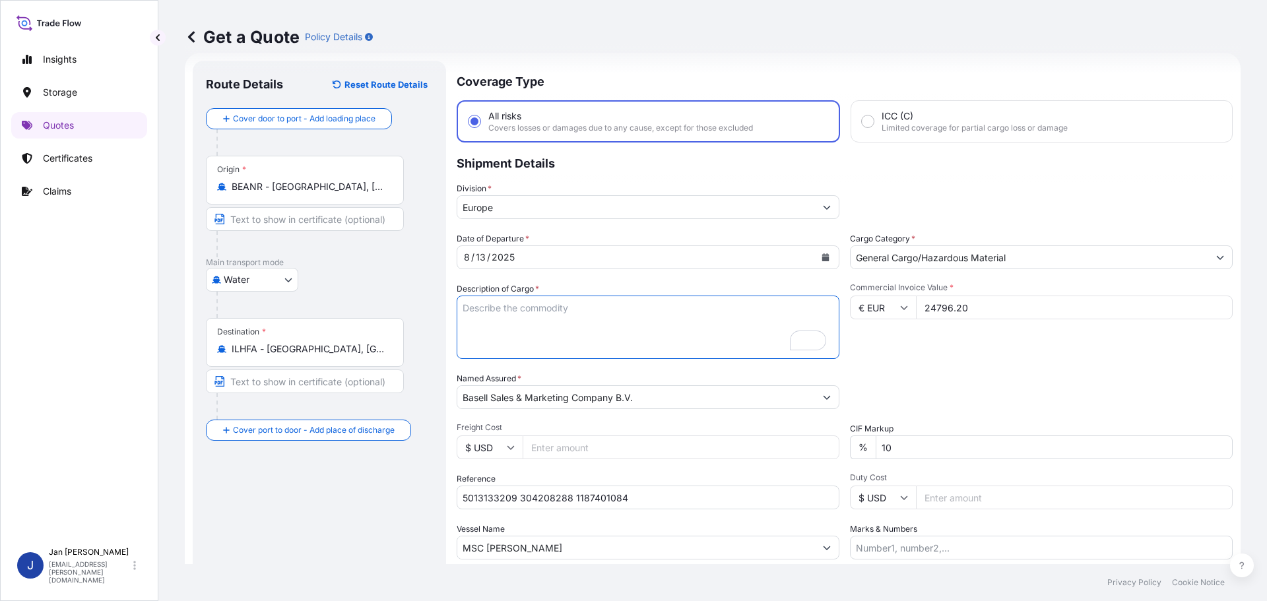
drag, startPoint x: 596, startPoint y: 325, endPoint x: 533, endPoint y: 315, distance: 63.5
click at [593, 325] on textarea "7920 BAGS LOADED ONTO 144 PALLETS LOADED INTO 8 40' HIGH CUBE CONTAINER LUPOLEN…" at bounding box center [648, 327] width 383 height 63
paste textarea "BULK UNPACKED LOADED INTO 1 20' DRY VAN HOSTALEN PP H1022"
click at [459, 306] on textarea "7920 BAGS LOADED ONTO 144 PALLETS LOADED INTO 8 40' HIGH CUBE CONTAINER LUPOLEN…" at bounding box center [648, 327] width 383 height 63
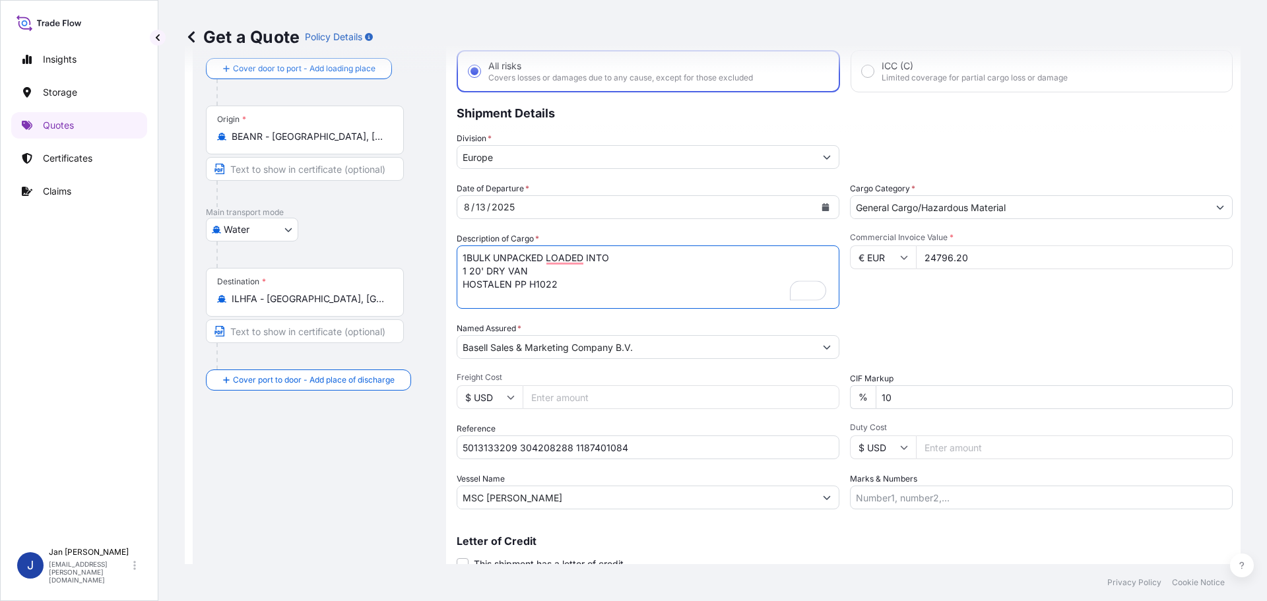
scroll to position [123, 0]
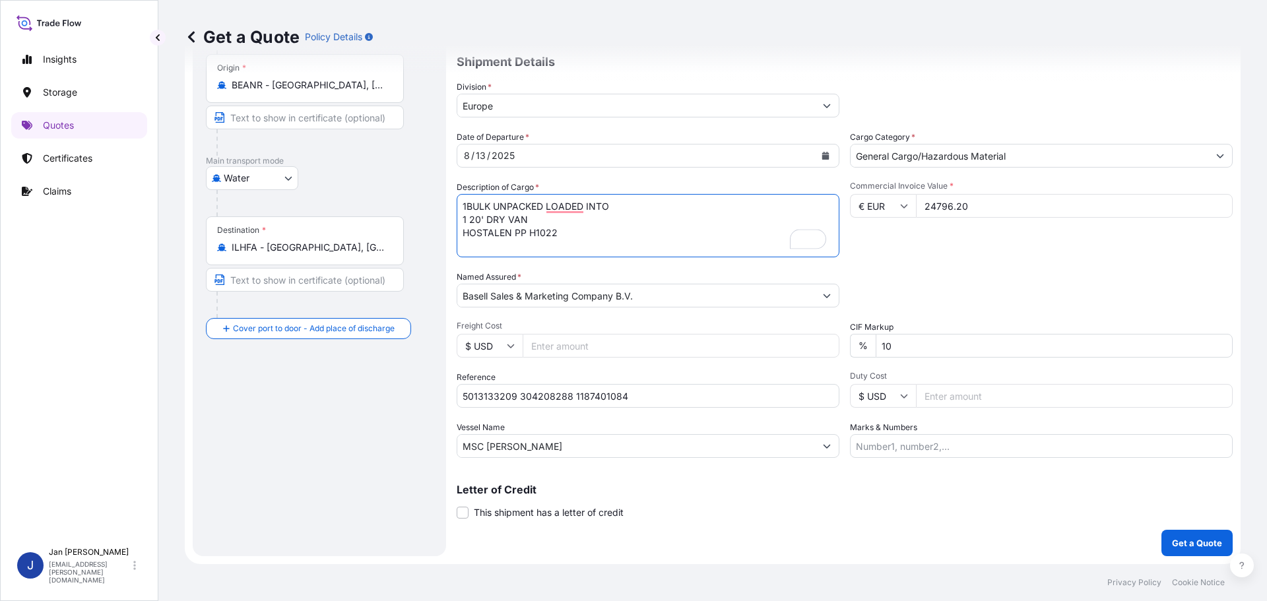
type textarea "1BULK UNPACKED LOADED INTO 1 20' DRY VAN HOSTALEN PP H1022"
click at [1163, 527] on div "Coverage Type All risks Covers losses or damages due to any cause, except for t…" at bounding box center [845, 257] width 776 height 597
click at [1179, 540] on p "Get a Quote" at bounding box center [1197, 542] width 50 height 13
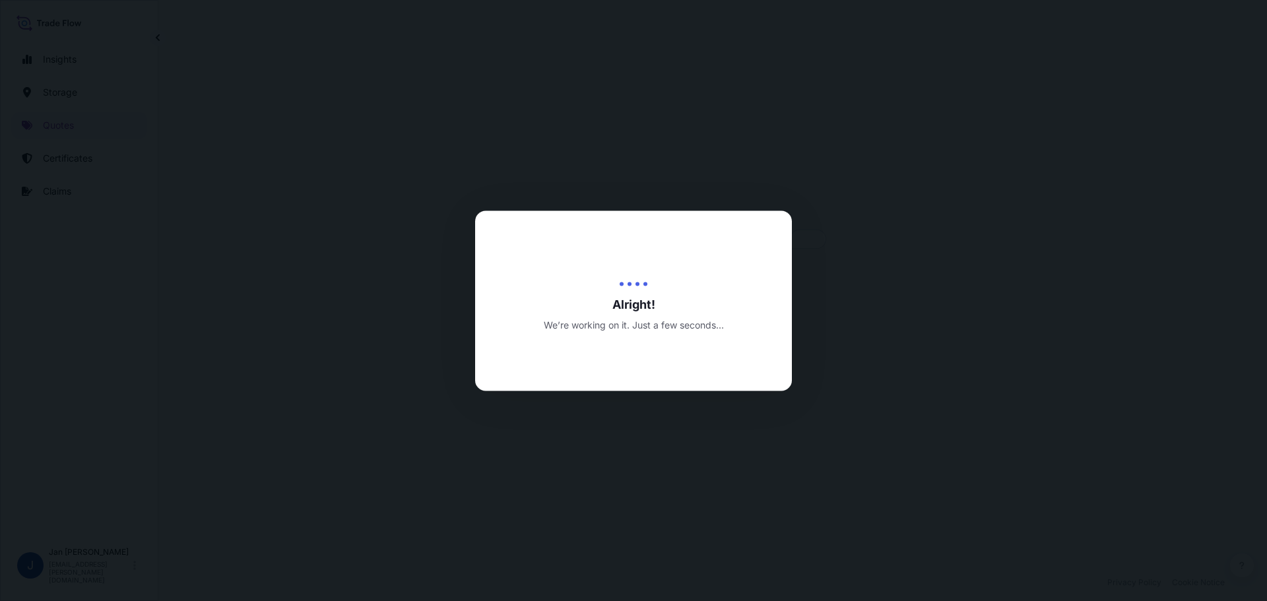
select select "Water"
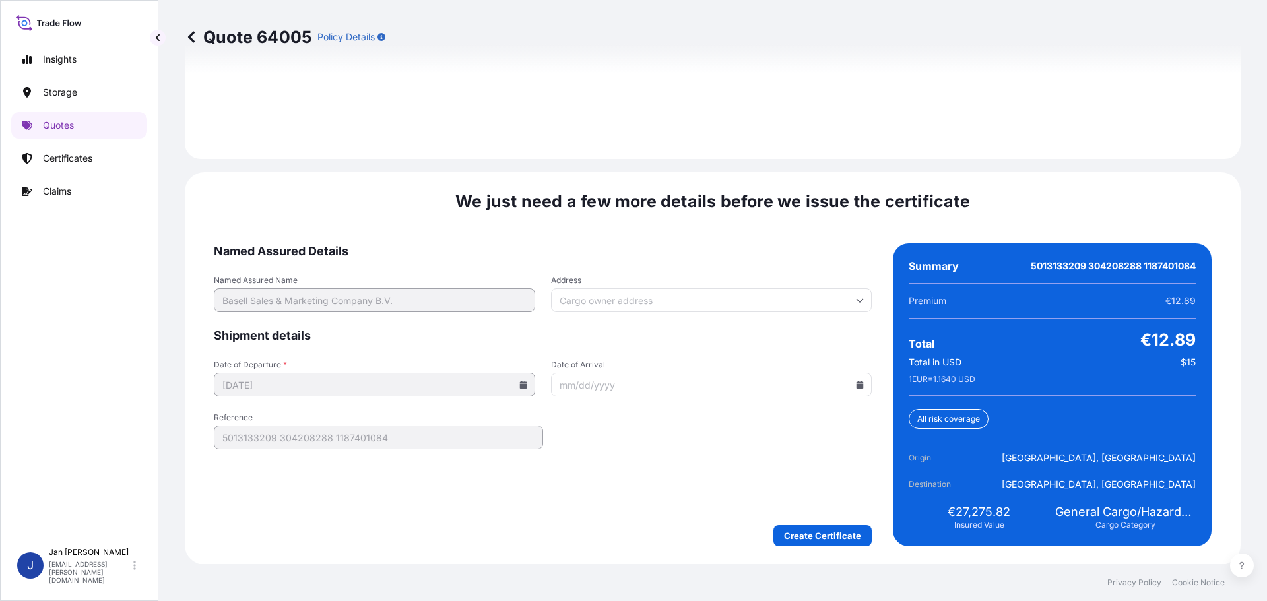
scroll to position [1916, 0]
click at [857, 382] on icon at bounding box center [860, 384] width 7 height 8
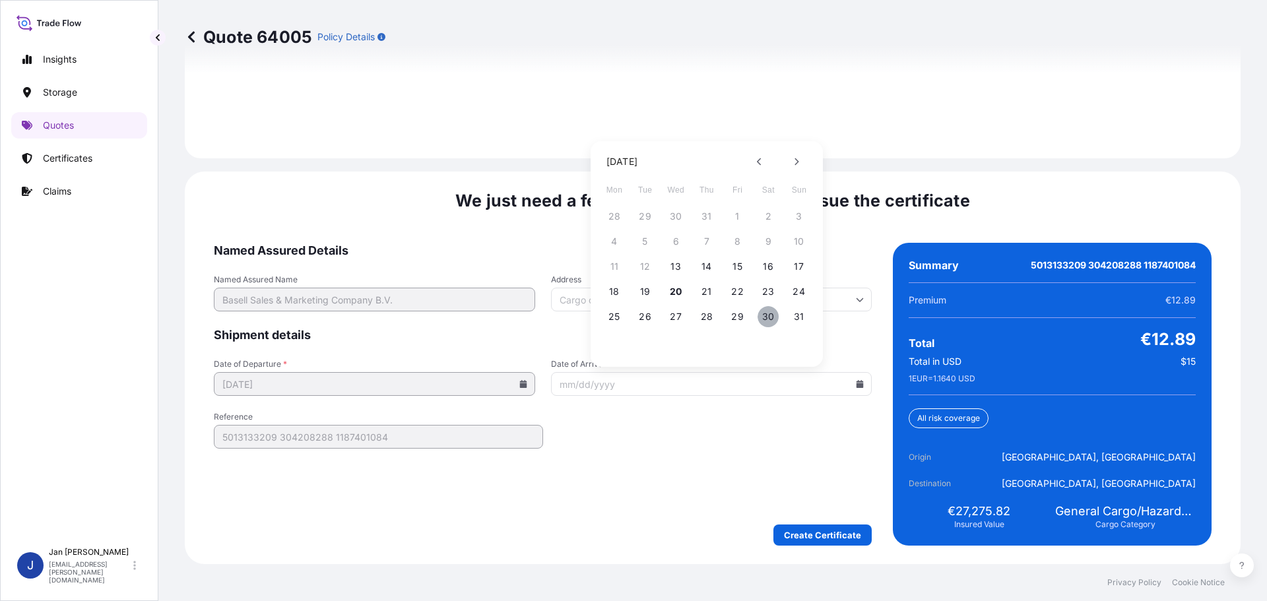
click at [770, 317] on button "30" at bounding box center [768, 316] width 21 height 21
type input "[DATE]"
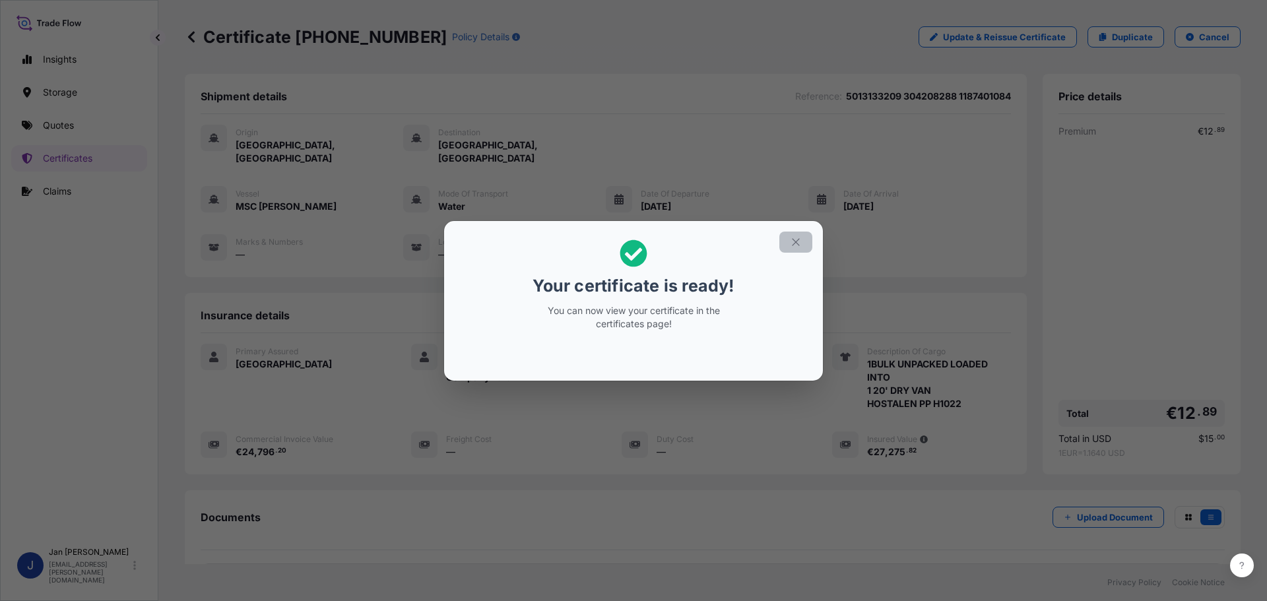
click at [798, 240] on icon "button" at bounding box center [795, 241] width 7 height 7
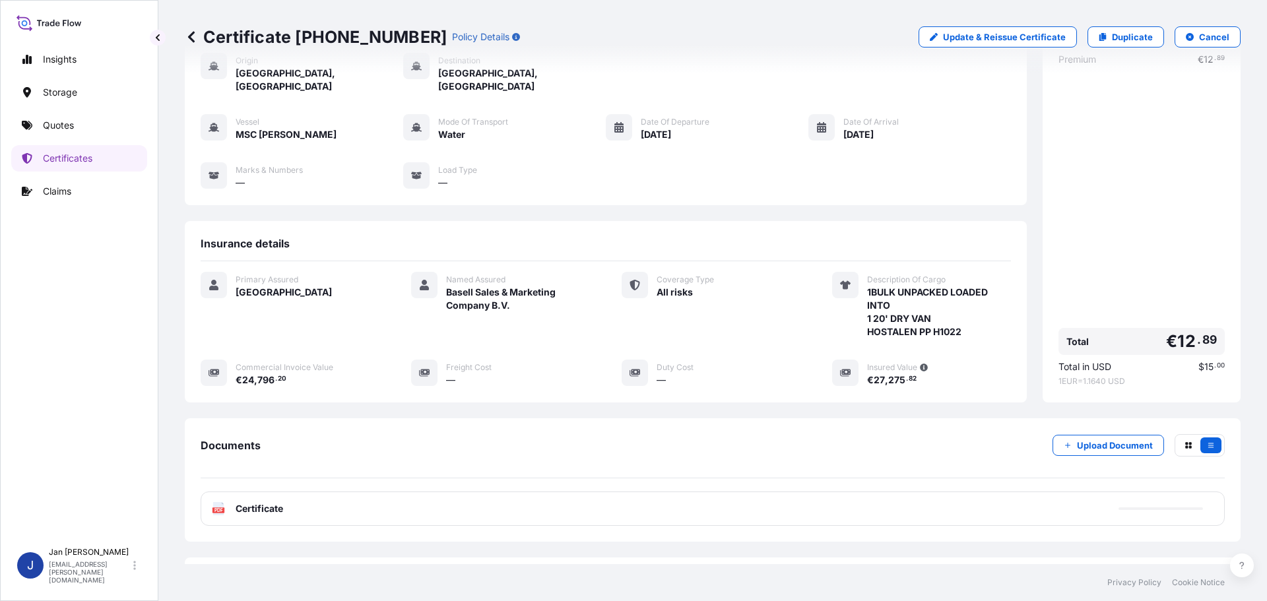
scroll to position [119, 0]
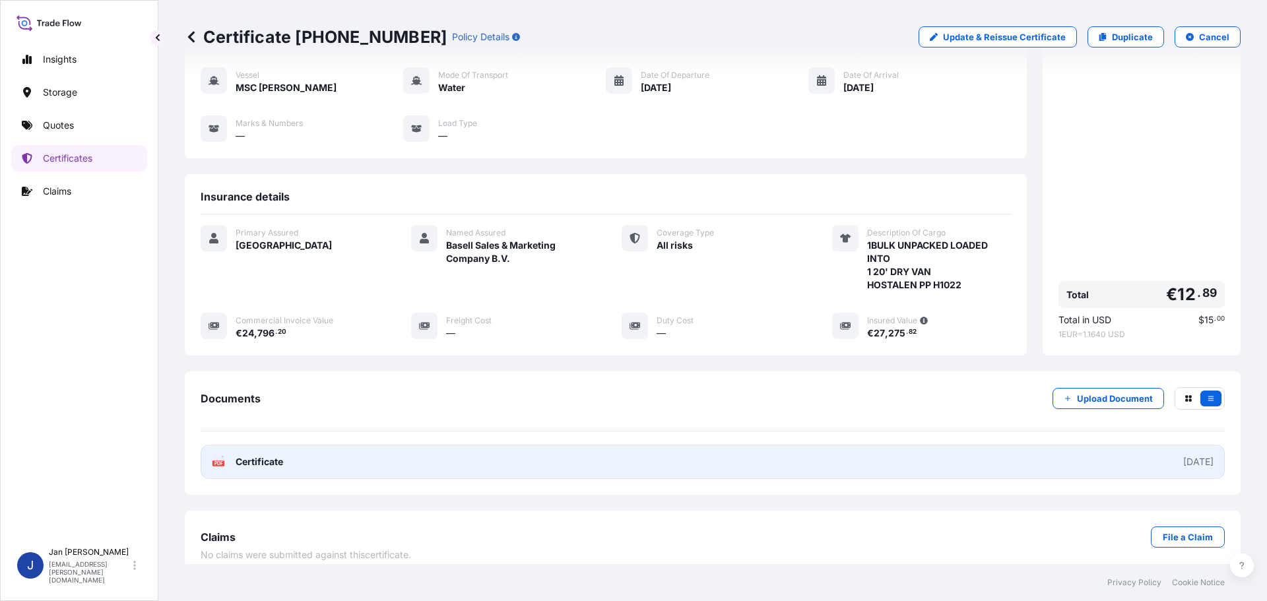
click at [219, 461] on text "PDF" at bounding box center [218, 463] width 9 height 5
